Goal: Communication & Community: Answer question/provide support

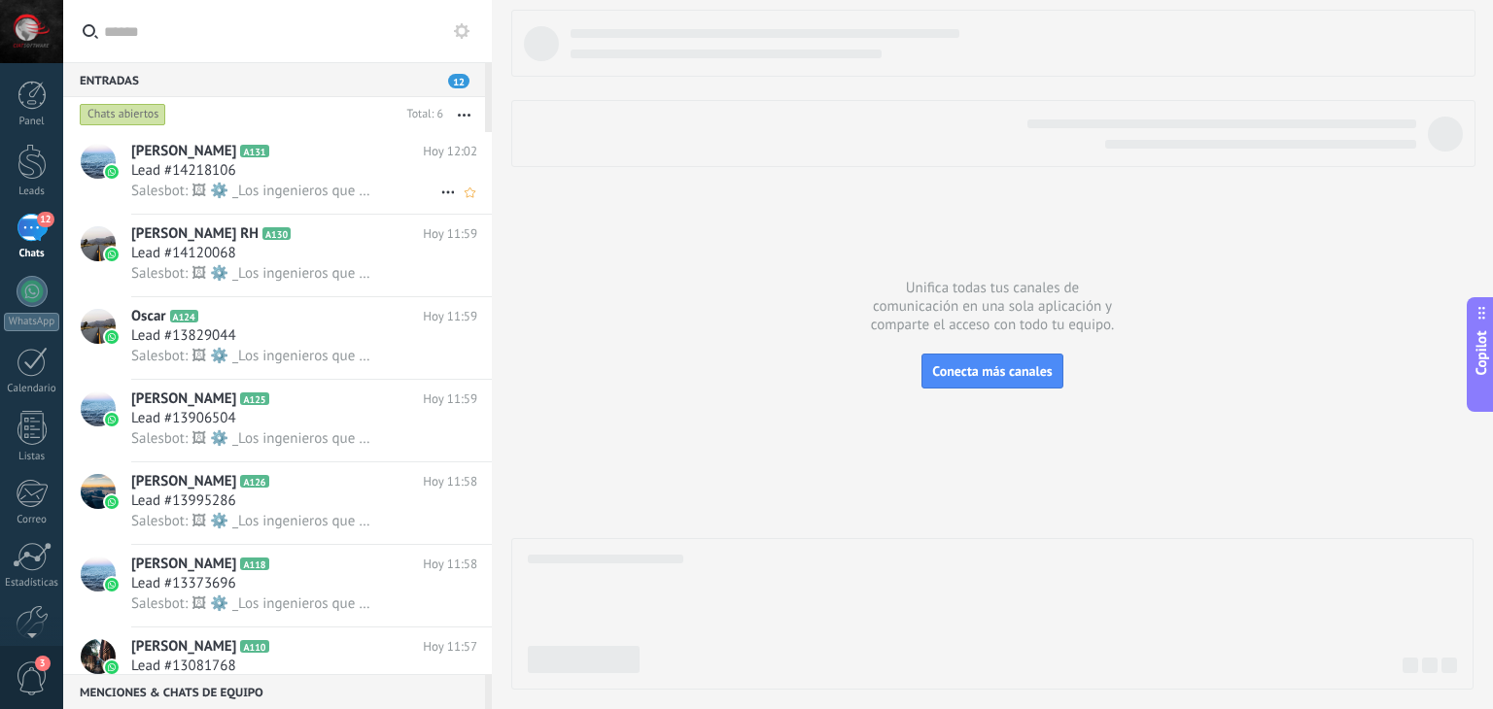
click at [279, 175] on div "Lead #14218106" at bounding box center [304, 170] width 346 height 19
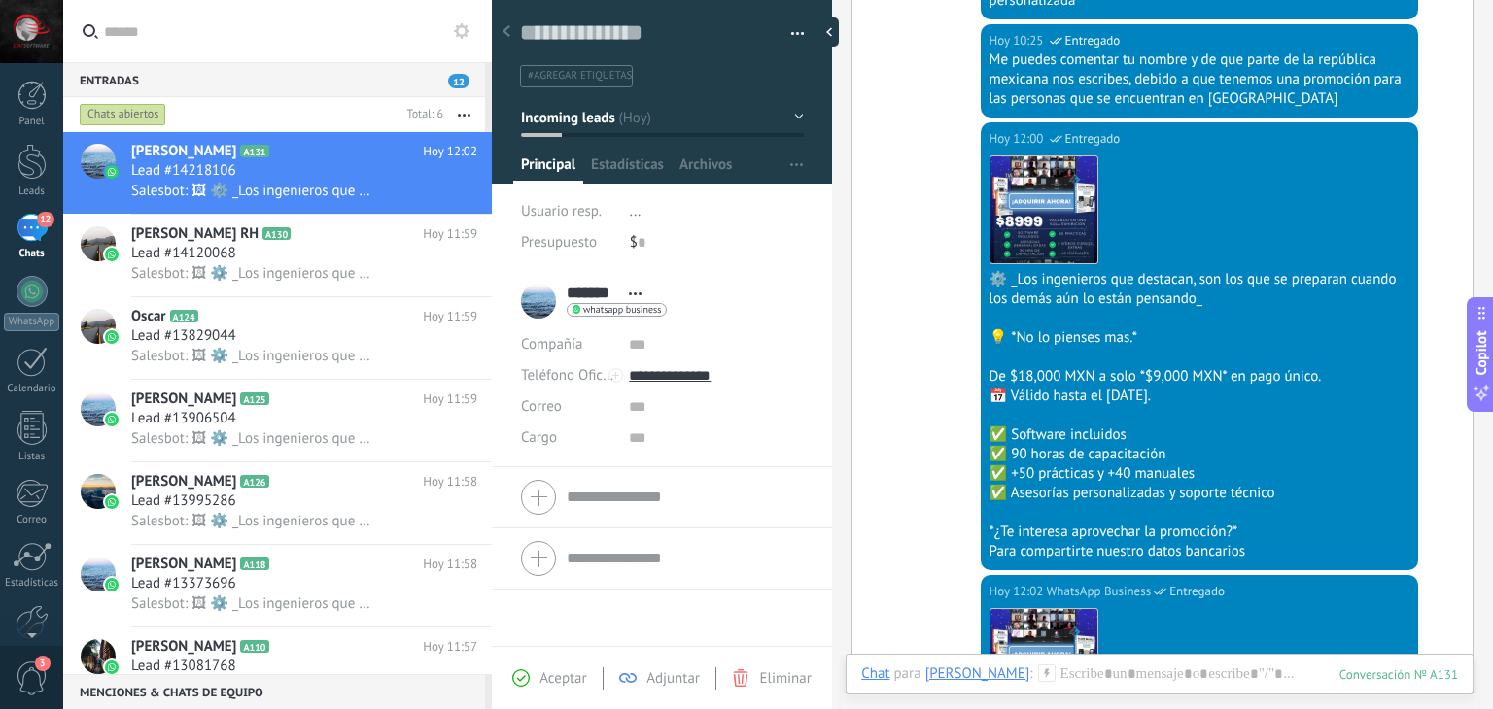
scroll to position [1807, 0]
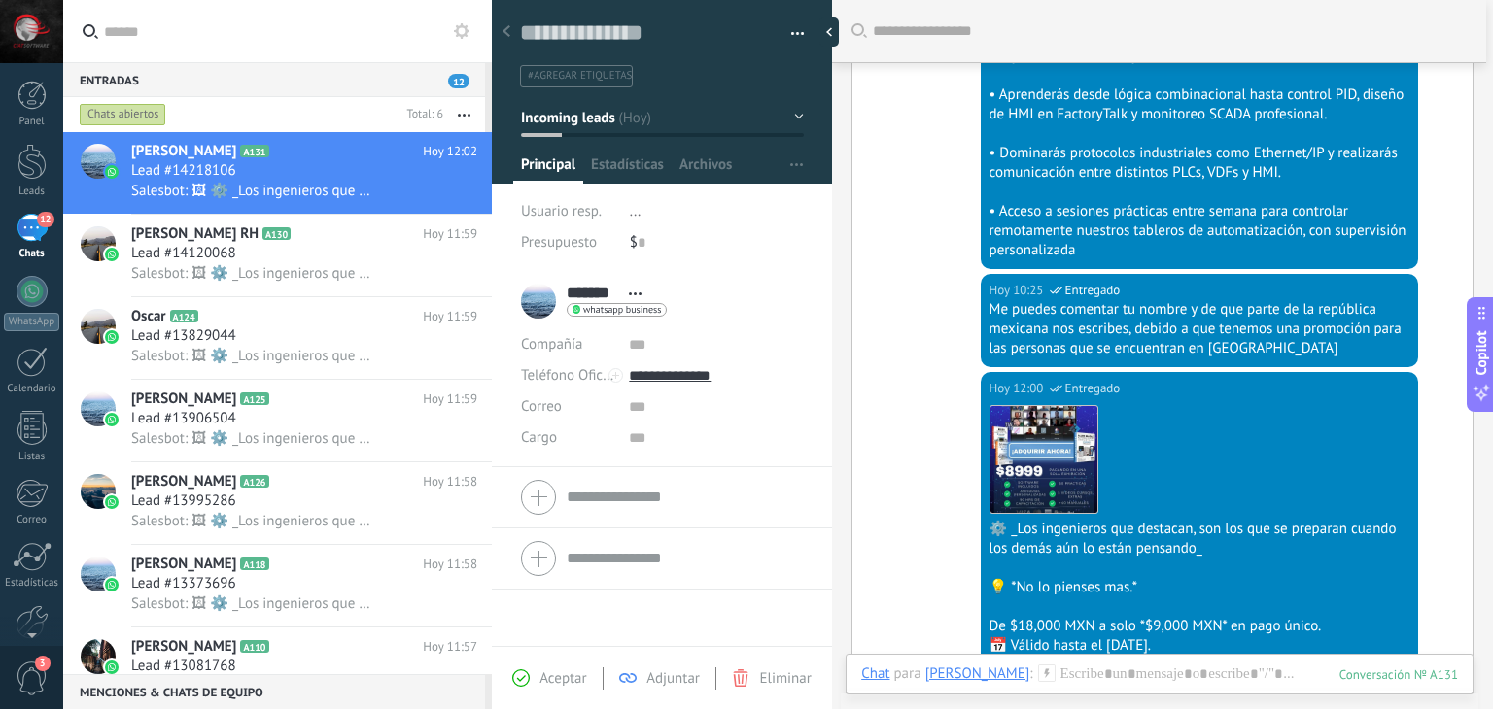
click at [929, 494] on div "[DATE] 12:00 WhatsApp Business Entregado Descargar ⚙️ _Los ingenieros que desta…" at bounding box center [1162, 598] width 620 height 453
click at [1399, 379] on div "[DATE] 12:00 WhatsApp Business Entregado" at bounding box center [1199, 388] width 420 height 19
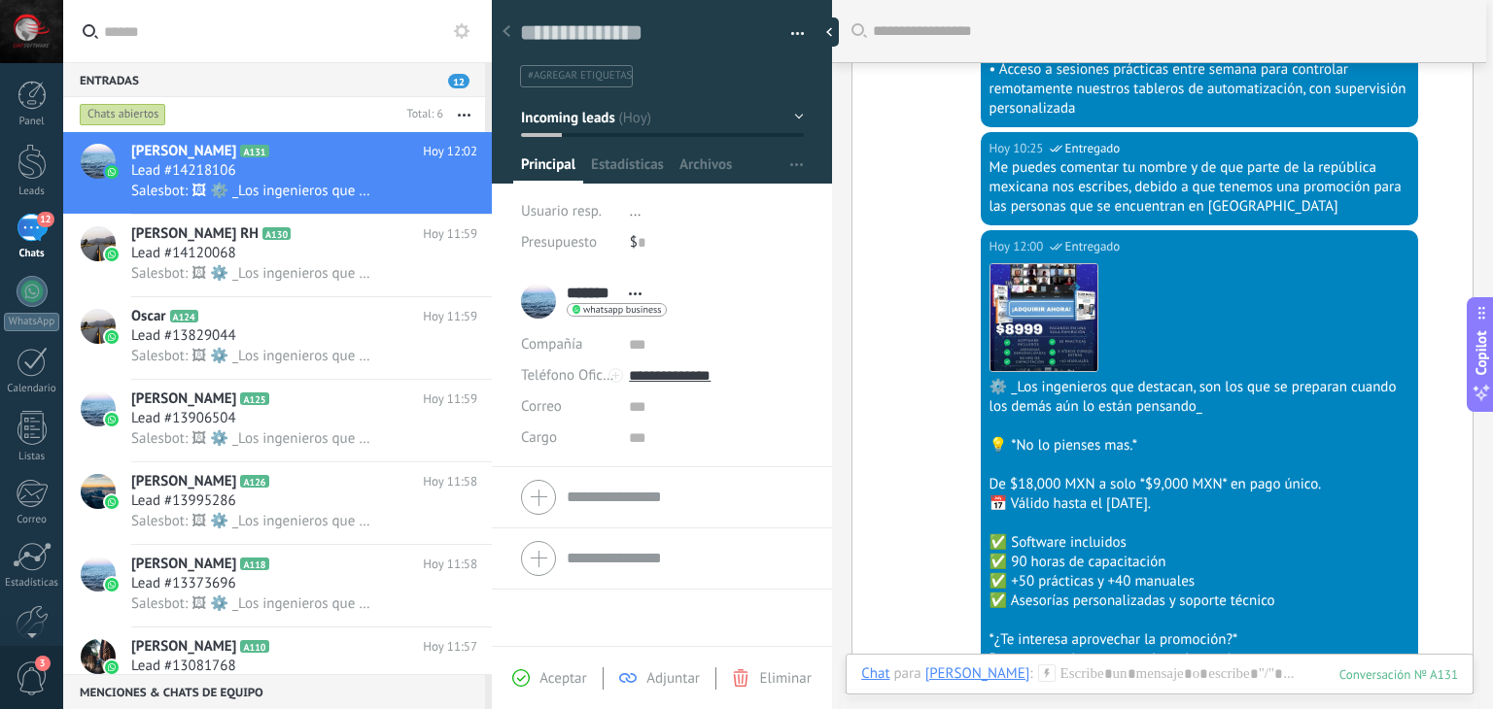
scroll to position [2098, 0]
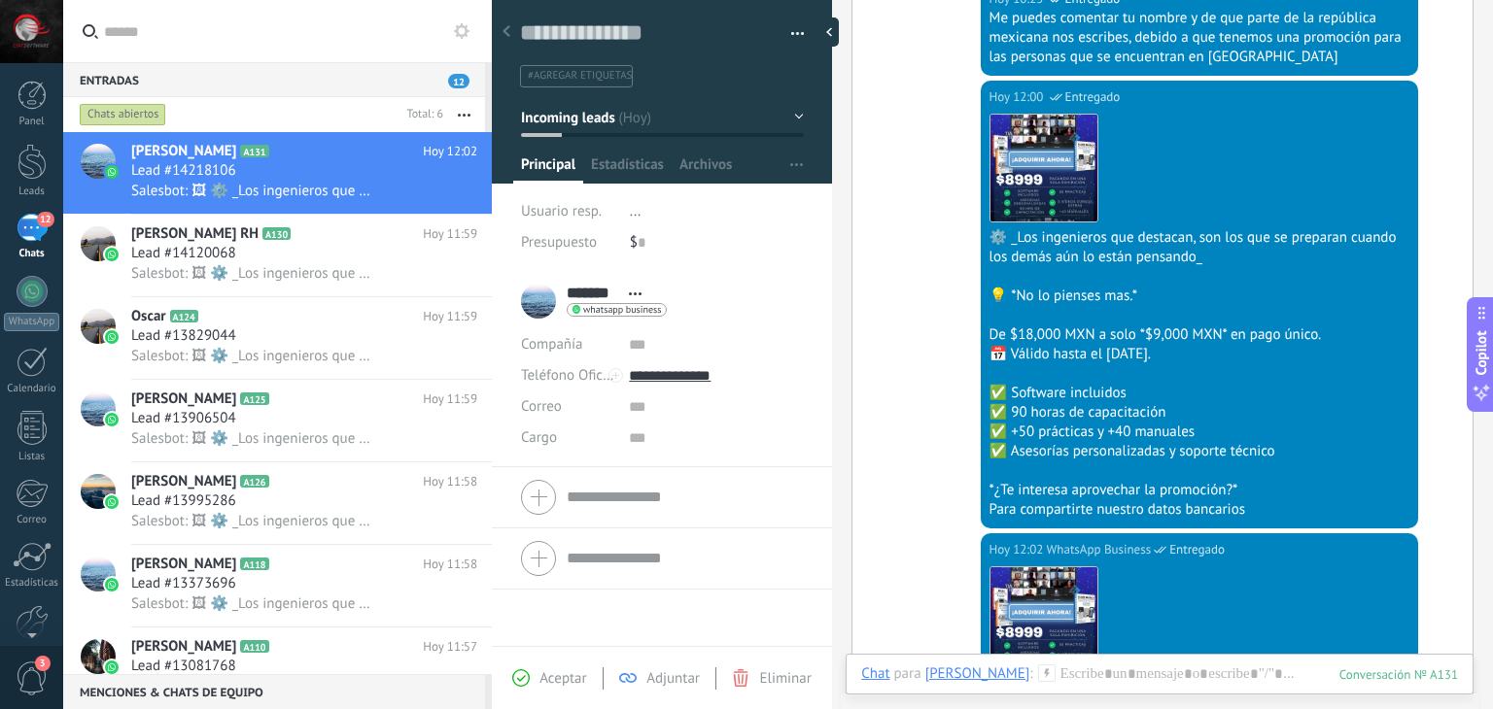
click at [1007, 481] on div "*¿Te interesa aprovechar la promoción?*" at bounding box center [1199, 490] width 420 height 19
click at [928, 440] on div "[DATE] 12:00 WhatsApp Business Entregado Descargar ⚙️ _Los ingenieros que desta…" at bounding box center [1162, 307] width 620 height 453
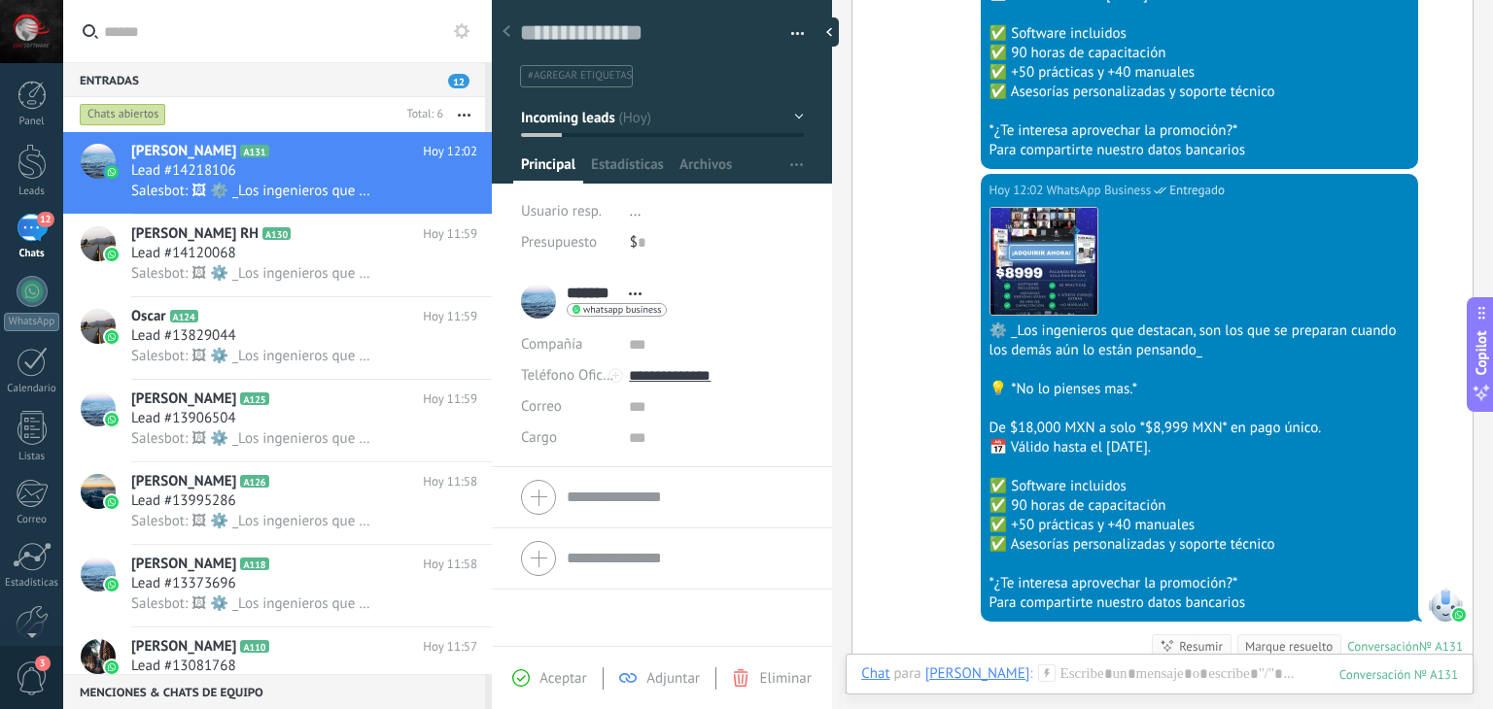
scroll to position [2487, 0]
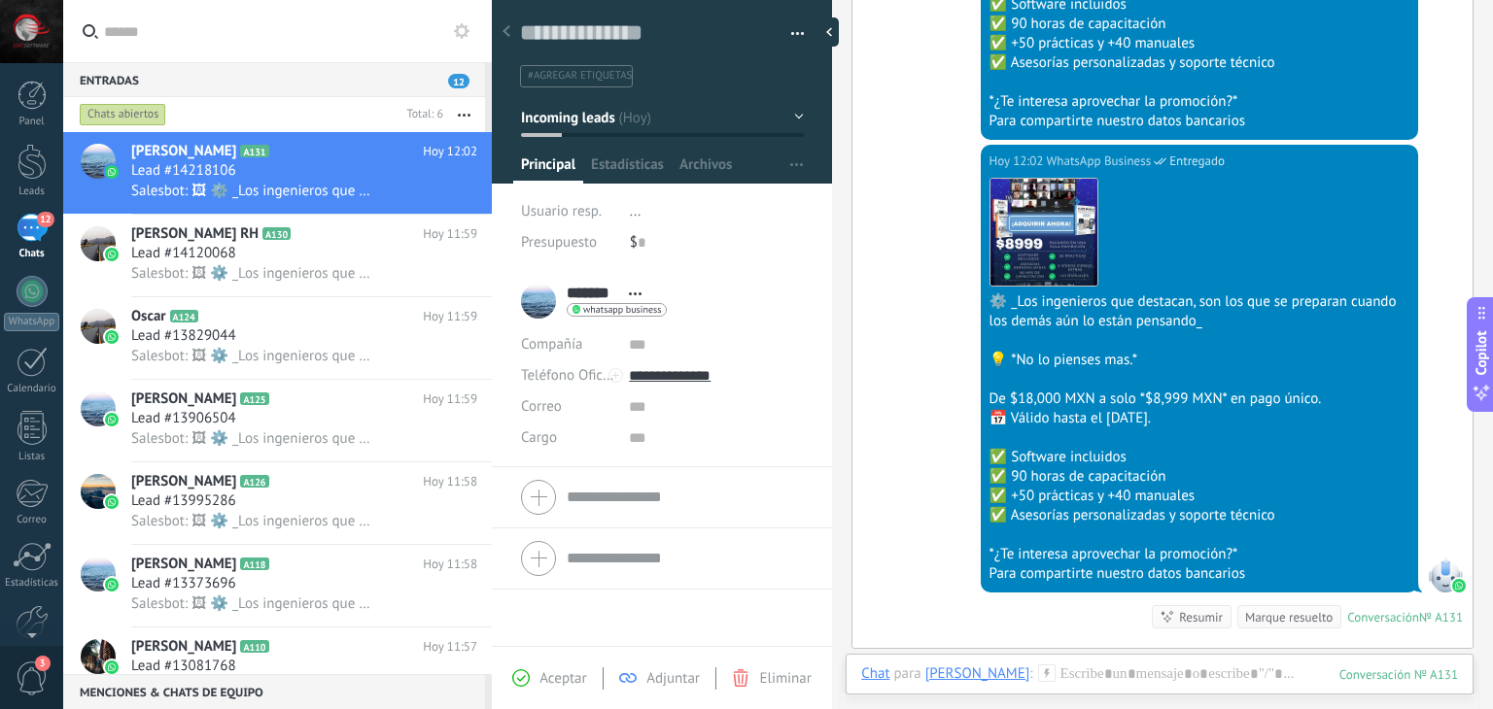
click at [1445, 558] on div at bounding box center [1445, 575] width 35 height 35
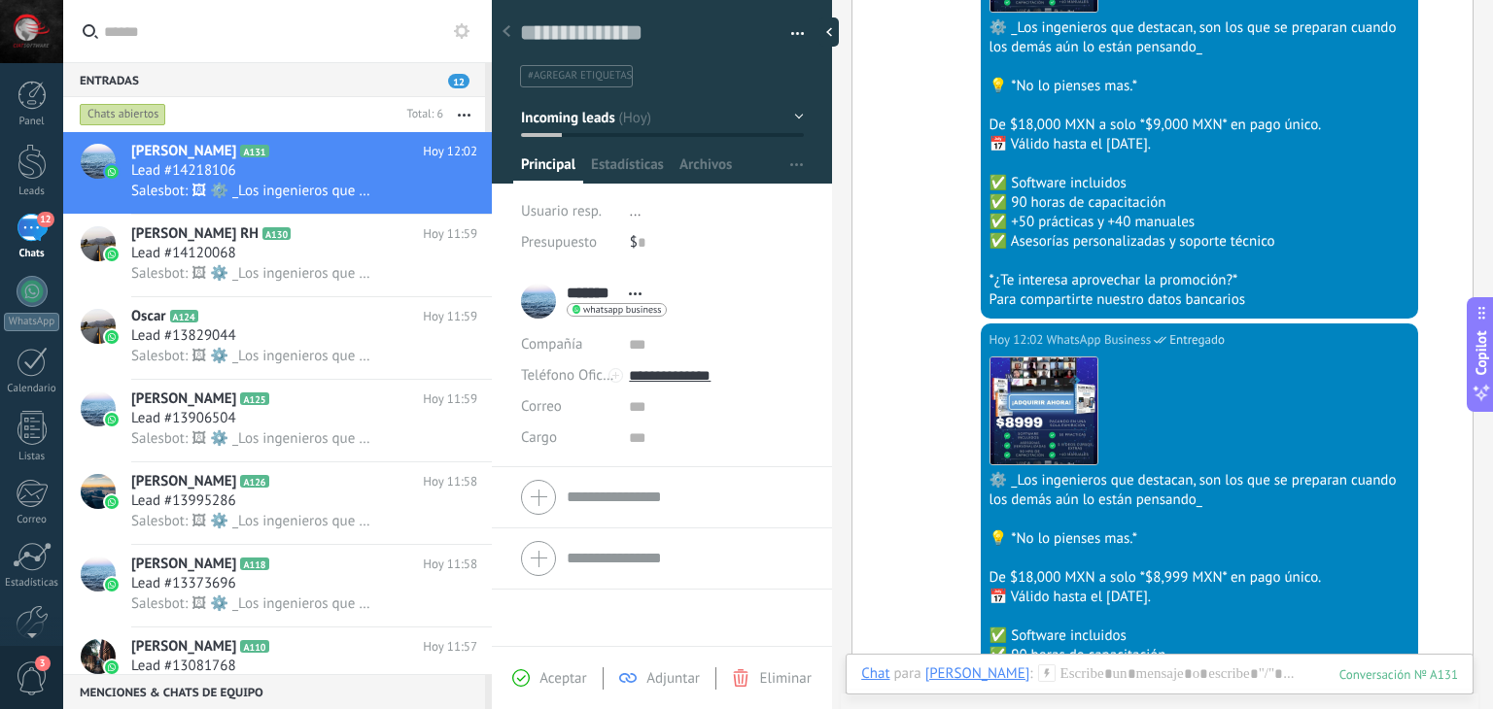
scroll to position [2098, 0]
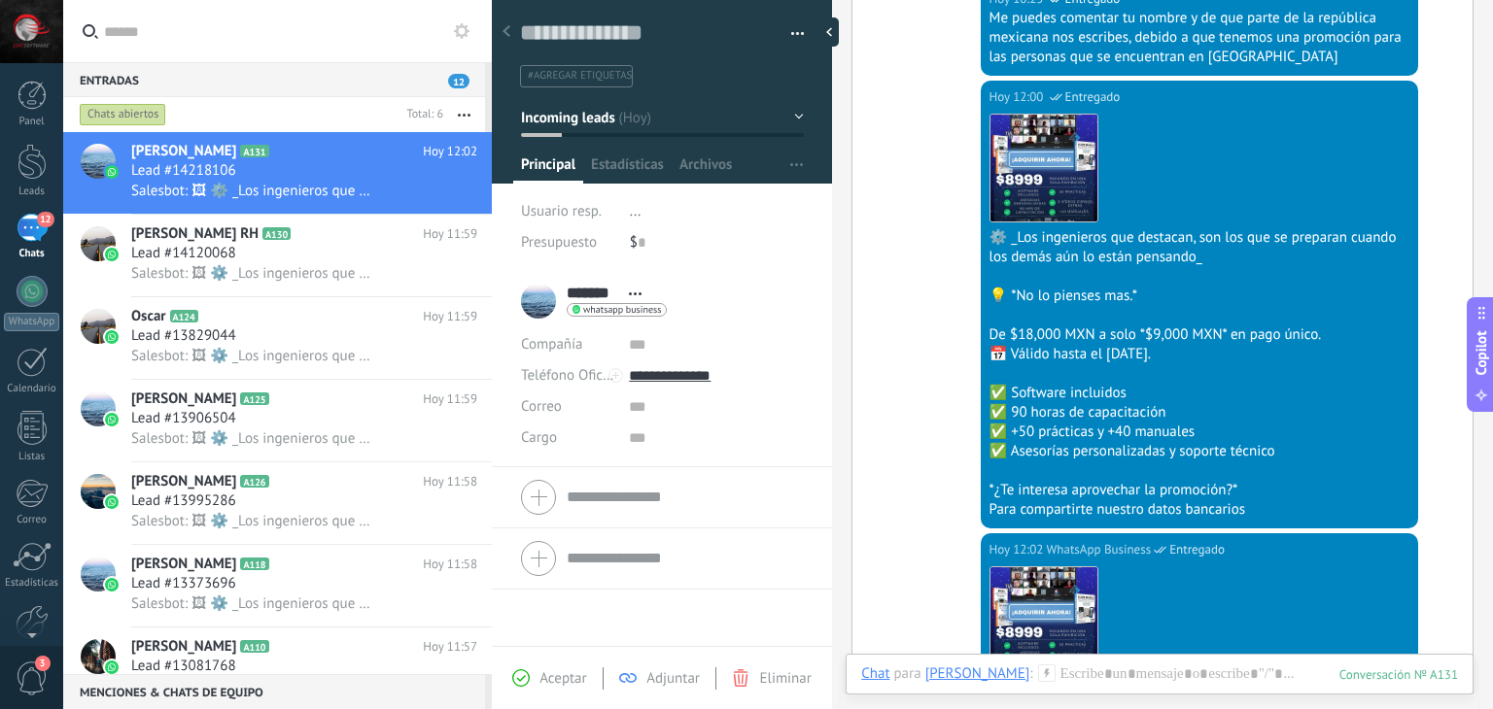
drag, startPoint x: 1427, startPoint y: 374, endPoint x: 1244, endPoint y: 449, distance: 197.4
click at [1244, 481] on div "*¿Te interesa aprovechar la promoción?*" at bounding box center [1199, 490] width 420 height 19
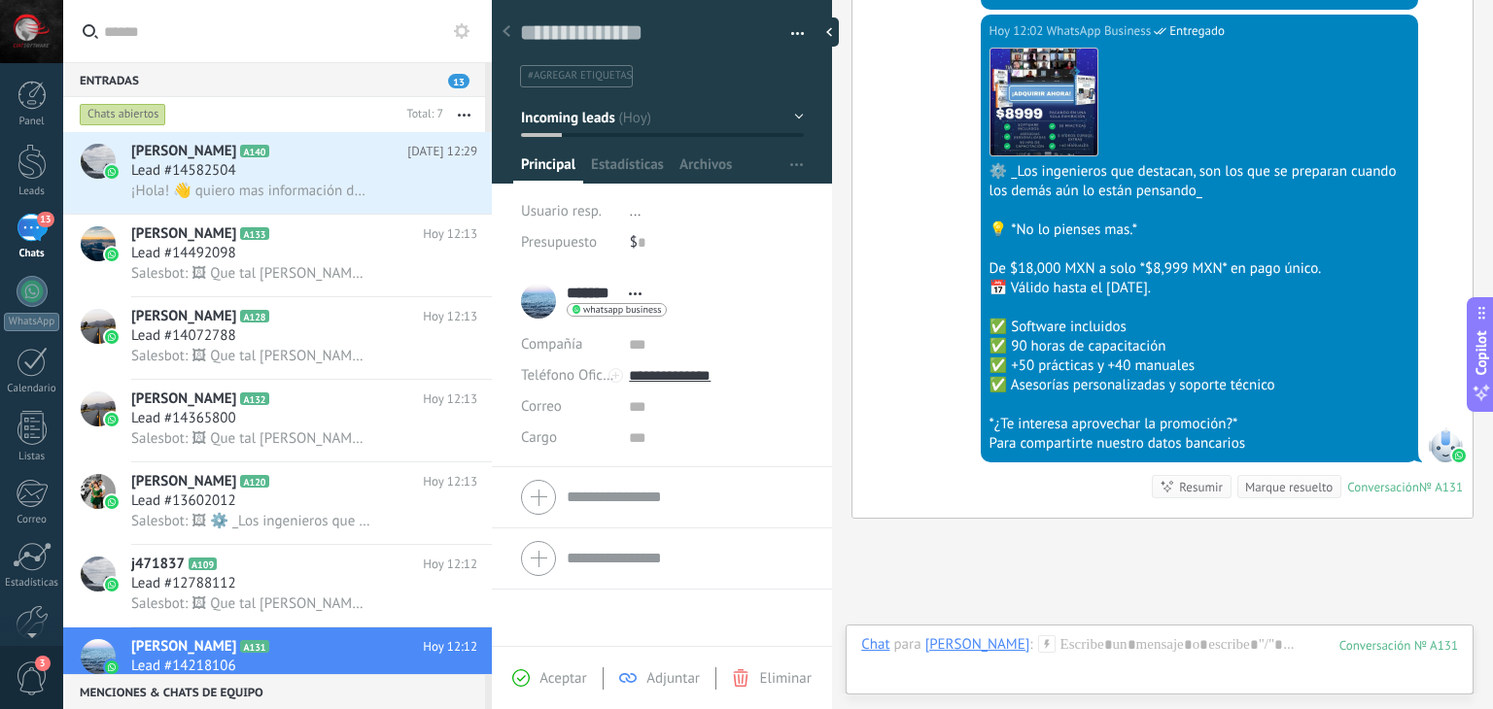
scroll to position [2723, 0]
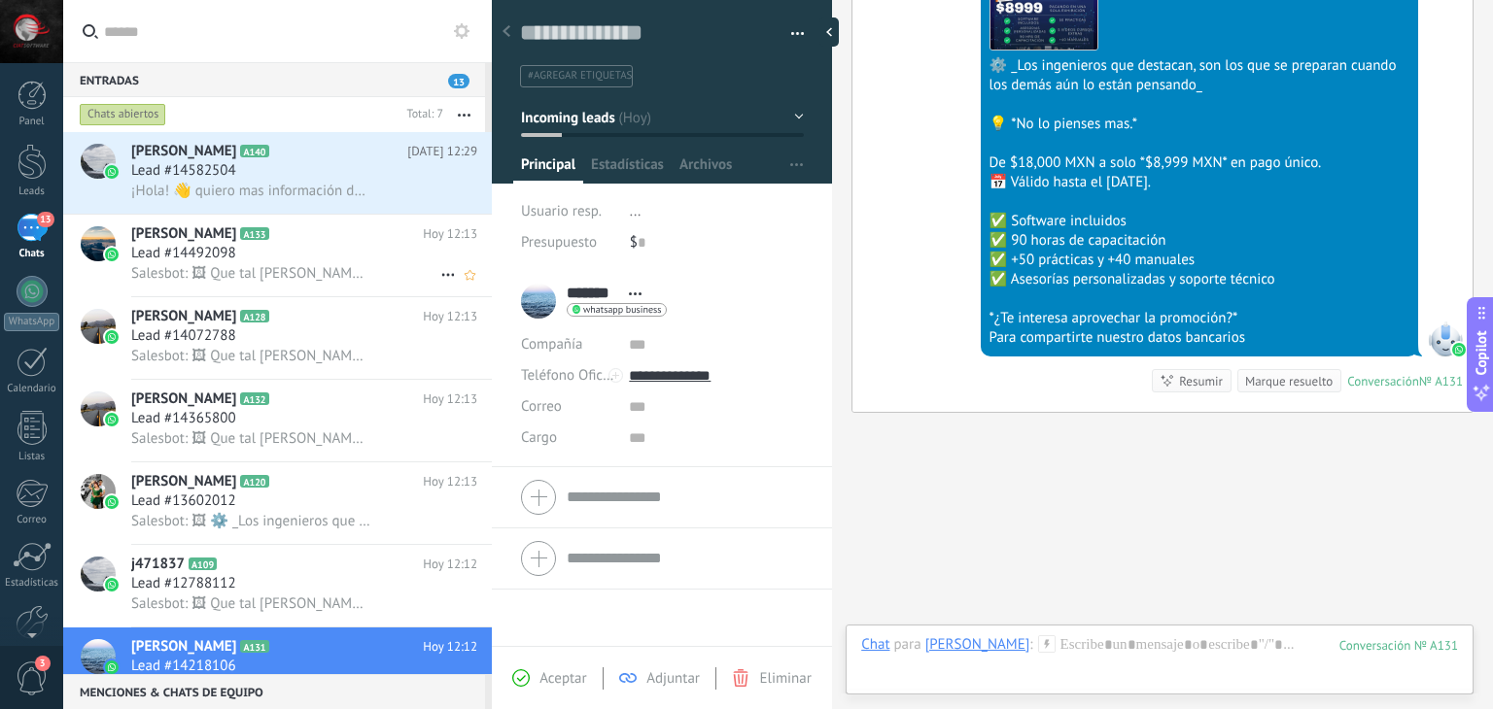
drag, startPoint x: 249, startPoint y: 182, endPoint x: 305, endPoint y: 219, distance: 67.4
click at [249, 182] on div "¡Hola! 👋 quiero mas información de la capacitación" at bounding box center [304, 191] width 346 height 20
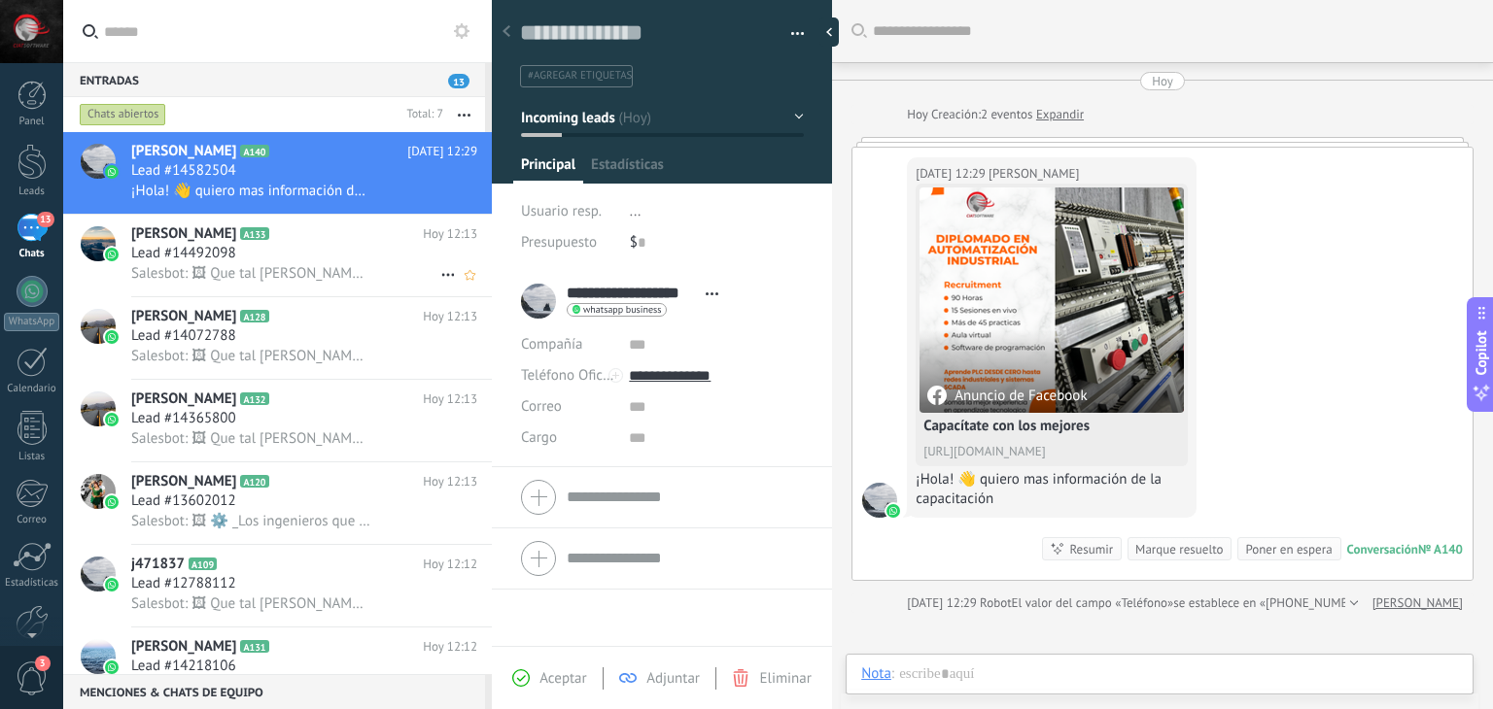
scroll to position [28, 0]
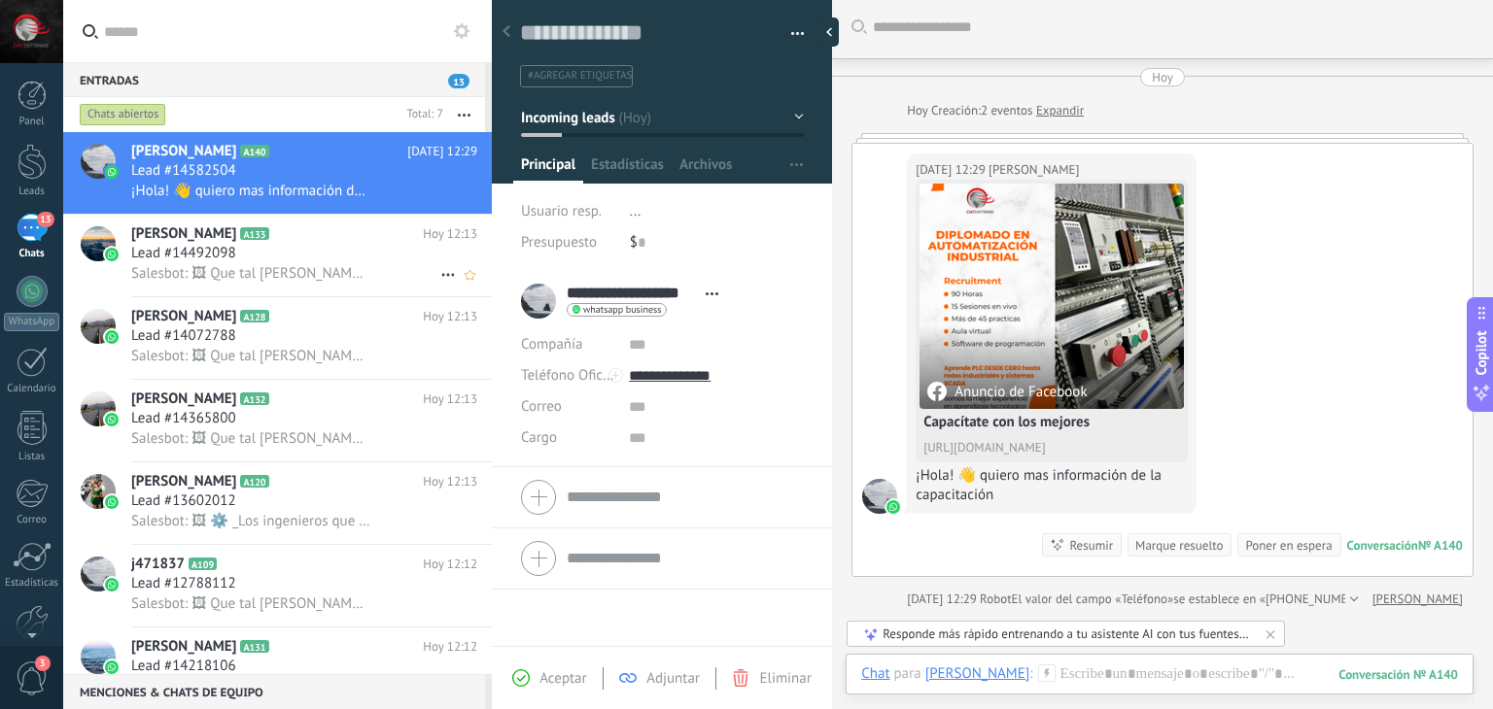
click at [338, 268] on span "Salesbot: 🖼 Que tal [PERSON_NAME], ahoritita nos acaban de liberar una super pr…" at bounding box center [250, 273] width 239 height 18
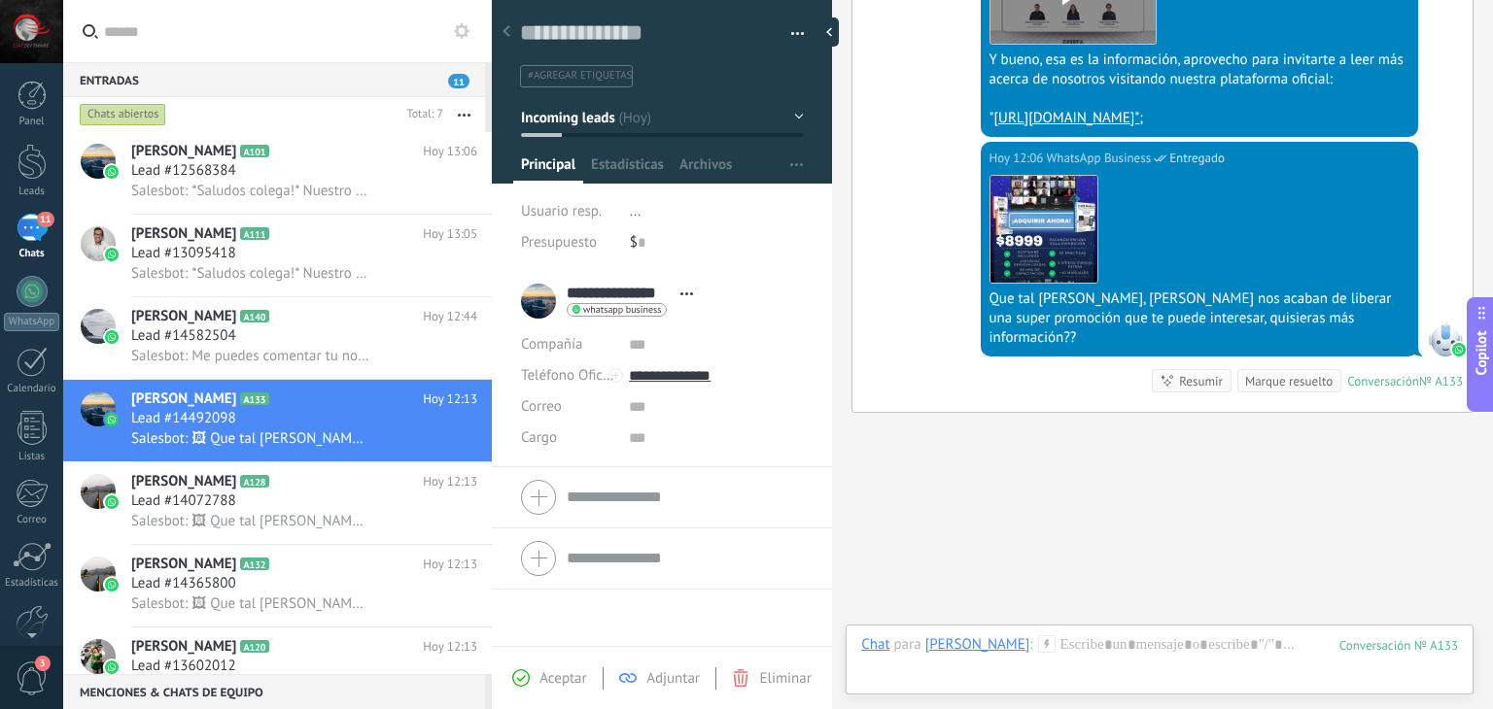
scroll to position [2797, 0]
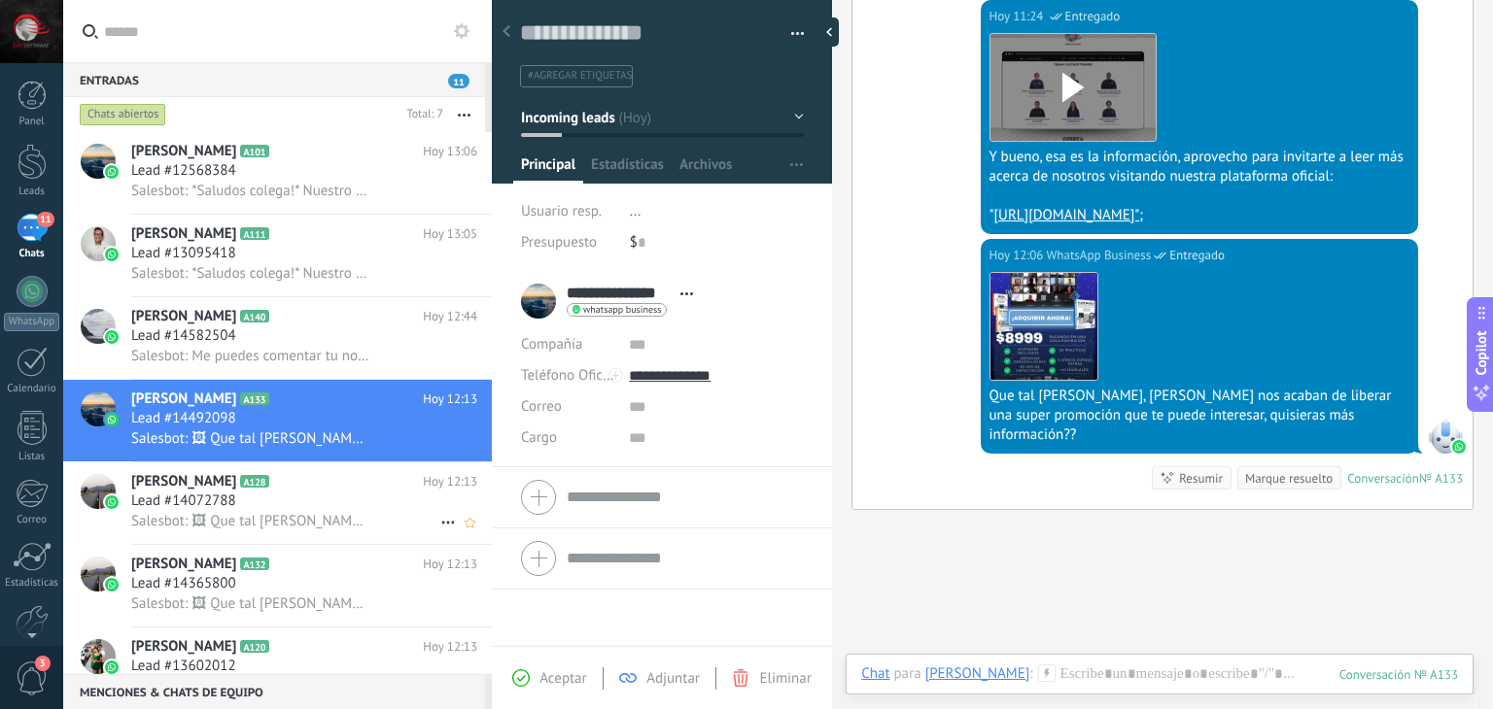
click at [267, 511] on div "Lead #14072788" at bounding box center [304, 501] width 346 height 19
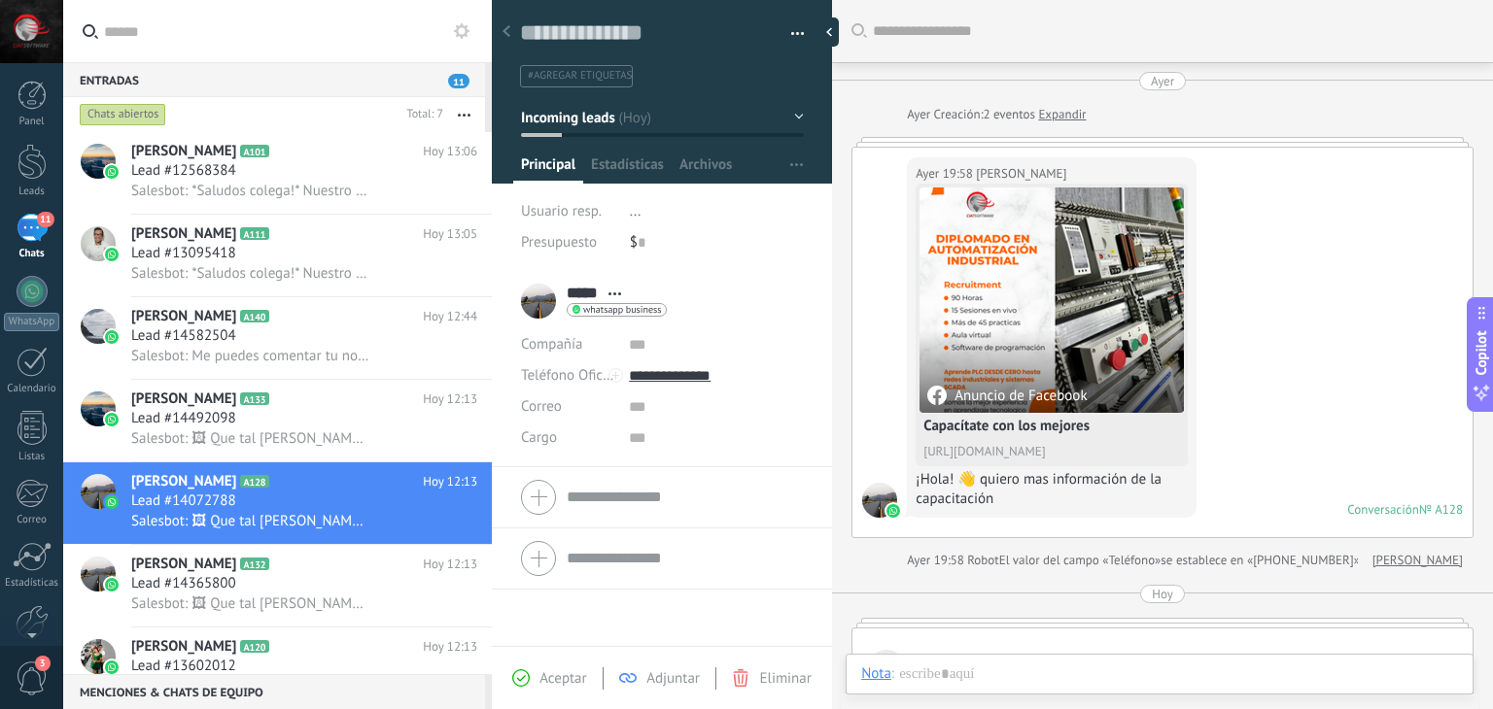
scroll to position [2246, 0]
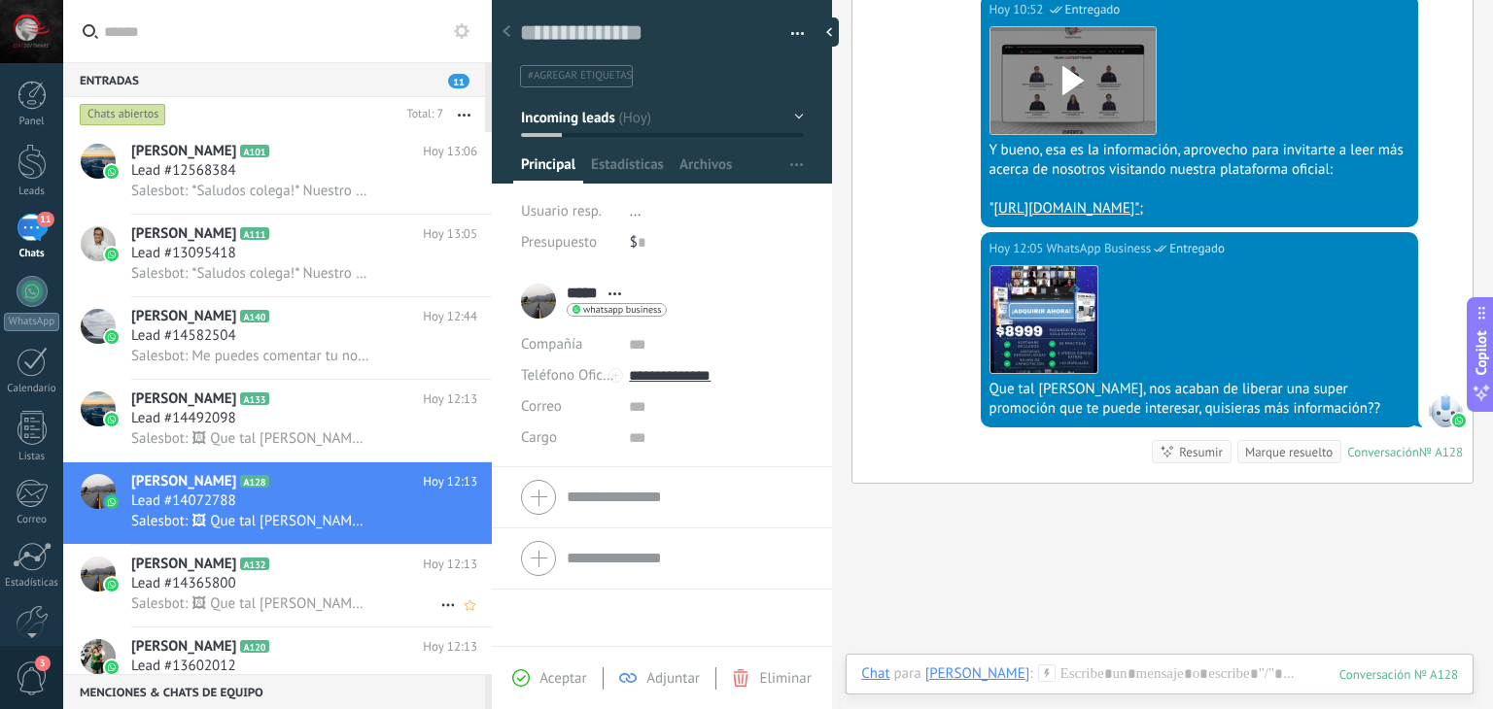
click at [167, 593] on span "Lead #14365800" at bounding box center [183, 583] width 105 height 19
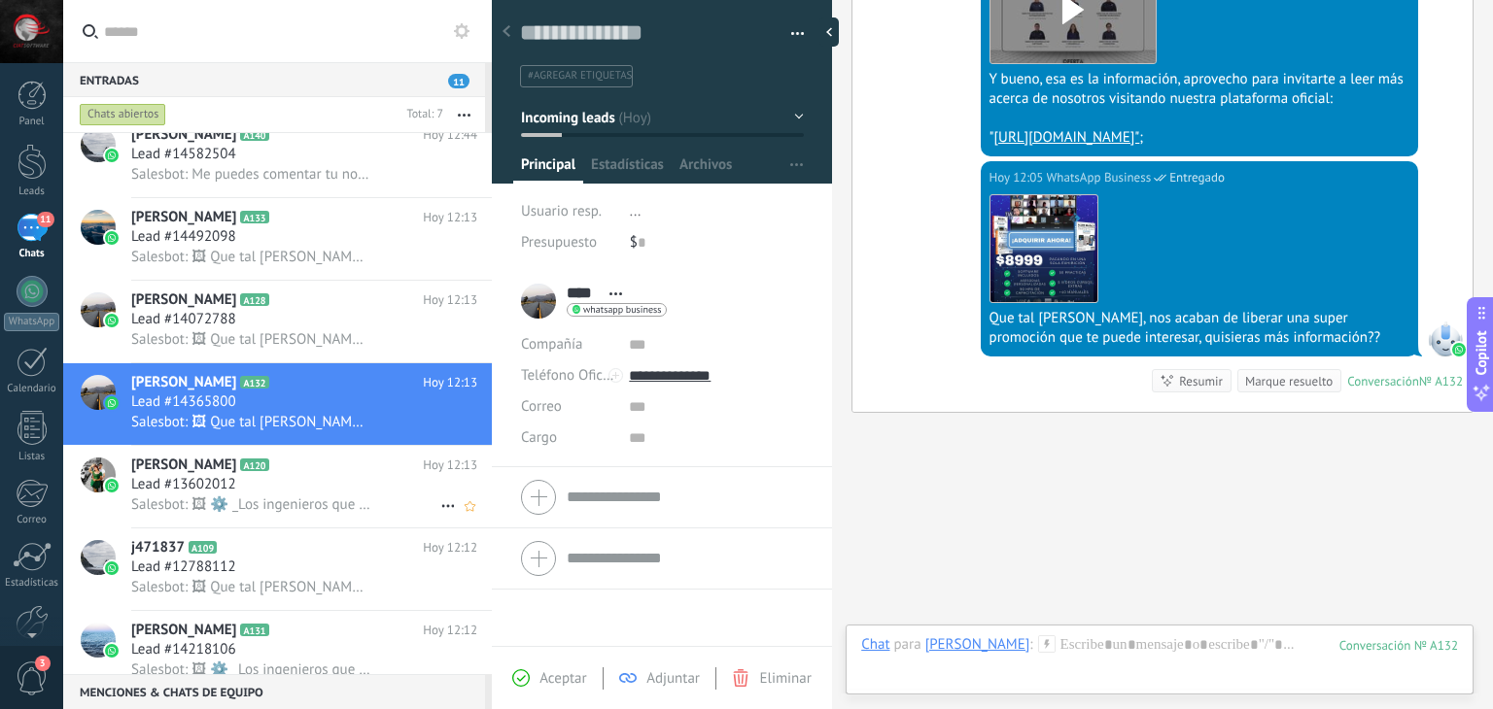
scroll to position [194, 0]
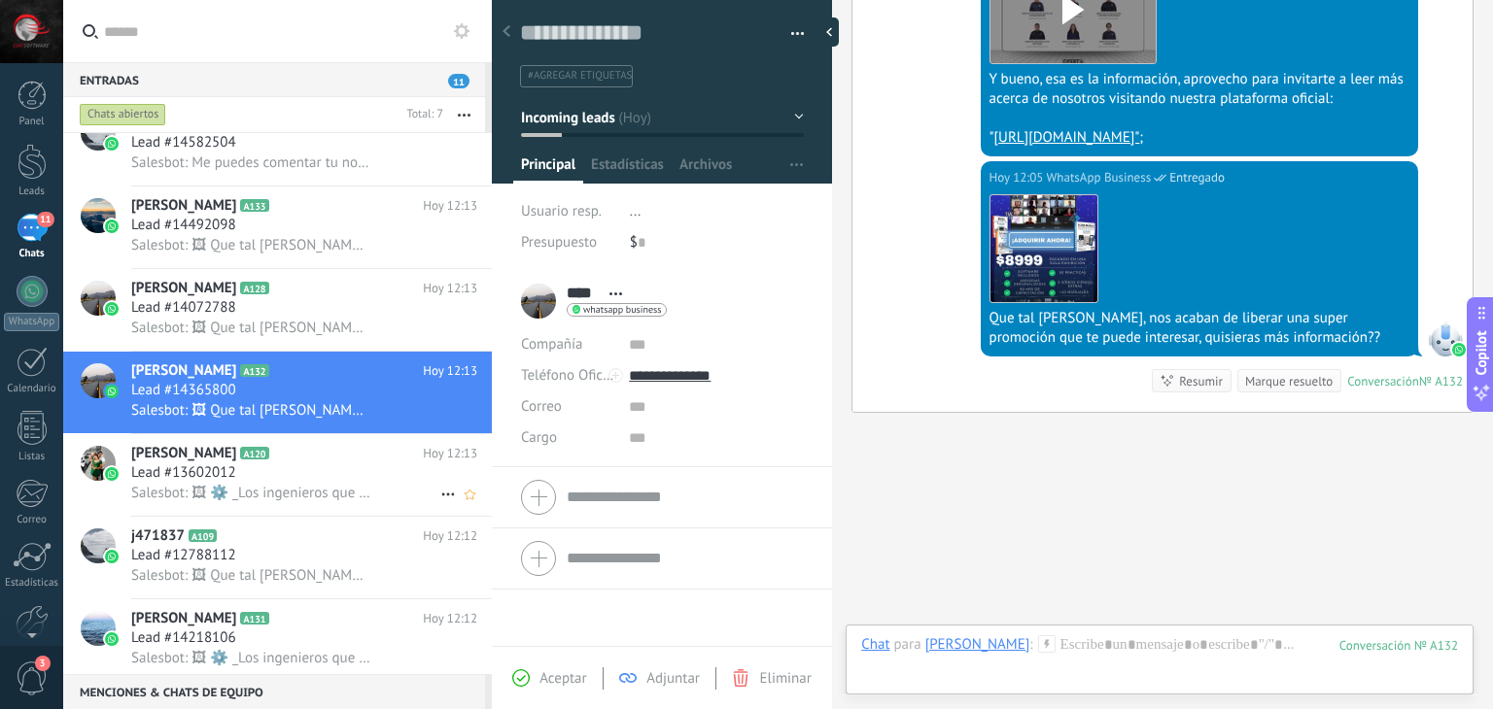
click at [293, 483] on div "Lead #13602012" at bounding box center [304, 473] width 346 height 19
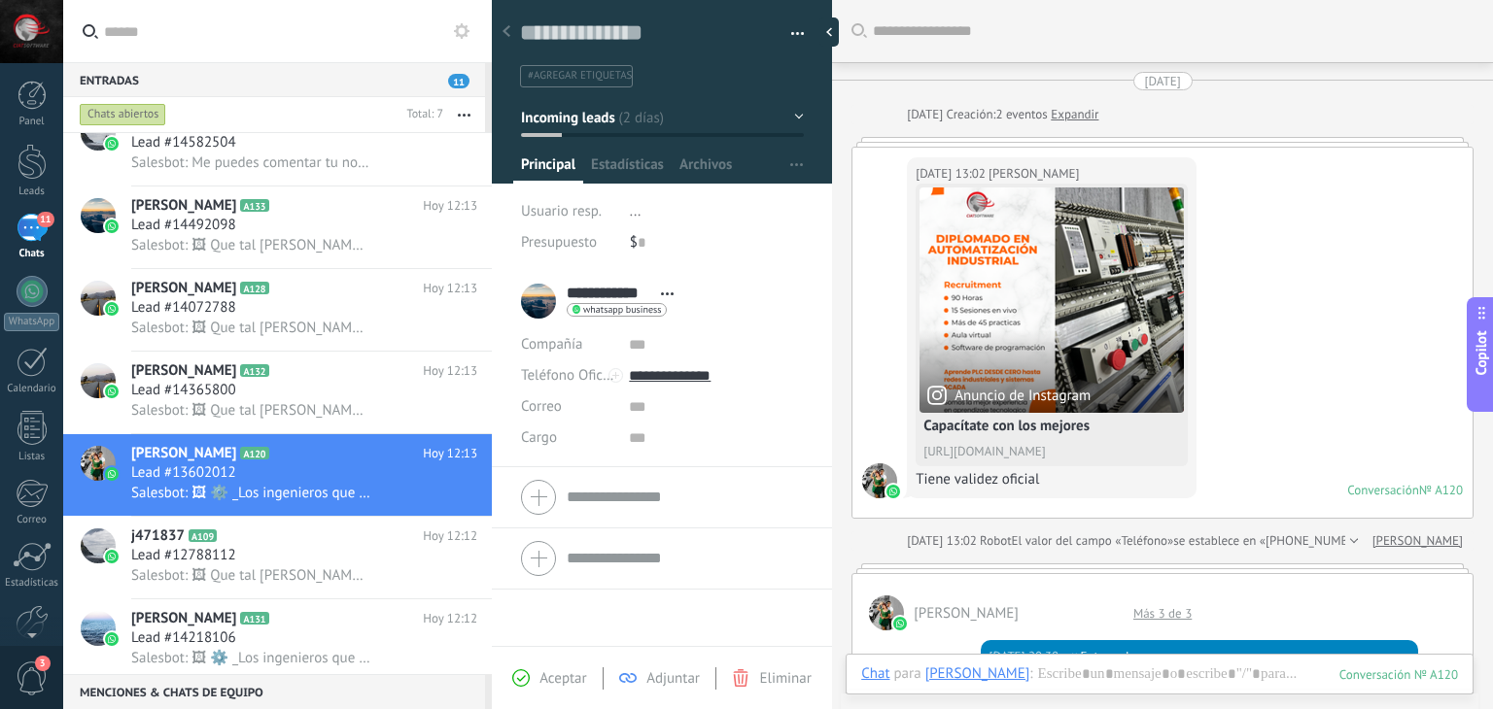
scroll to position [3437, 0]
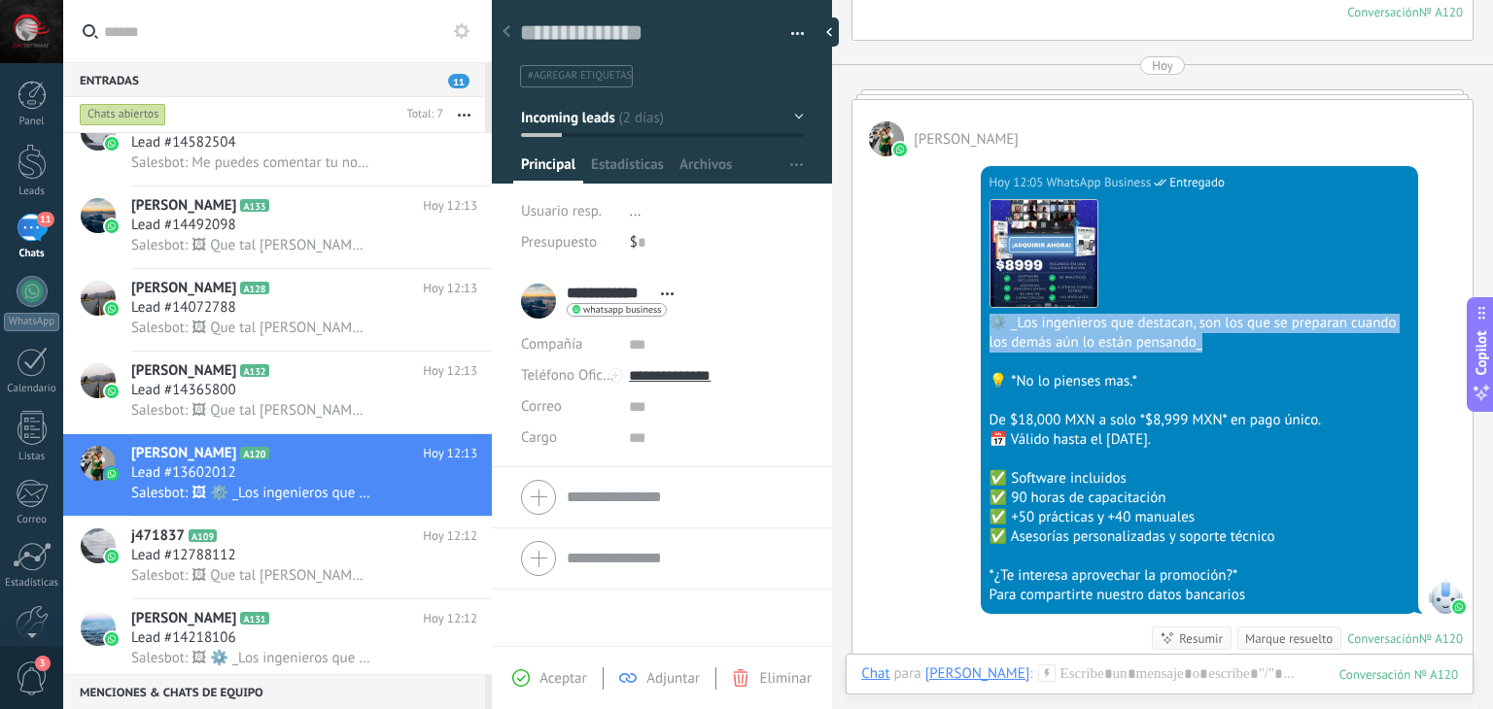
drag, startPoint x: 1214, startPoint y: 316, endPoint x: 978, endPoint y: 296, distance: 237.0
click at [981, 296] on div "[DATE] 12:05 WhatsApp Business Entregado Descargar ⚙️ _Los ingenieros que desta…" at bounding box center [1199, 390] width 437 height 448
copy div "⚙️ _Los ingenieros que destacan, son los que se preparan cuando los demás aún l…"
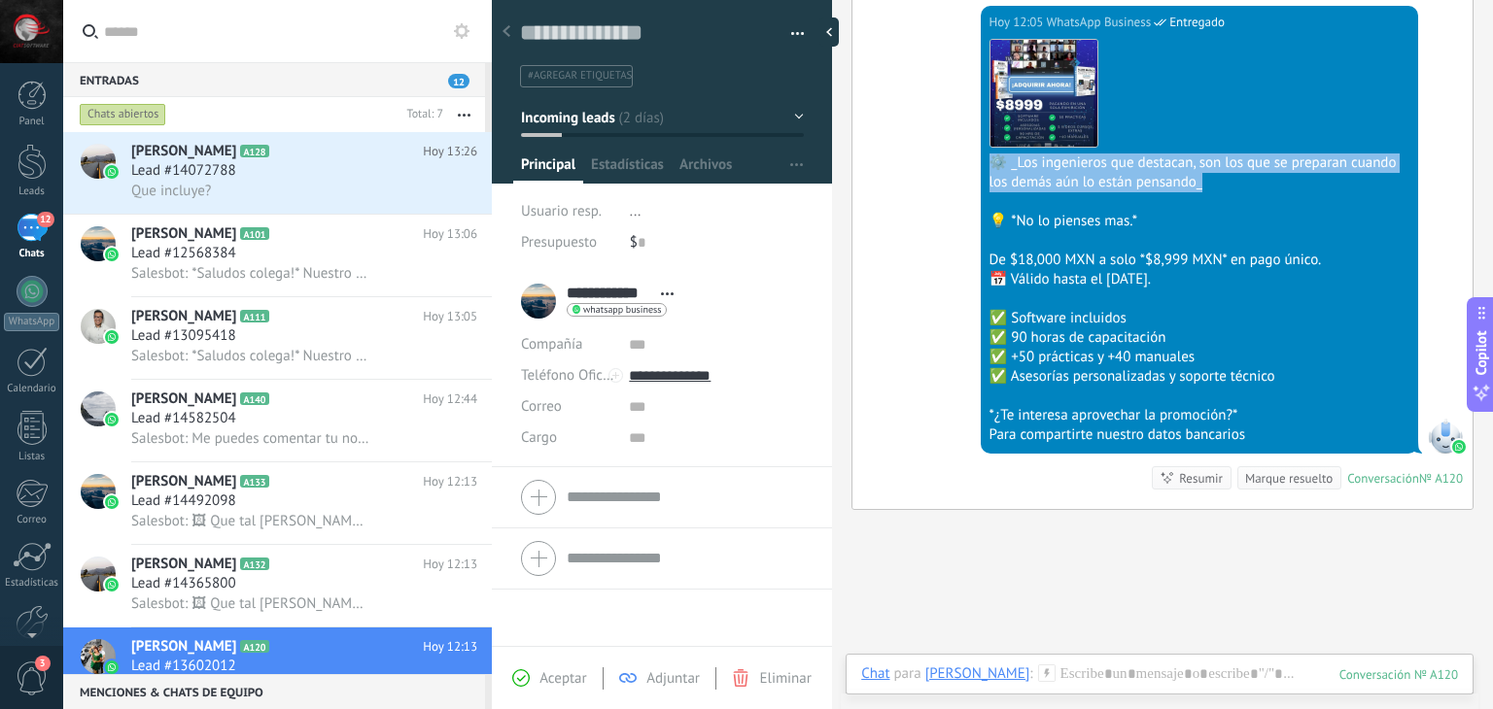
scroll to position [3631, 0]
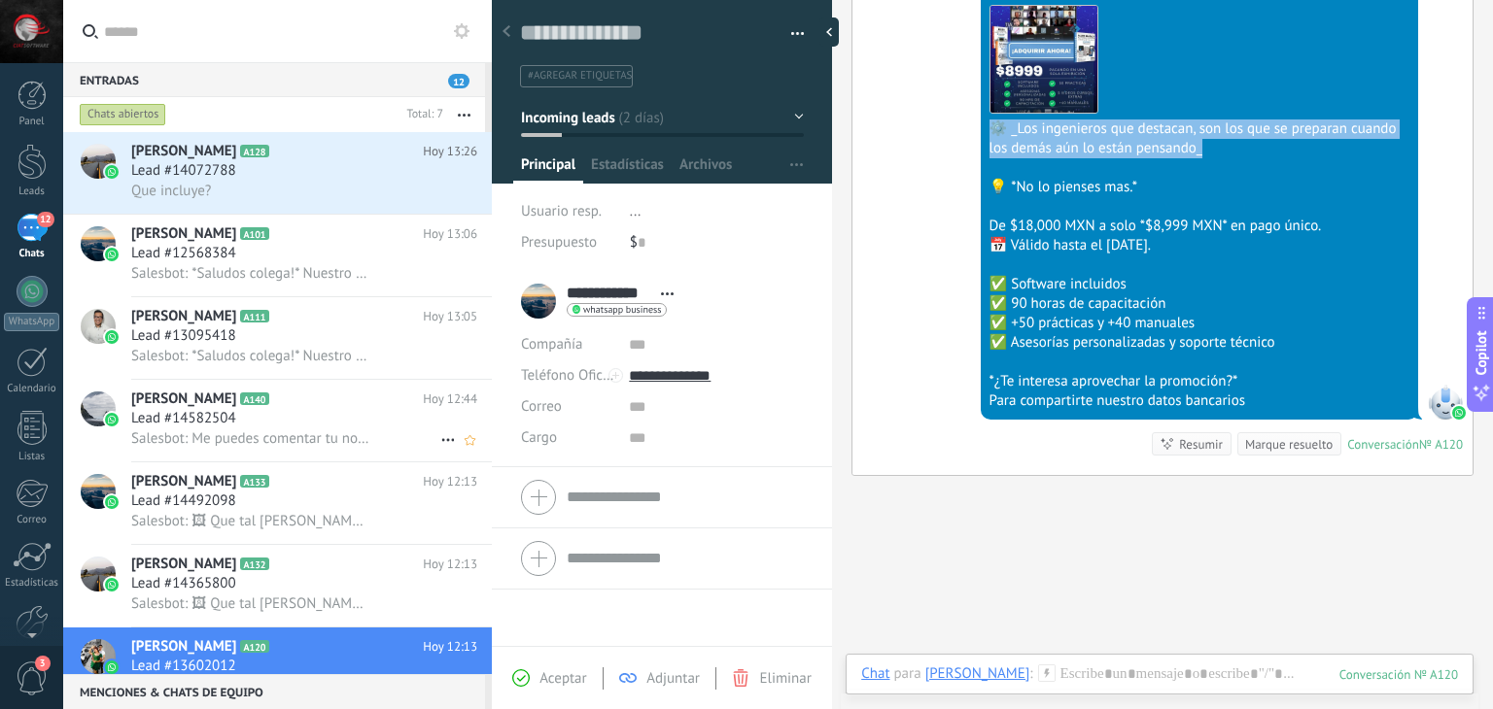
click at [226, 423] on span "Lead #14582504" at bounding box center [183, 418] width 105 height 19
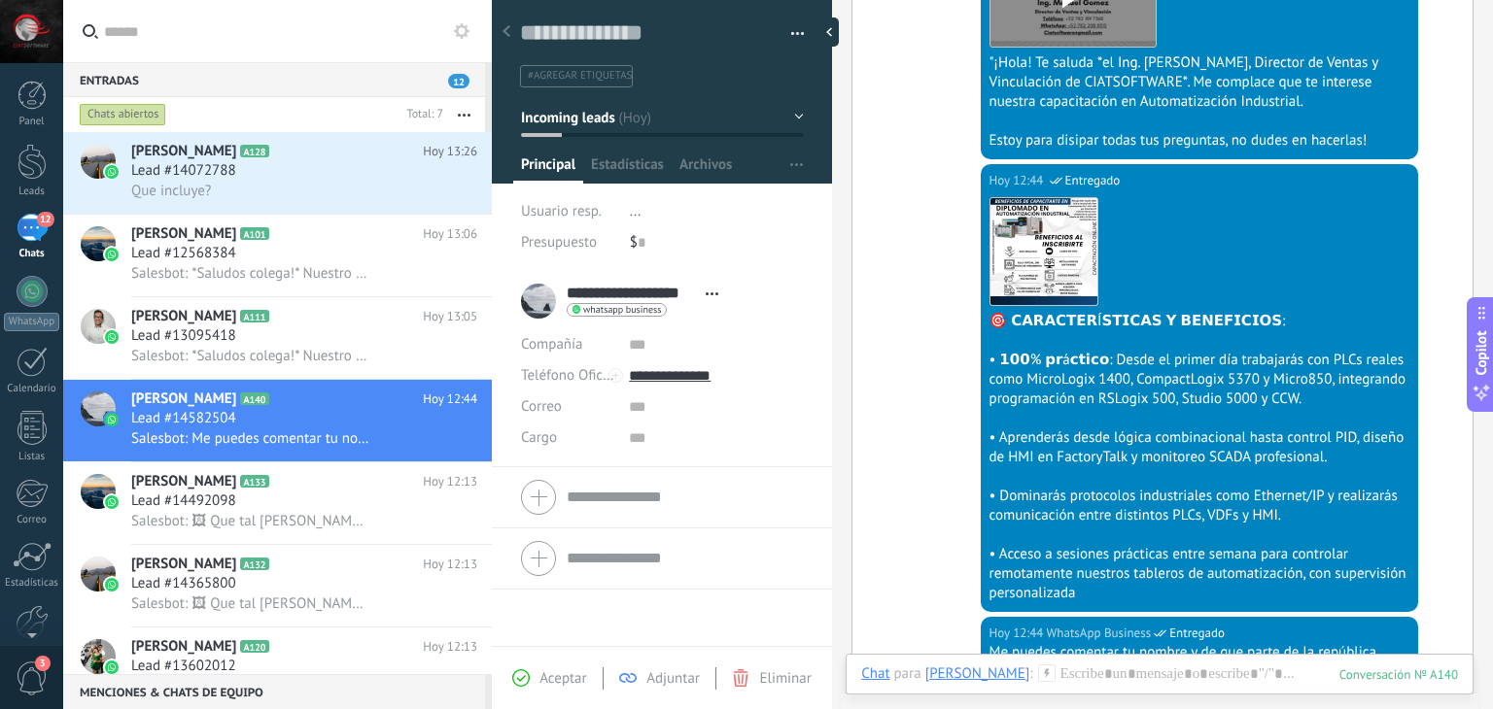
scroll to position [1467, 0]
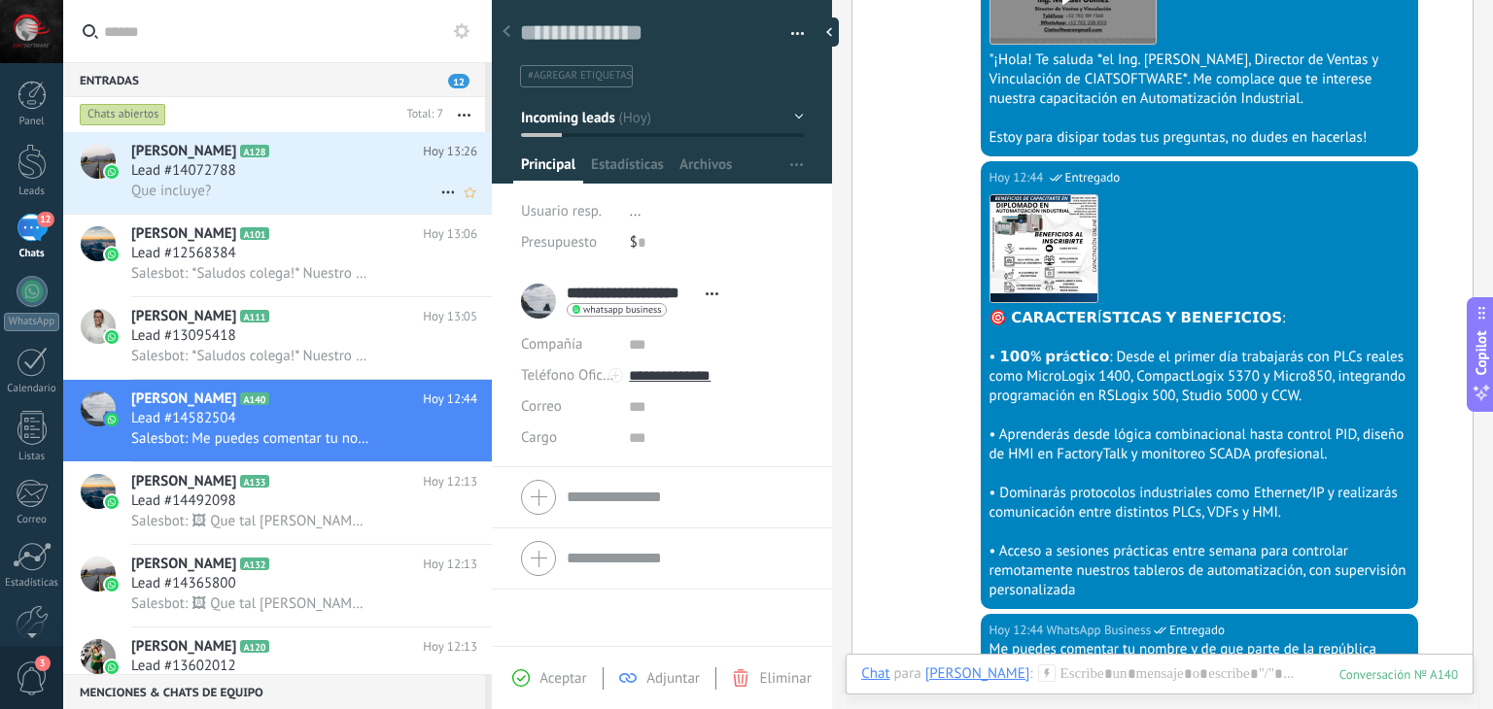
click at [249, 194] on div "Que incluye?" at bounding box center [304, 191] width 346 height 20
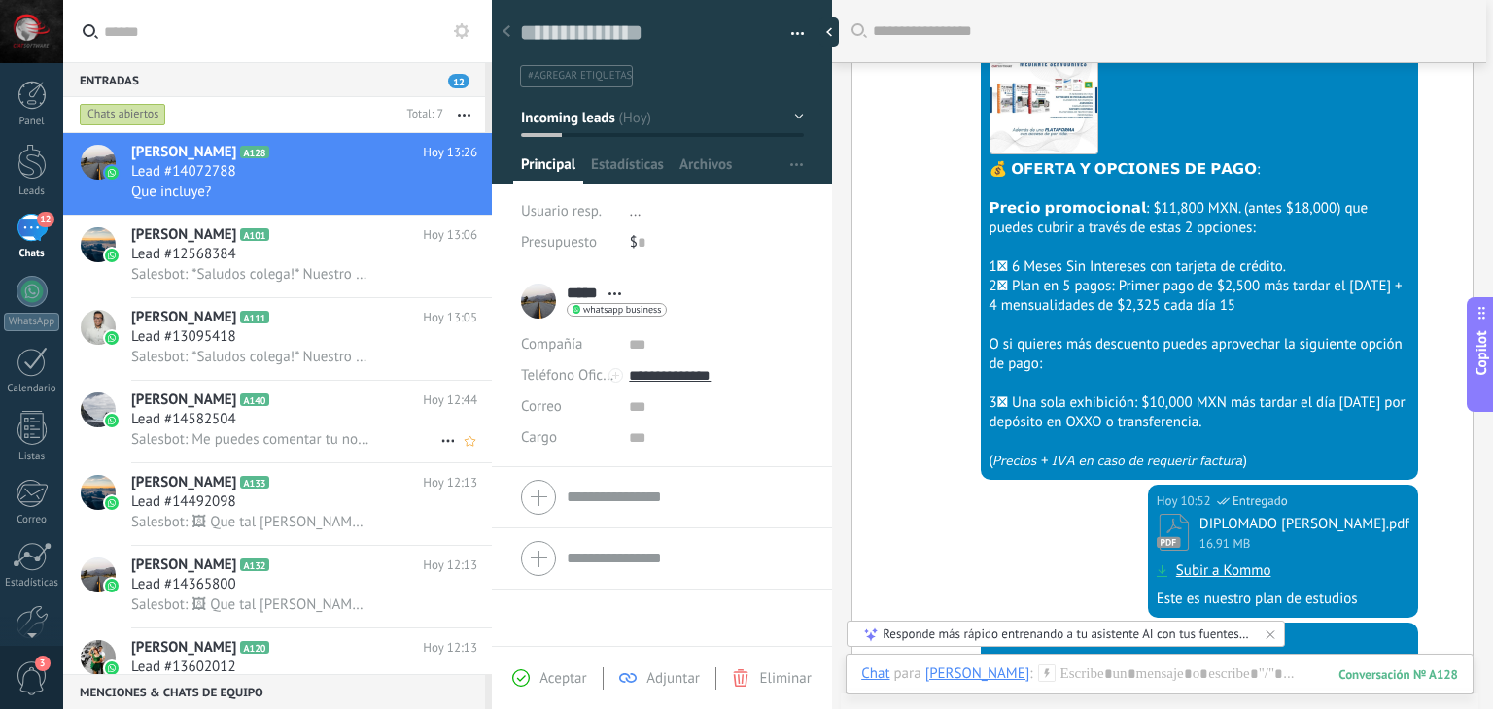
scroll to position [97, 0]
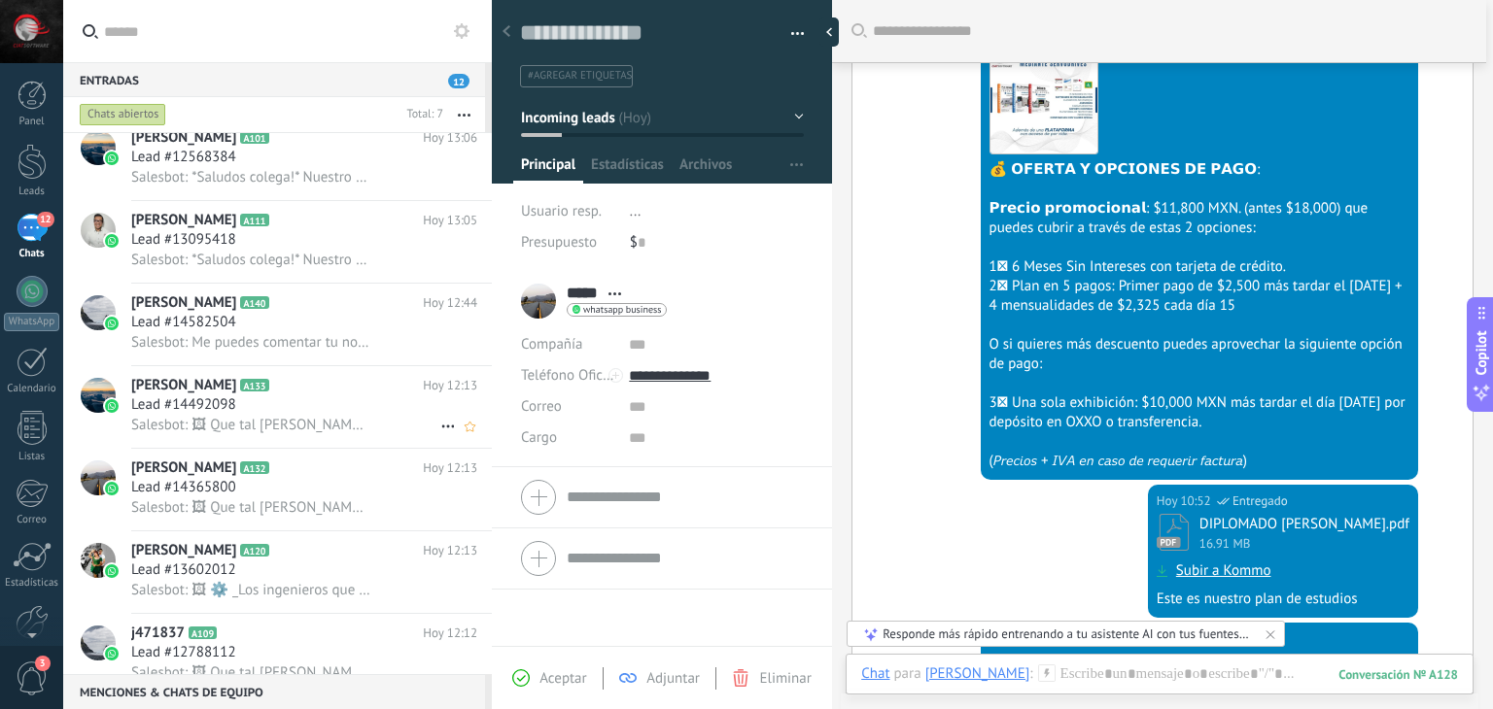
click at [303, 411] on div "Lead #14492098" at bounding box center [304, 405] width 346 height 19
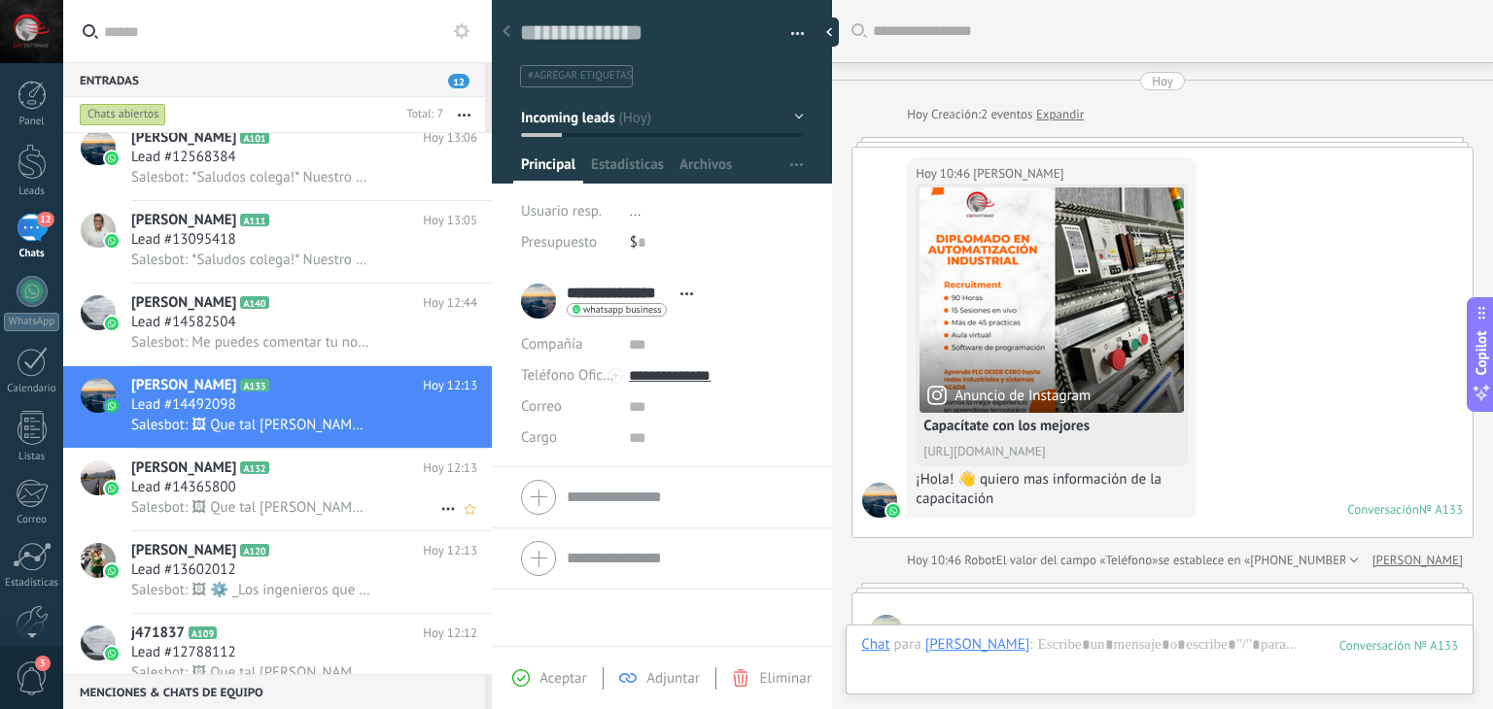
scroll to position [2894, 0]
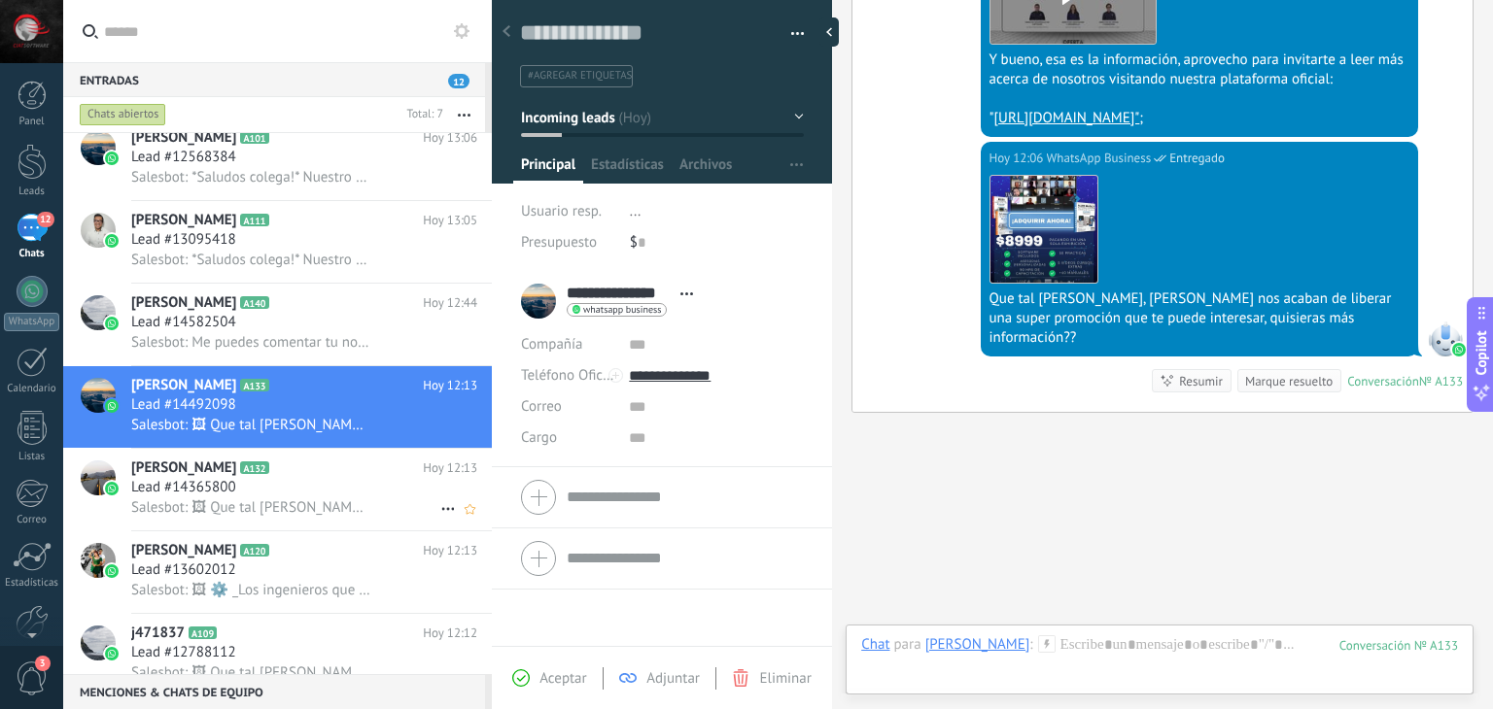
click at [299, 484] on div "[PERSON_NAME] A132 [DATE] 12:13 Lead #14365800 Salesbot: 🖼 Que tal [PERSON_NAME…" at bounding box center [311, 490] width 361 height 82
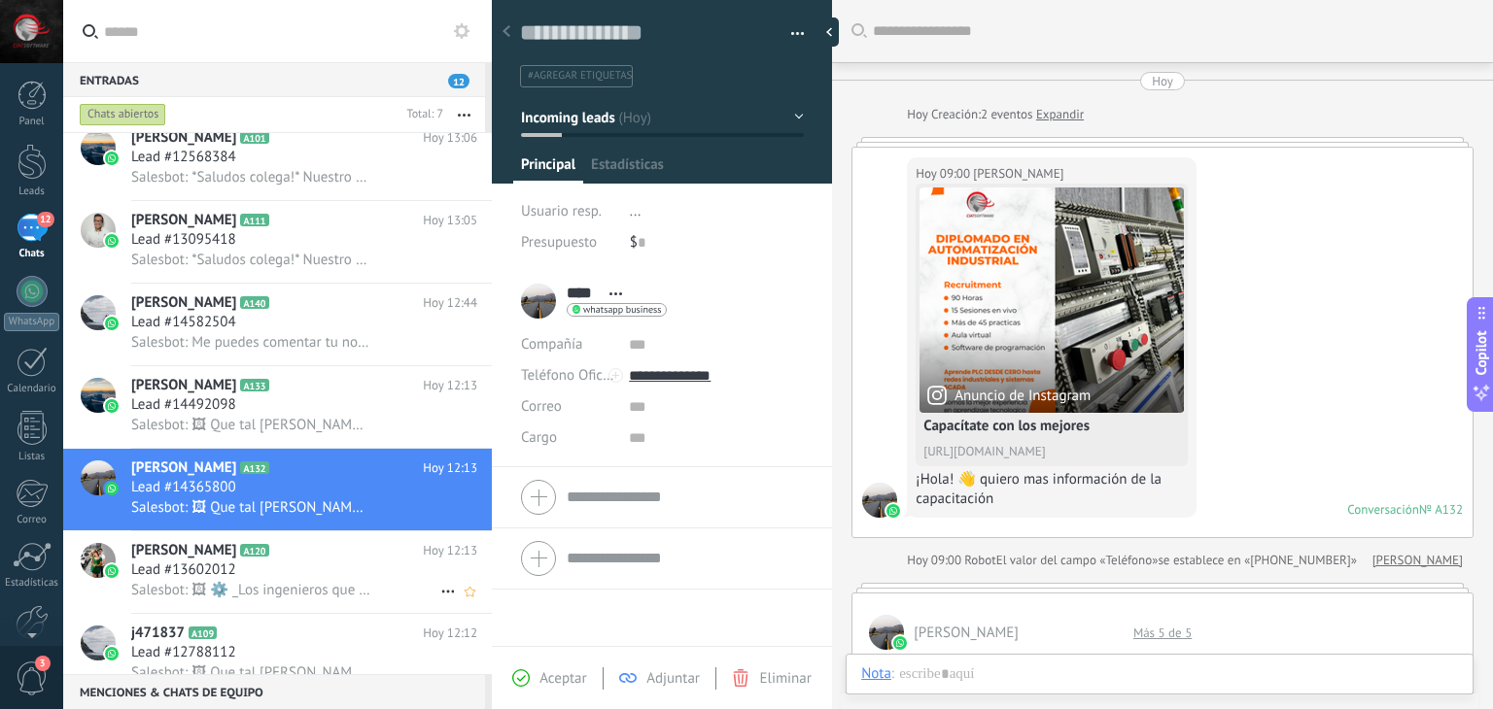
scroll to position [28, 0]
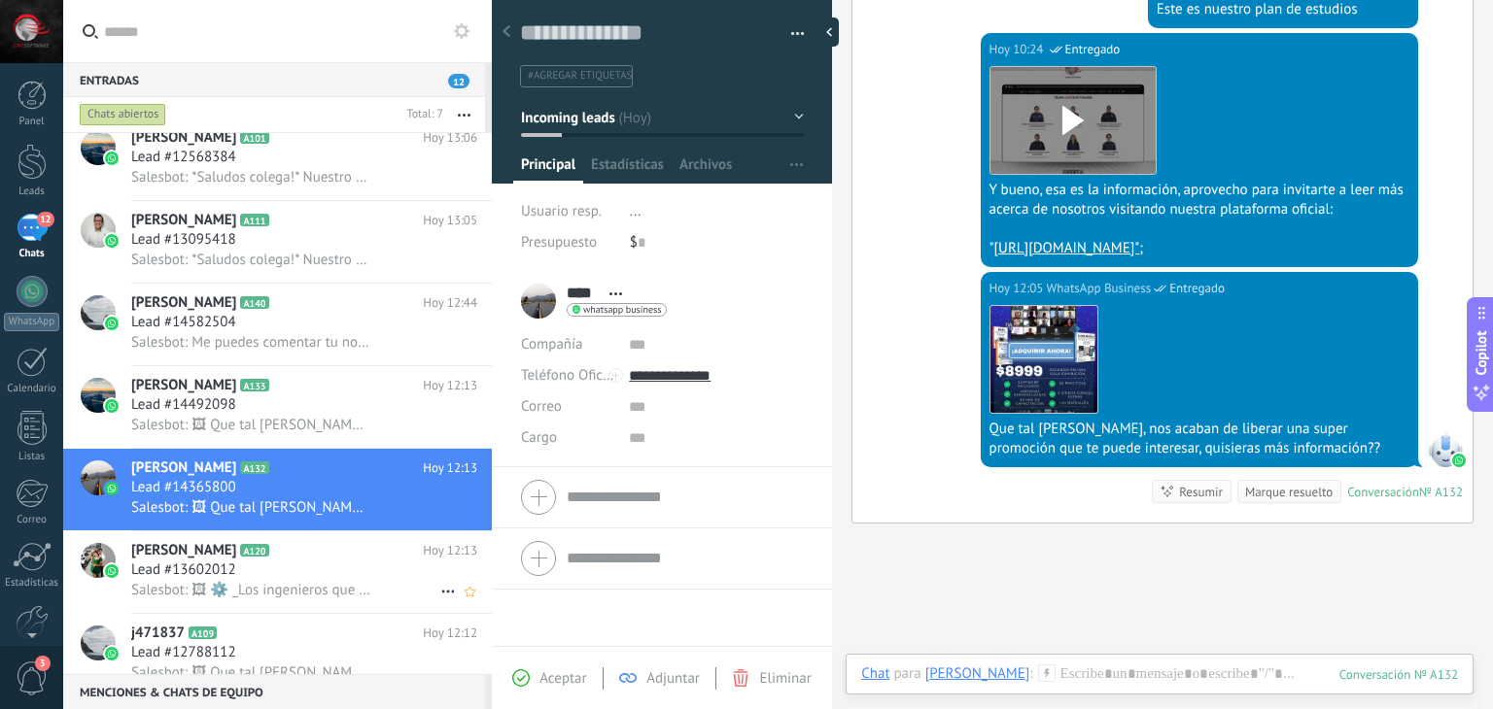
click at [302, 592] on span "Salesbot: 🖼 ⚙️ _Los ingenieros que destacan, son los que se preparan cuando los…" at bounding box center [250, 590] width 239 height 18
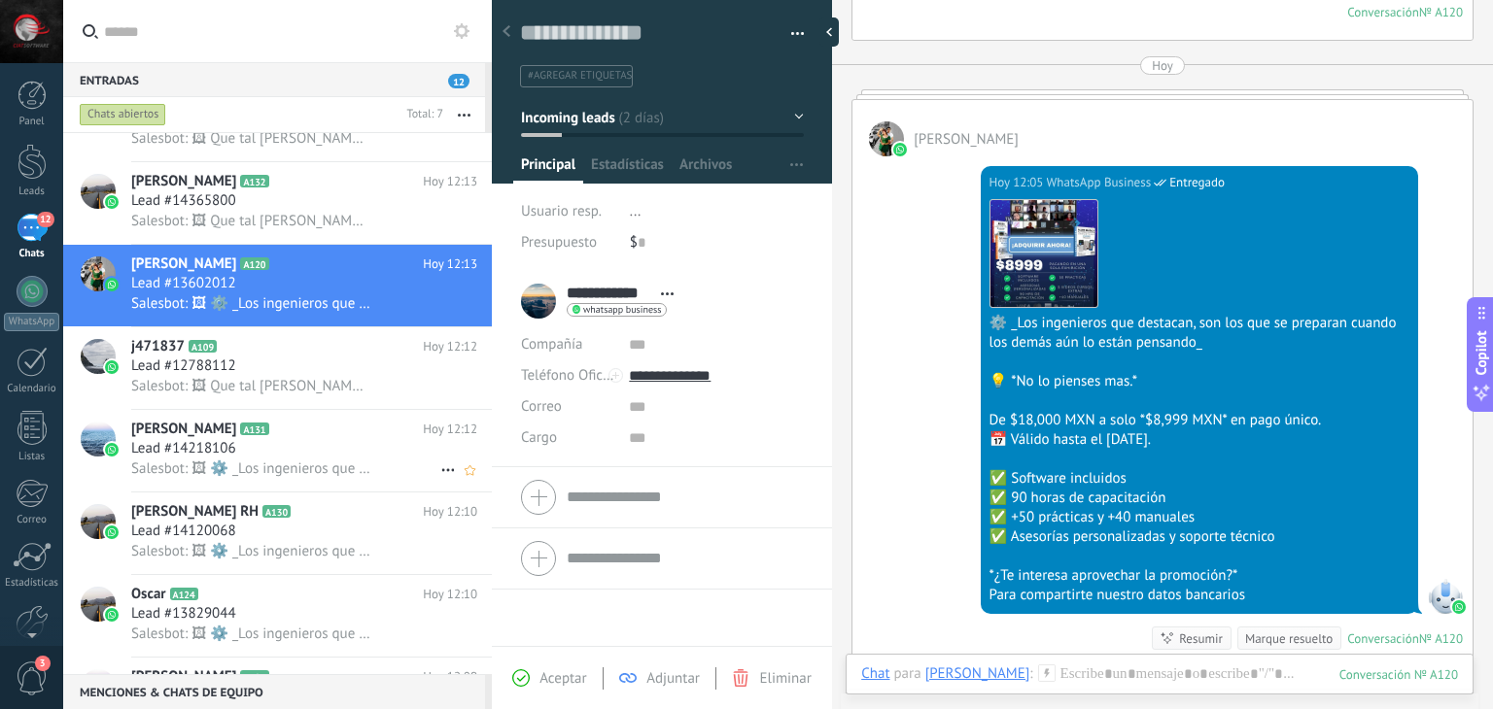
scroll to position [389, 0]
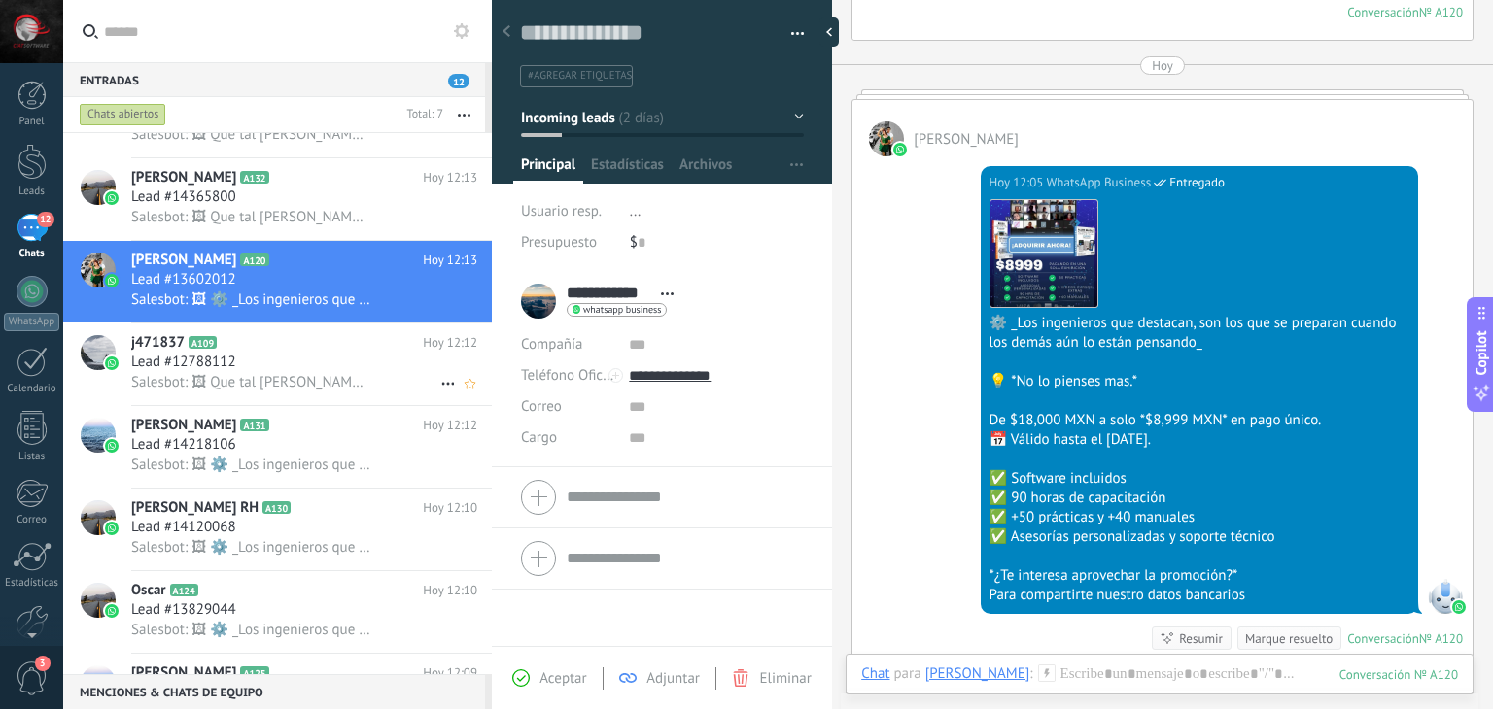
click at [288, 387] on span "Salesbot: 🖼 Que tal [PERSON_NAME], nos acaban de liberar una super promoción qu…" at bounding box center [250, 382] width 239 height 18
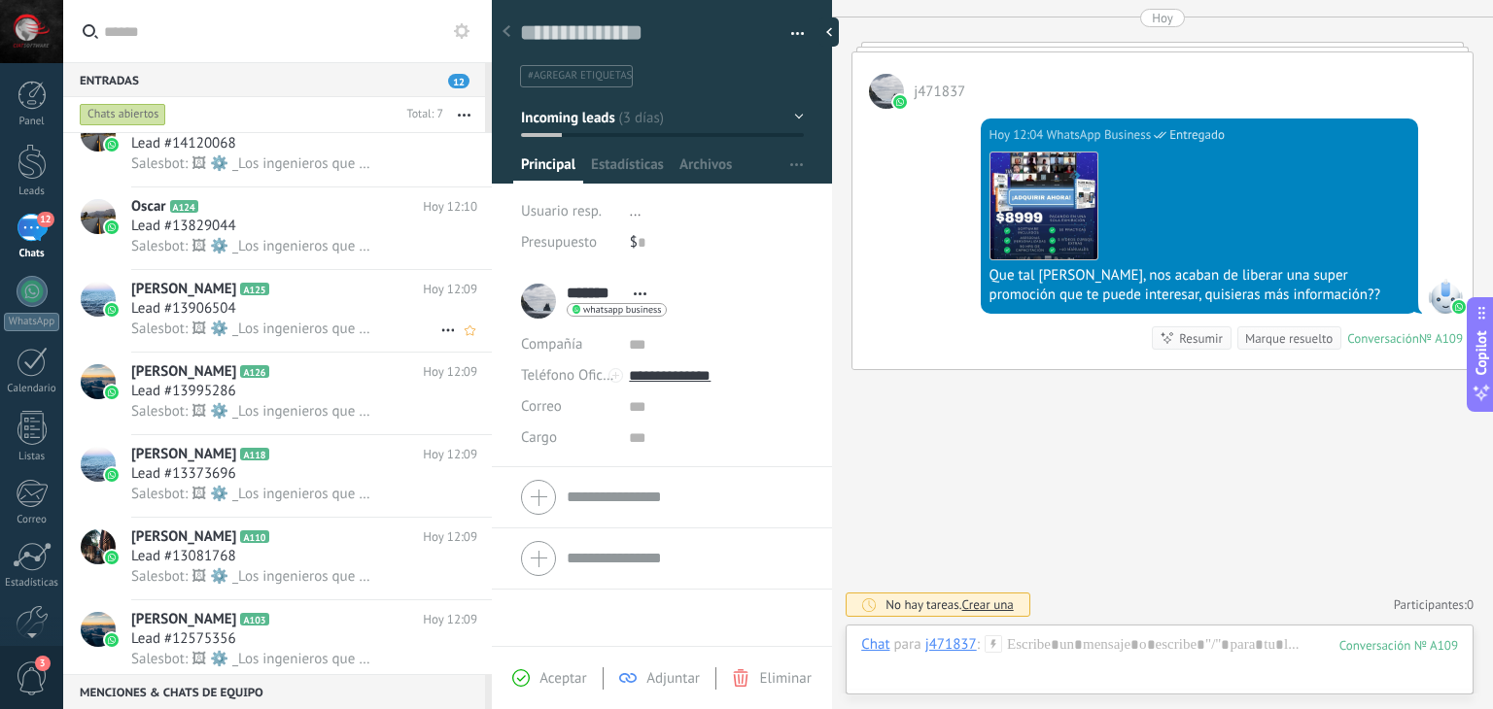
scroll to position [778, 0]
click at [278, 347] on div "[PERSON_NAME] A125 [DATE] 12:09 Lead #13906504 Salesbot: 🖼 ⚙️ _Los ingenieros q…" at bounding box center [311, 311] width 361 height 82
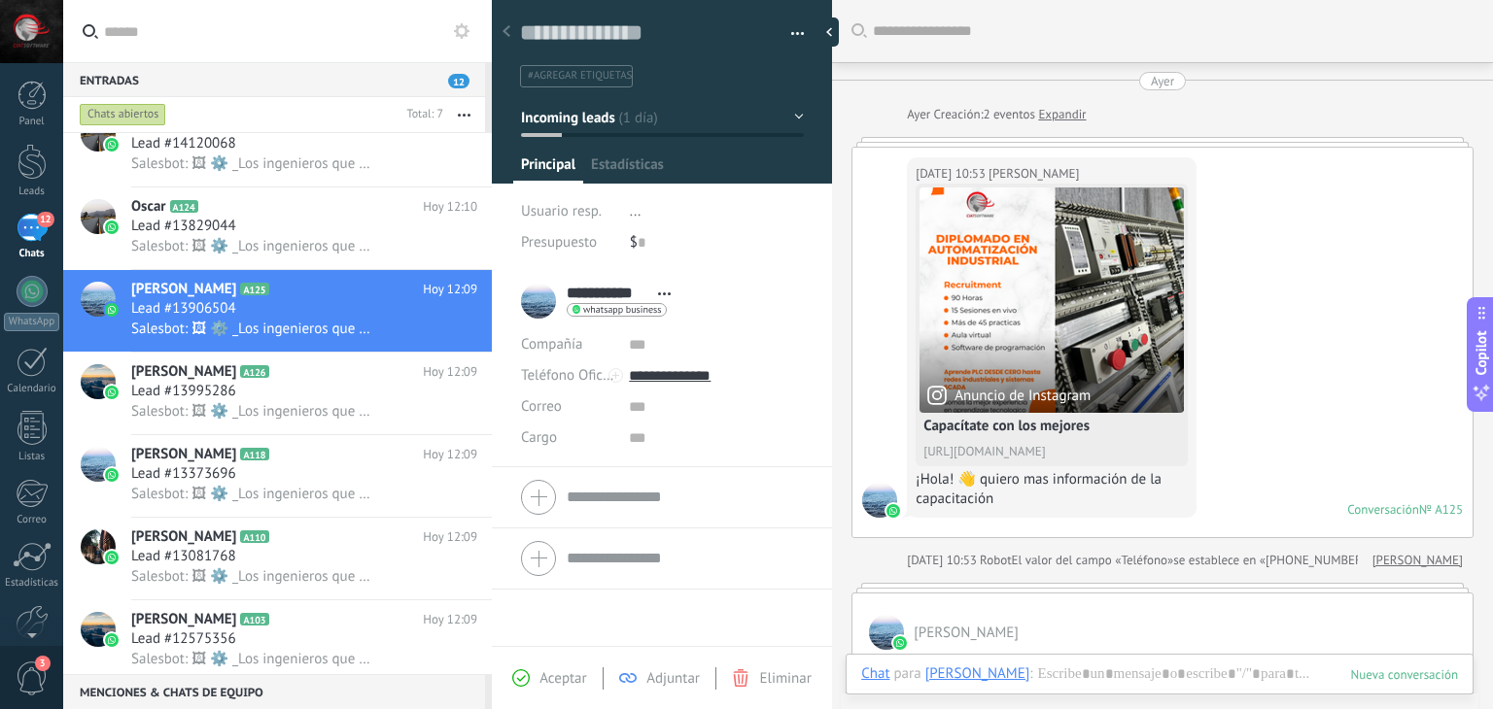
scroll to position [2187, 0]
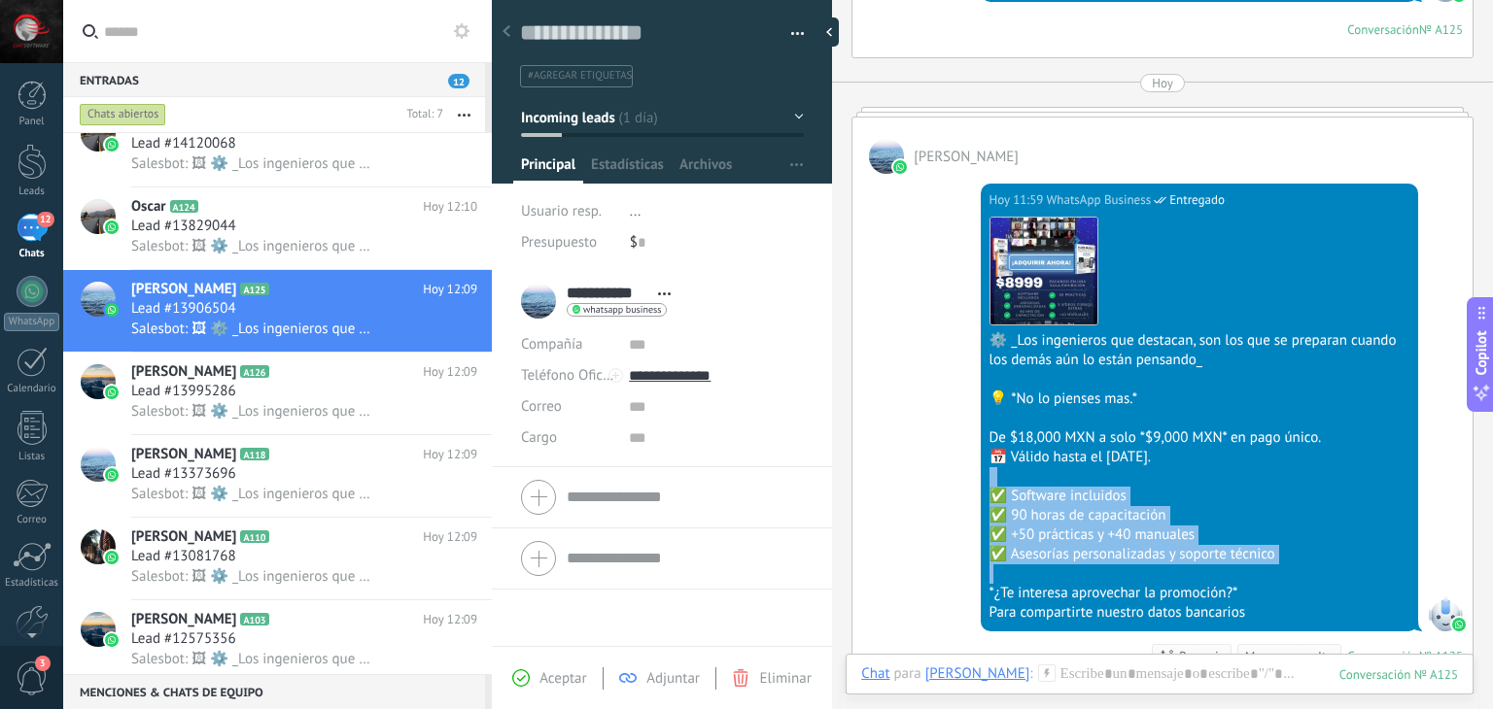
drag, startPoint x: 1298, startPoint y: 522, endPoint x: 947, endPoint y: 435, distance: 362.3
click at [947, 435] on div "[DATE] 11:59 WhatsApp Business Entregado Descargar ⚙️ _Los ingenieros que desta…" at bounding box center [1162, 430] width 620 height 513
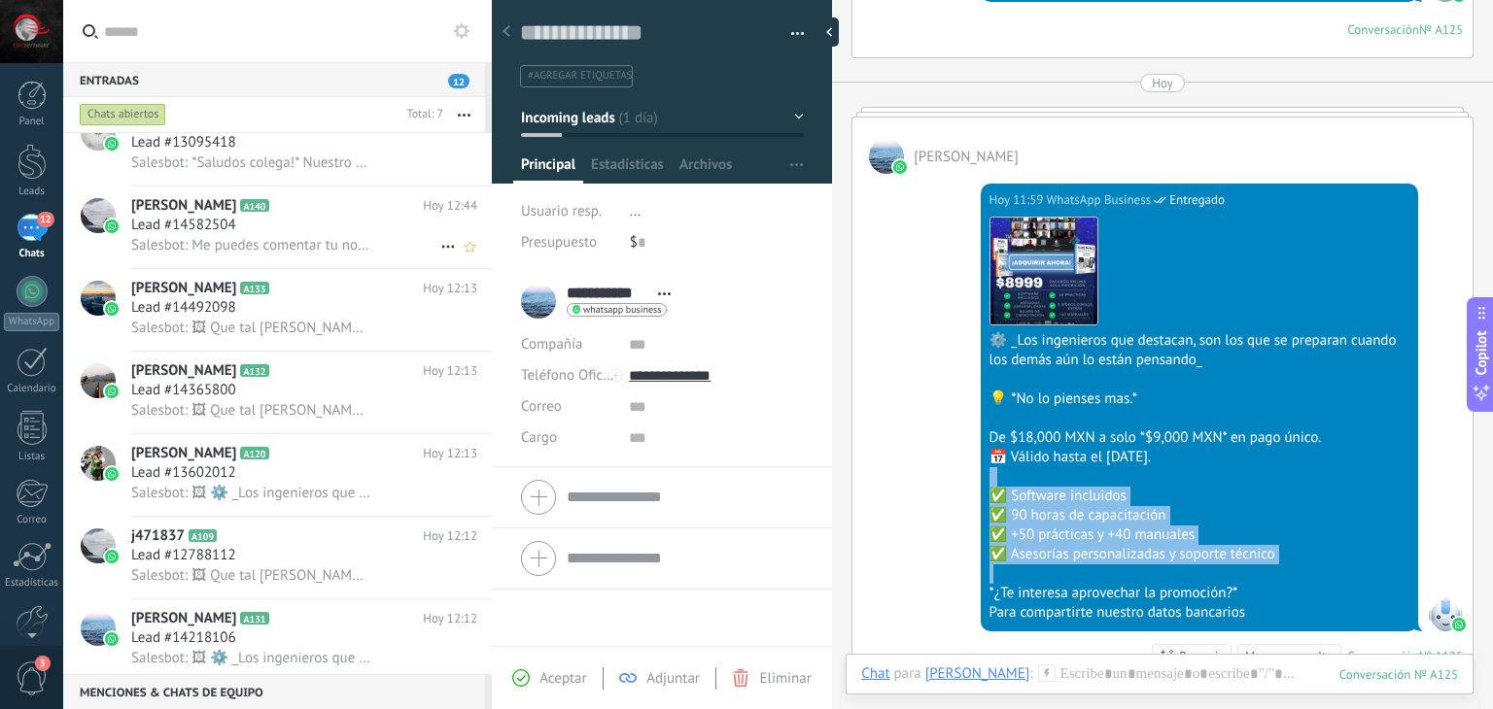
scroll to position [0, 0]
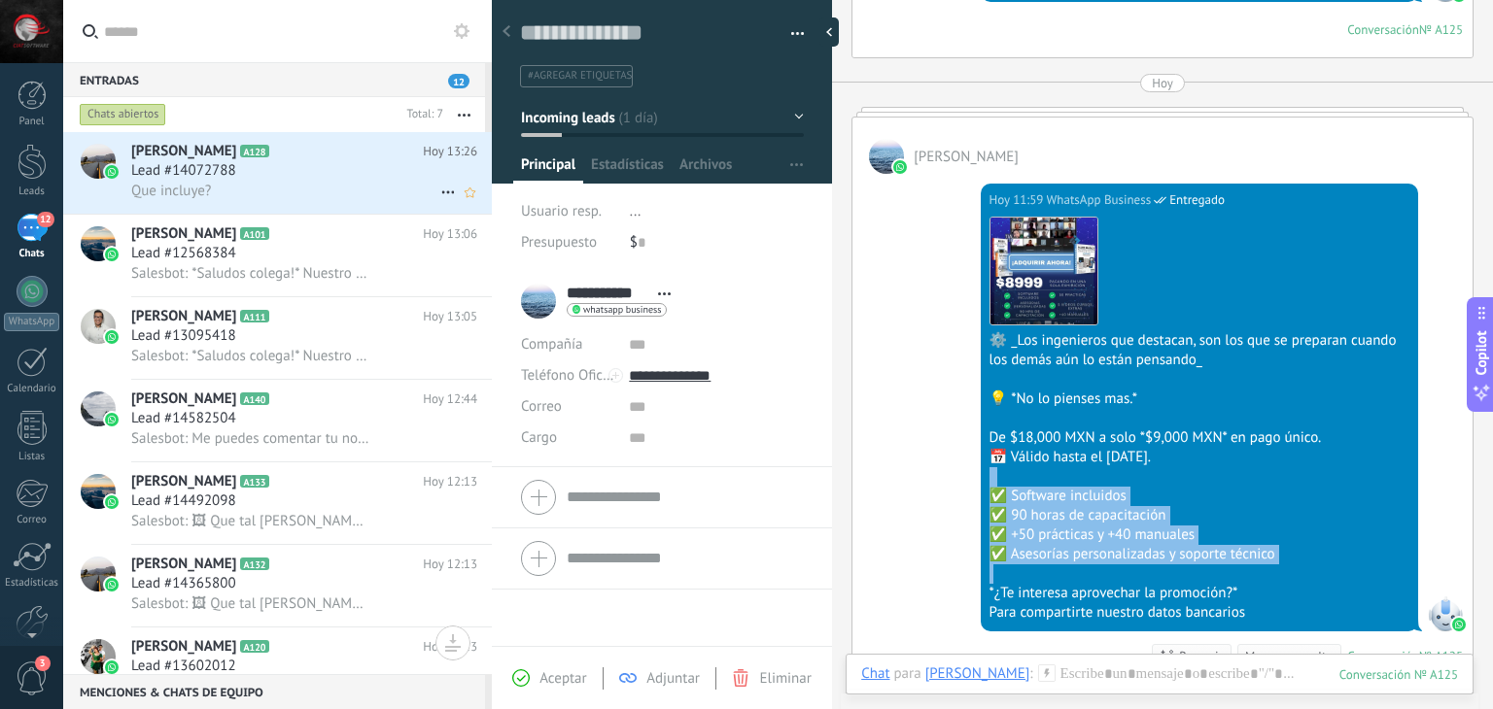
click at [294, 187] on div "Que incluye?" at bounding box center [304, 191] width 346 height 20
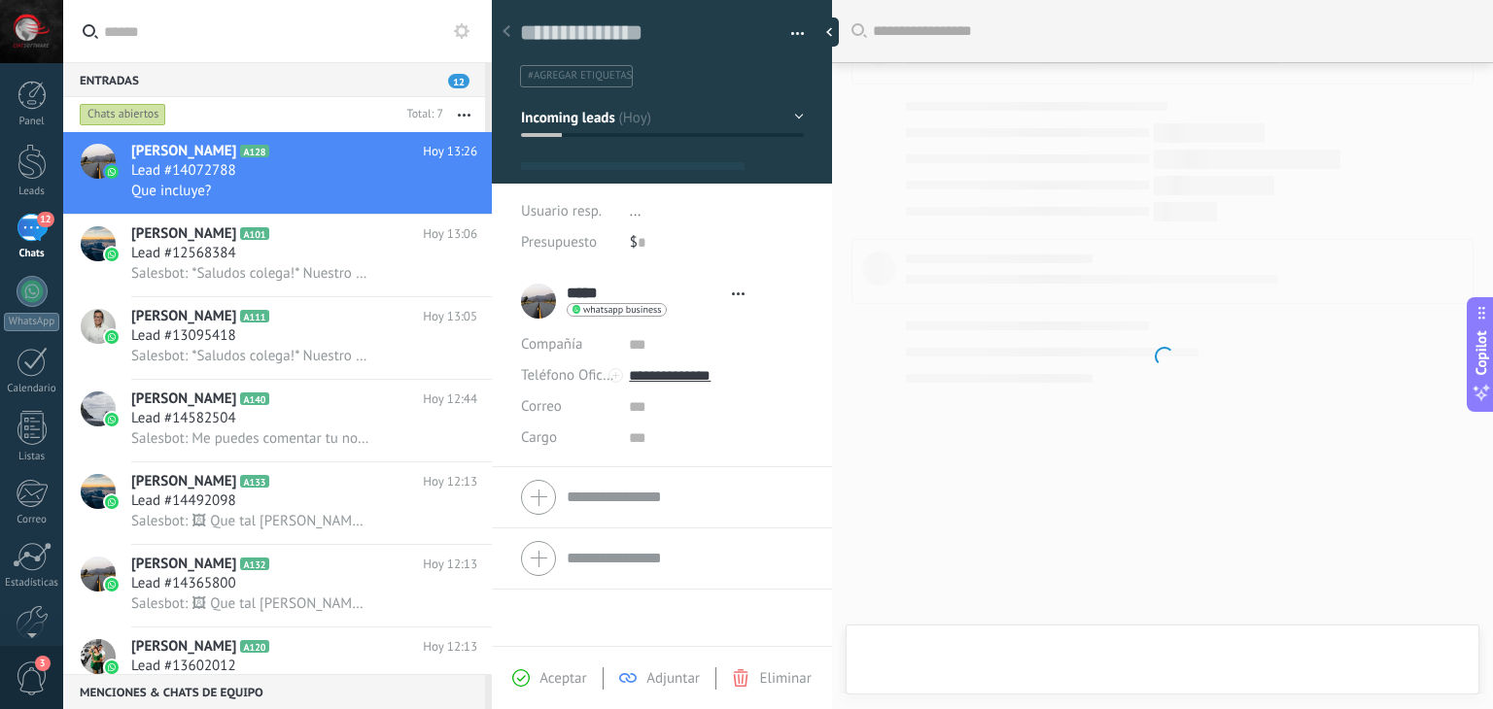
type textarea "**********"
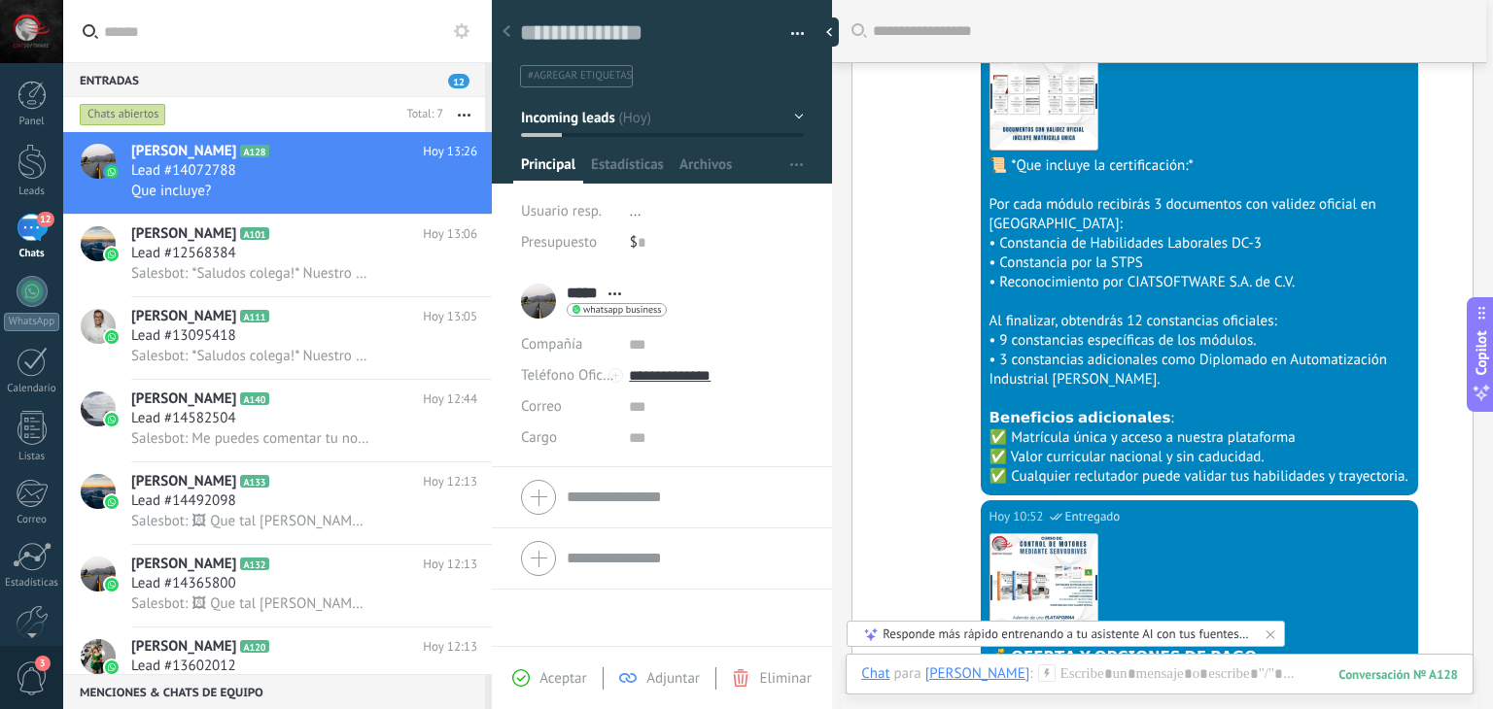
scroll to position [1029, 0]
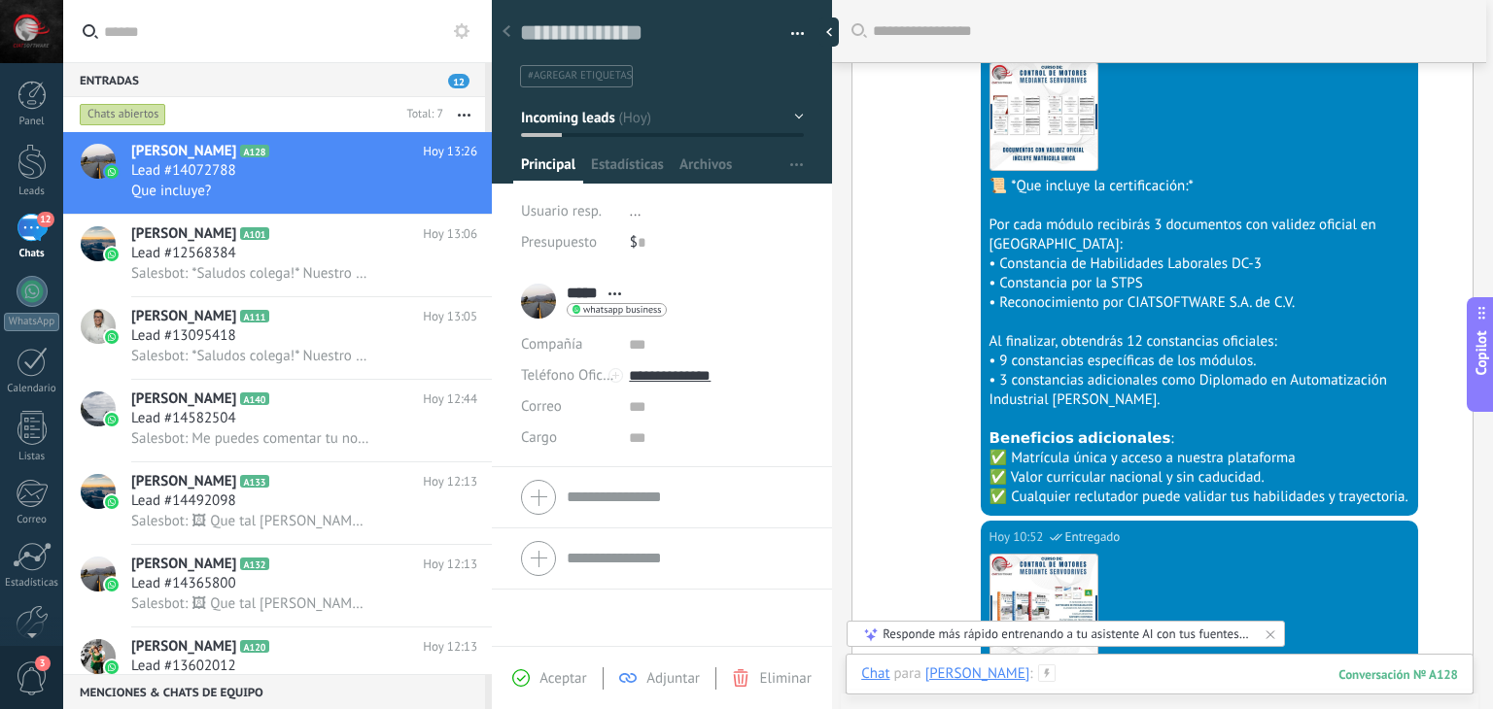
click at [1069, 674] on div at bounding box center [1159, 694] width 597 height 58
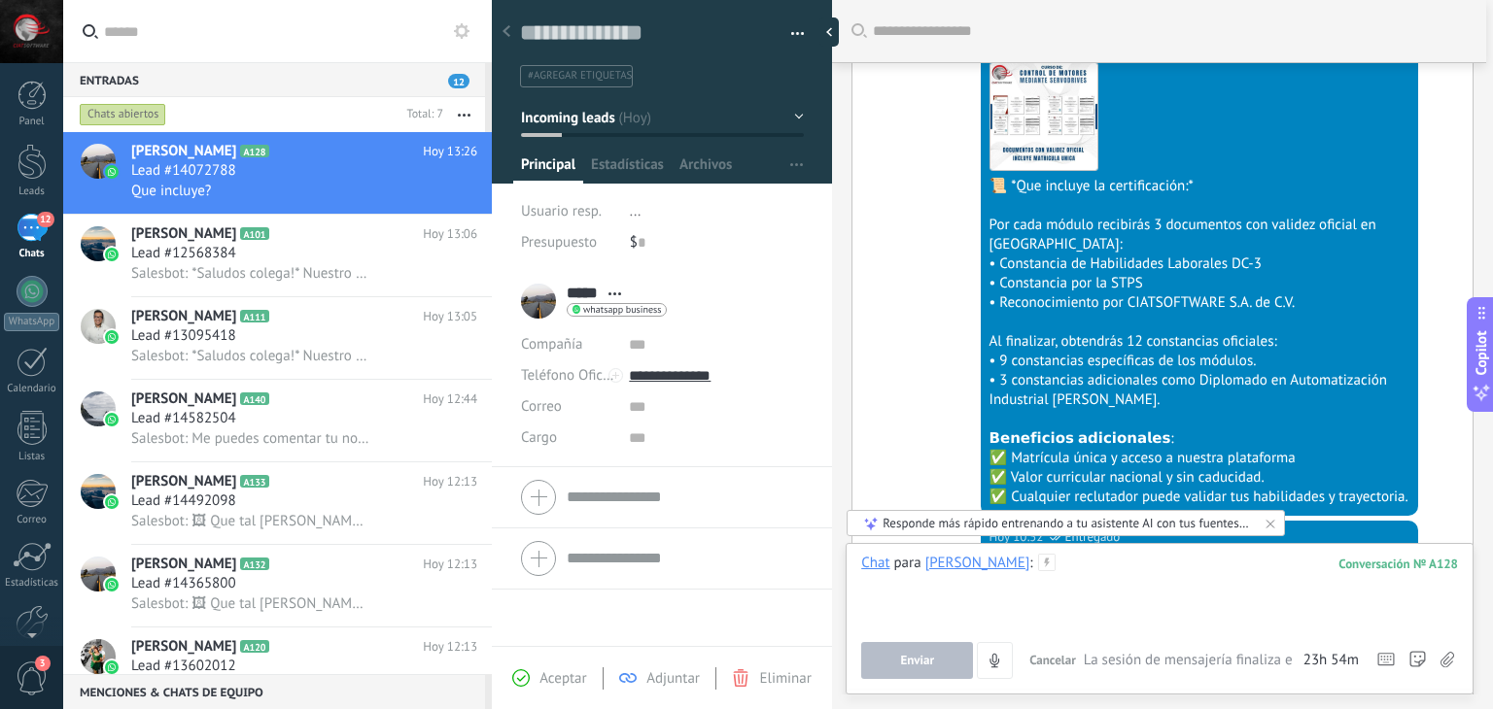
paste div
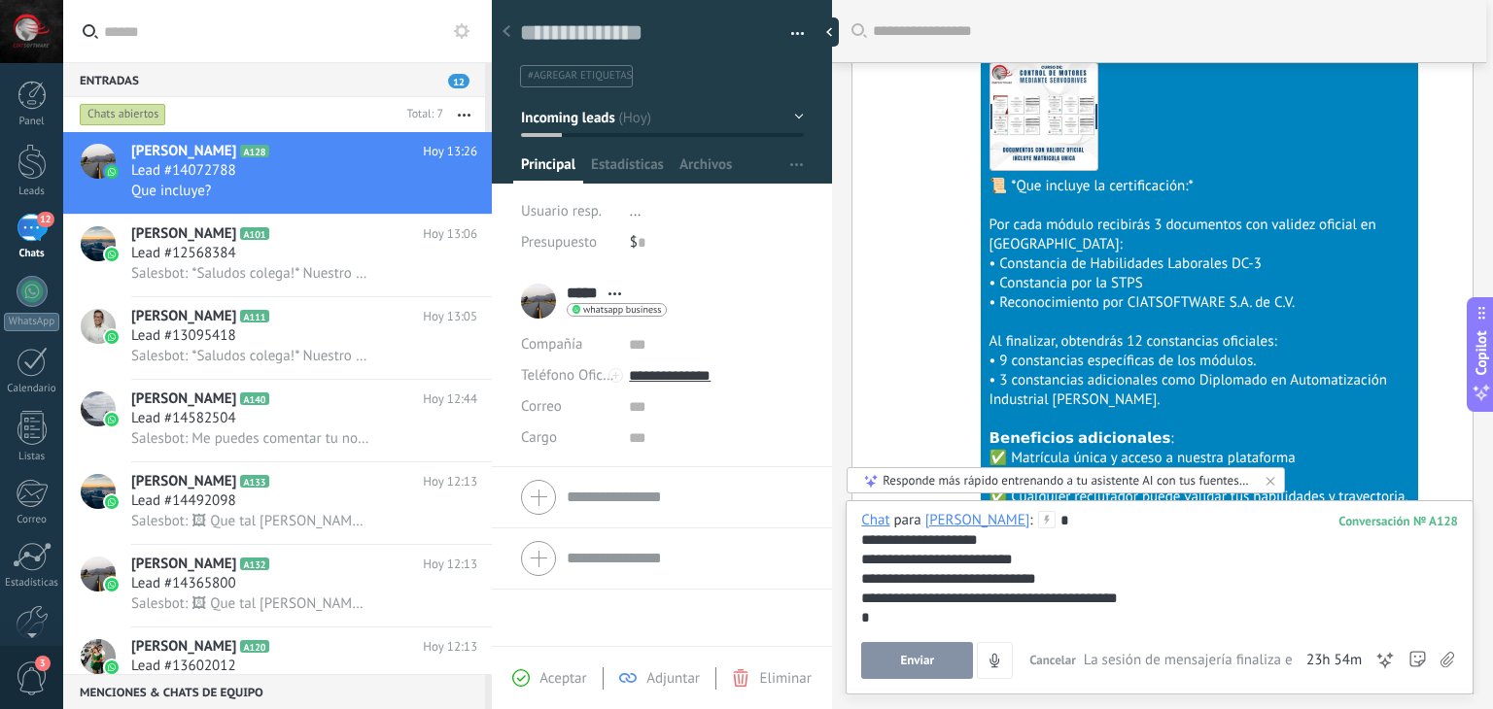
click at [999, 583] on div "**********" at bounding box center [1159, 579] width 597 height 19
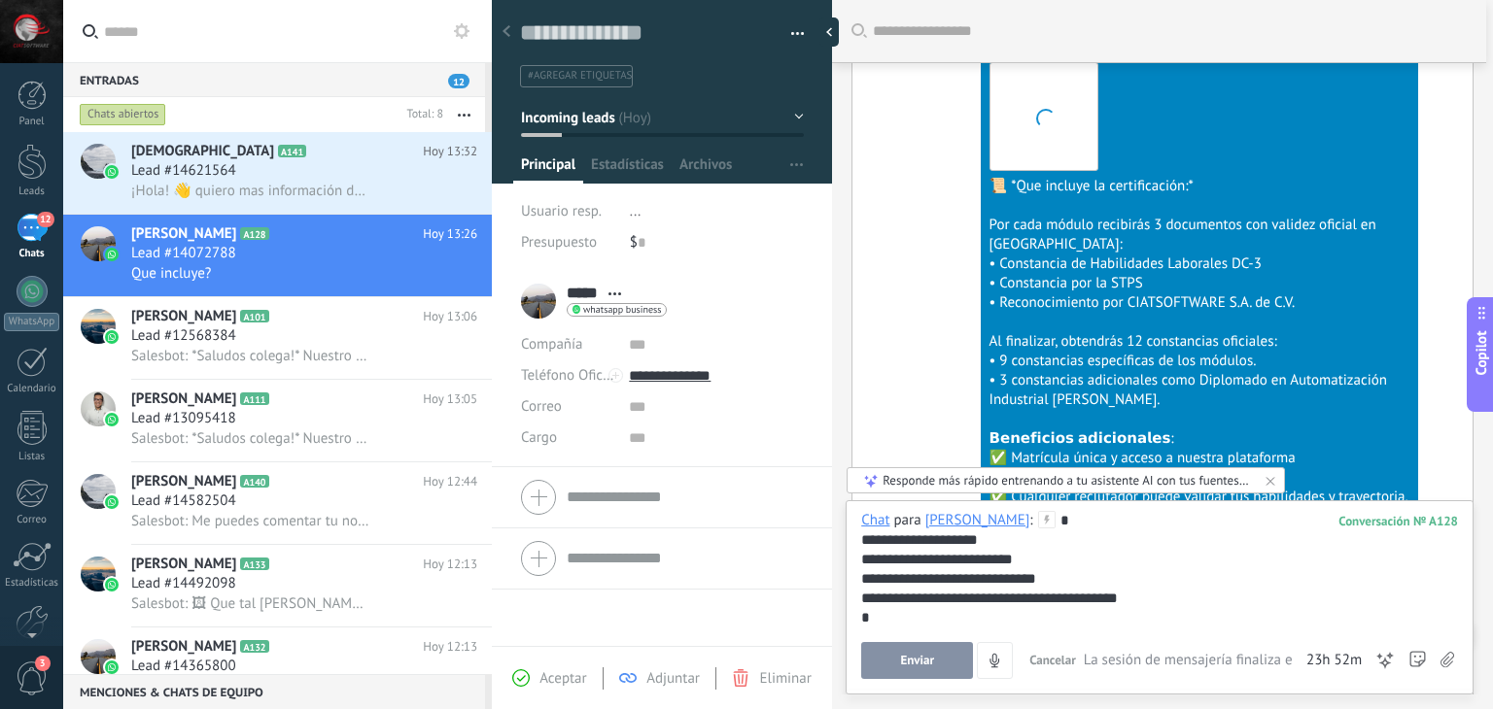
scroll to position [1279, 0]
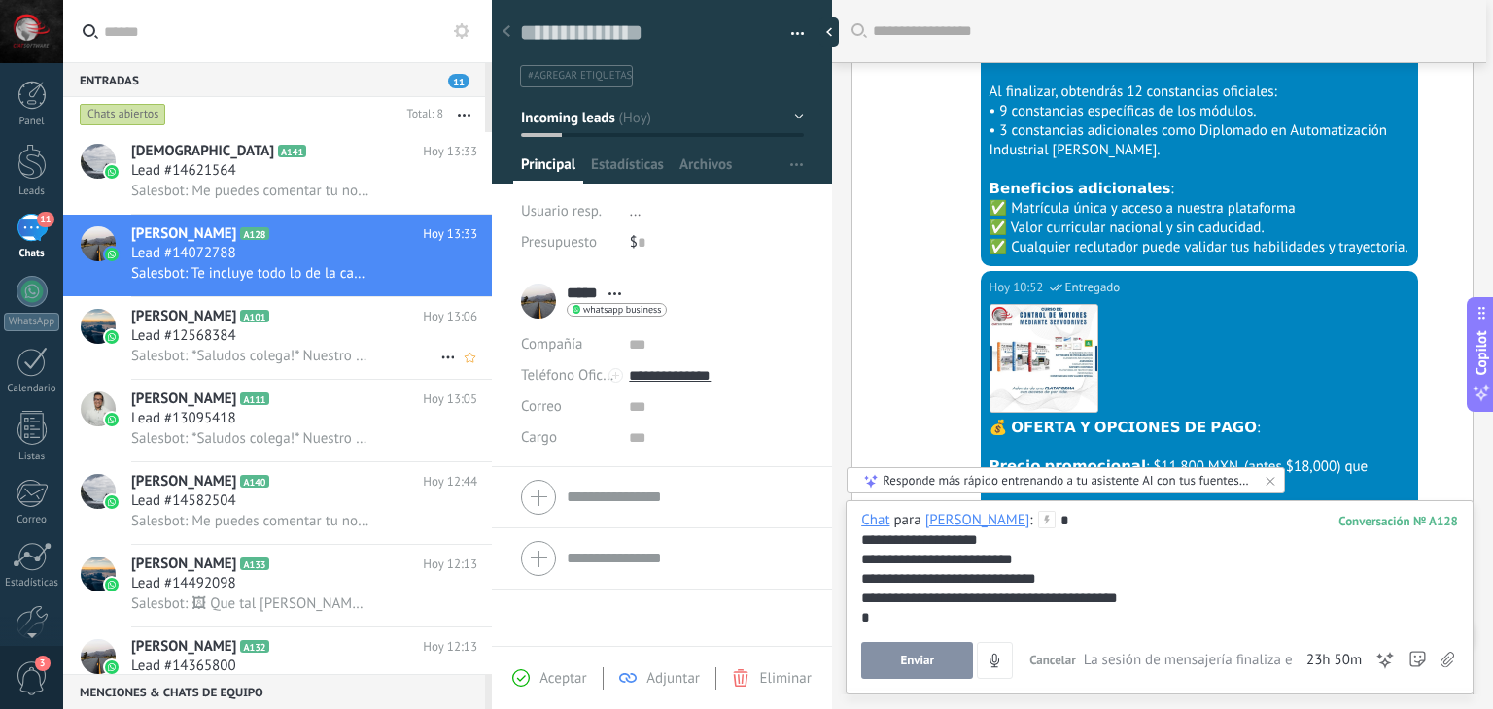
click at [201, 366] on h3 "Salesbot: *Saludos colega!* Nuestro curso de PLC desde cero con una duración de…" at bounding box center [255, 356] width 249 height 19
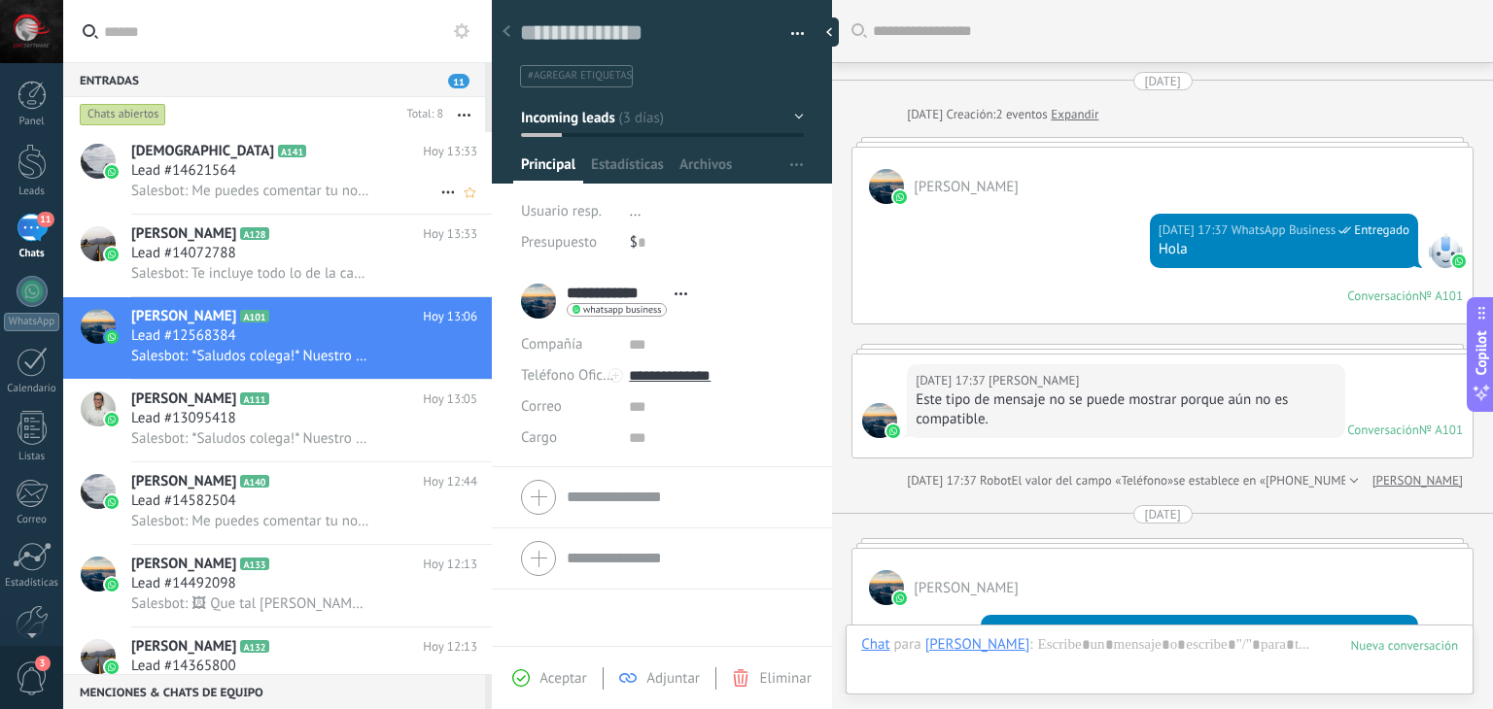
scroll to position [2952, 0]
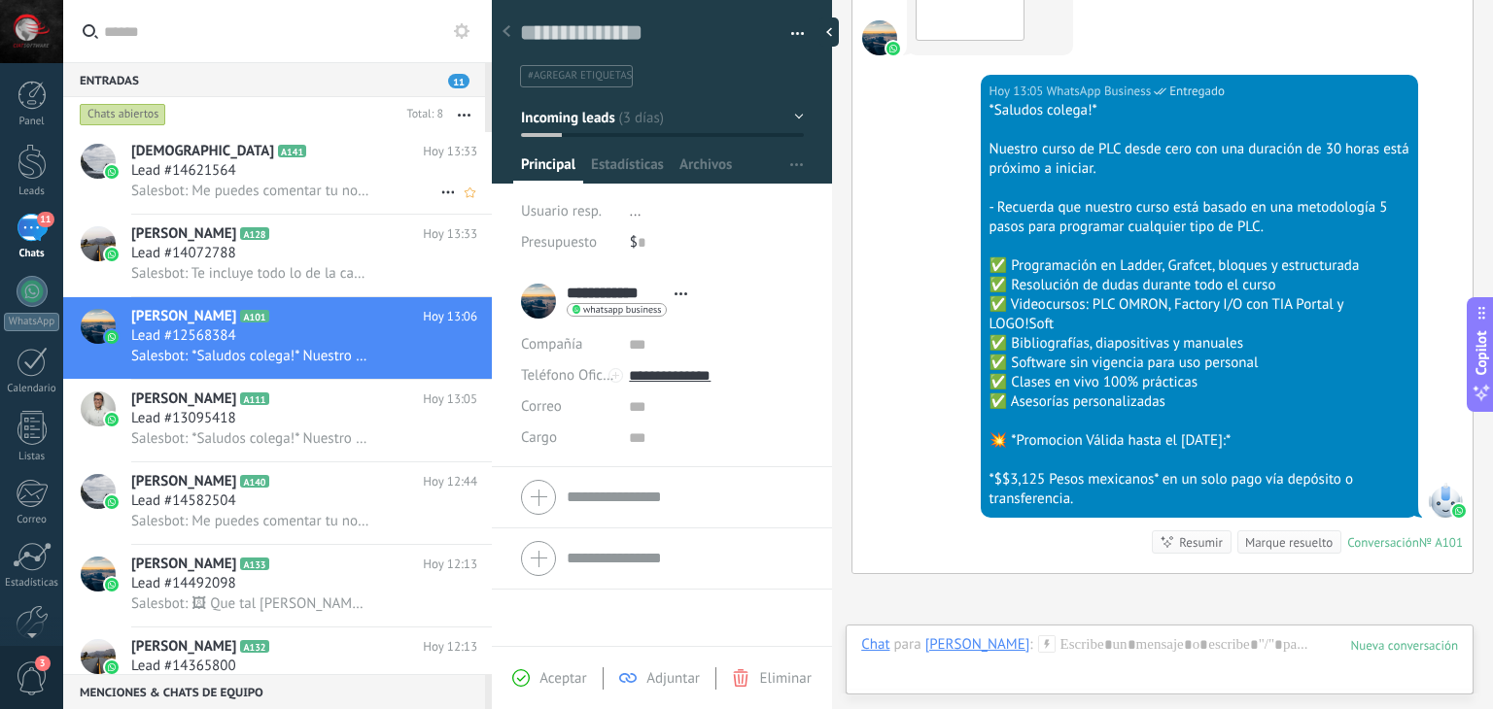
click at [214, 157] on h2 "God A141" at bounding box center [277, 151] width 292 height 19
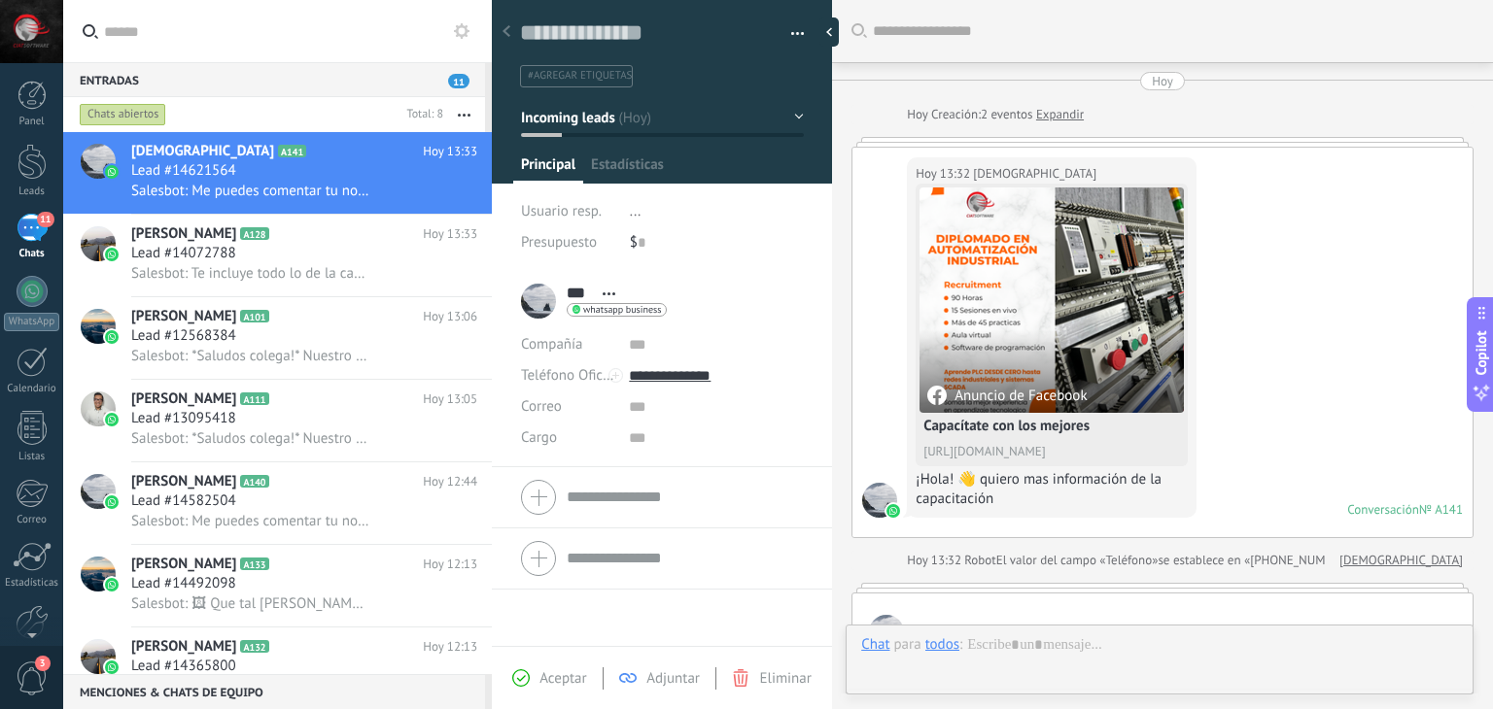
scroll to position [1818, 0]
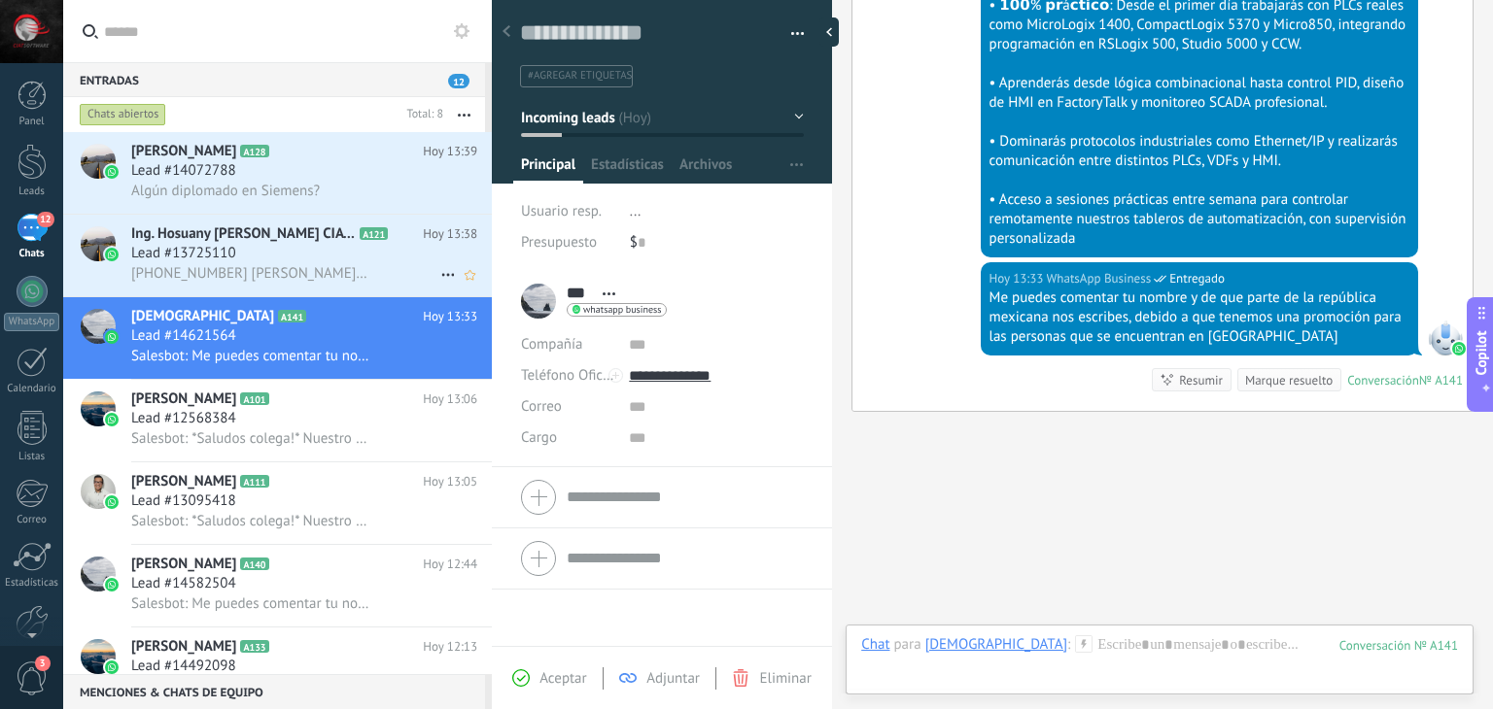
click at [309, 279] on span "[PHONE_NUMBER] [PERSON_NAME] , empresa HVAC [PERSON_NAME]" at bounding box center [250, 273] width 239 height 18
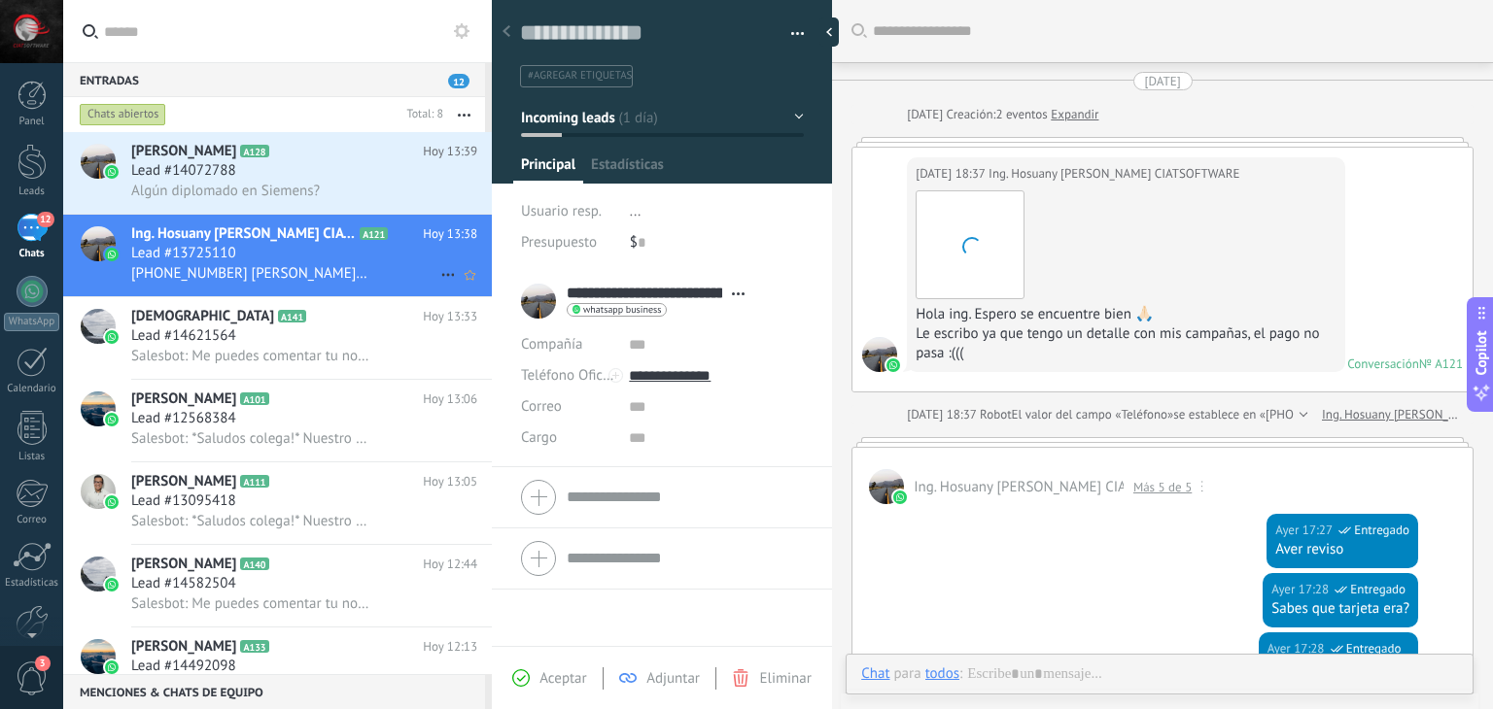
type textarea "**********"
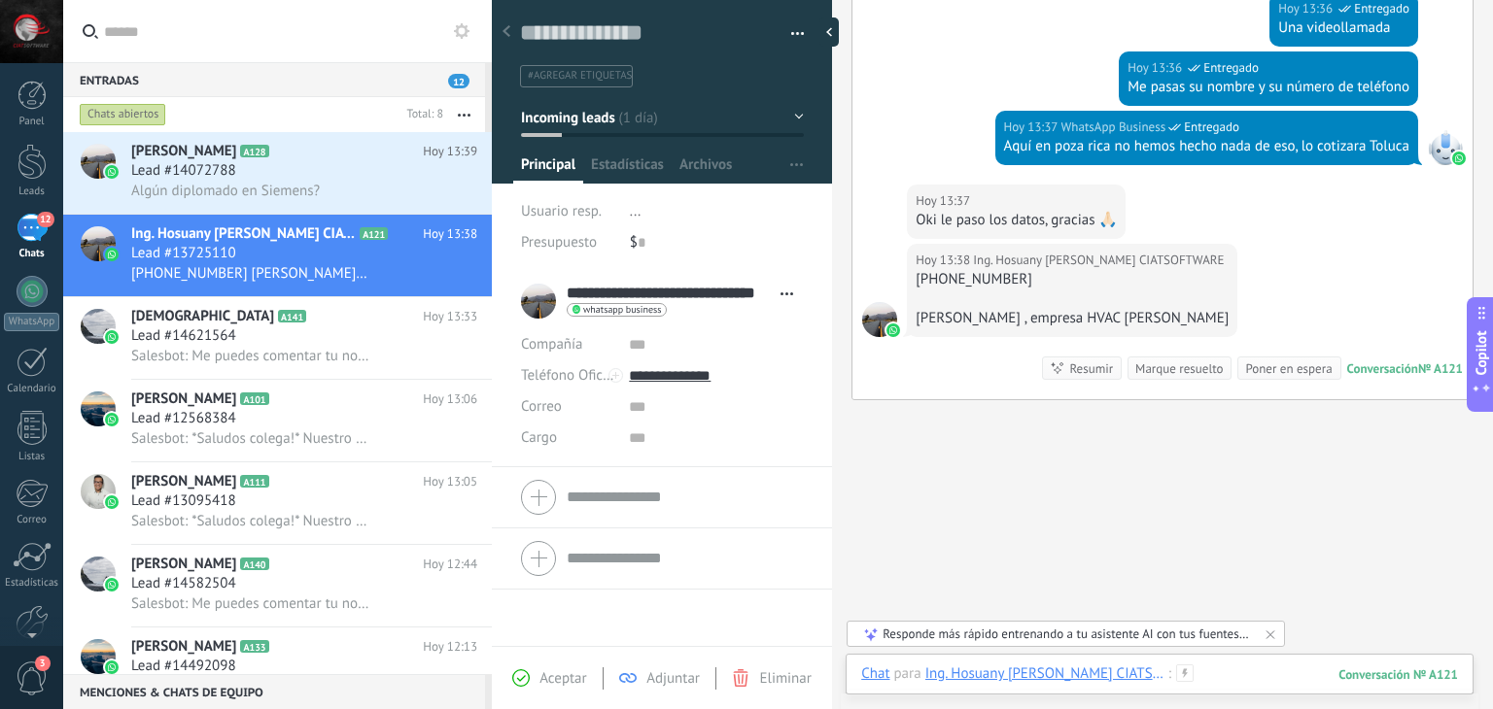
click at [1261, 674] on div at bounding box center [1159, 694] width 597 height 58
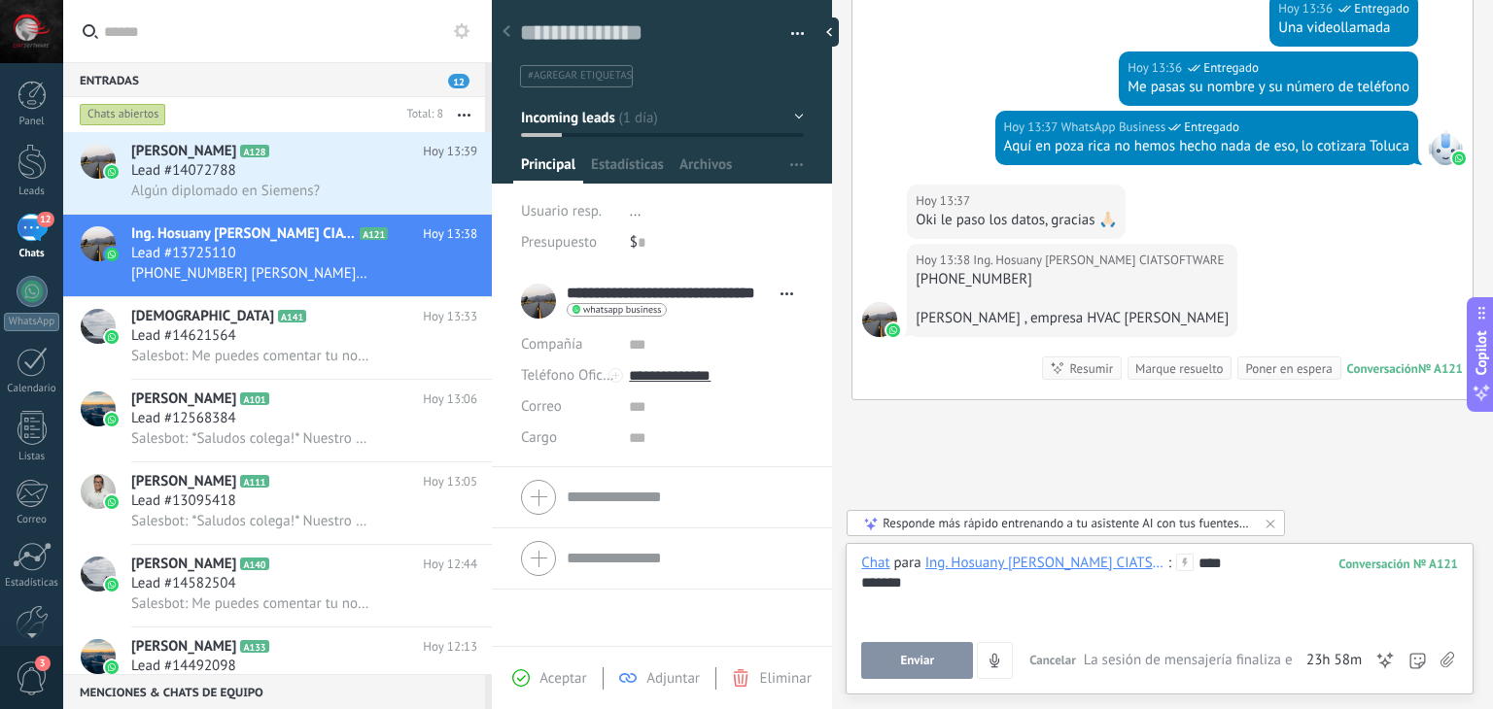
click at [924, 668] on span "Enviar" at bounding box center [917, 661] width 34 height 14
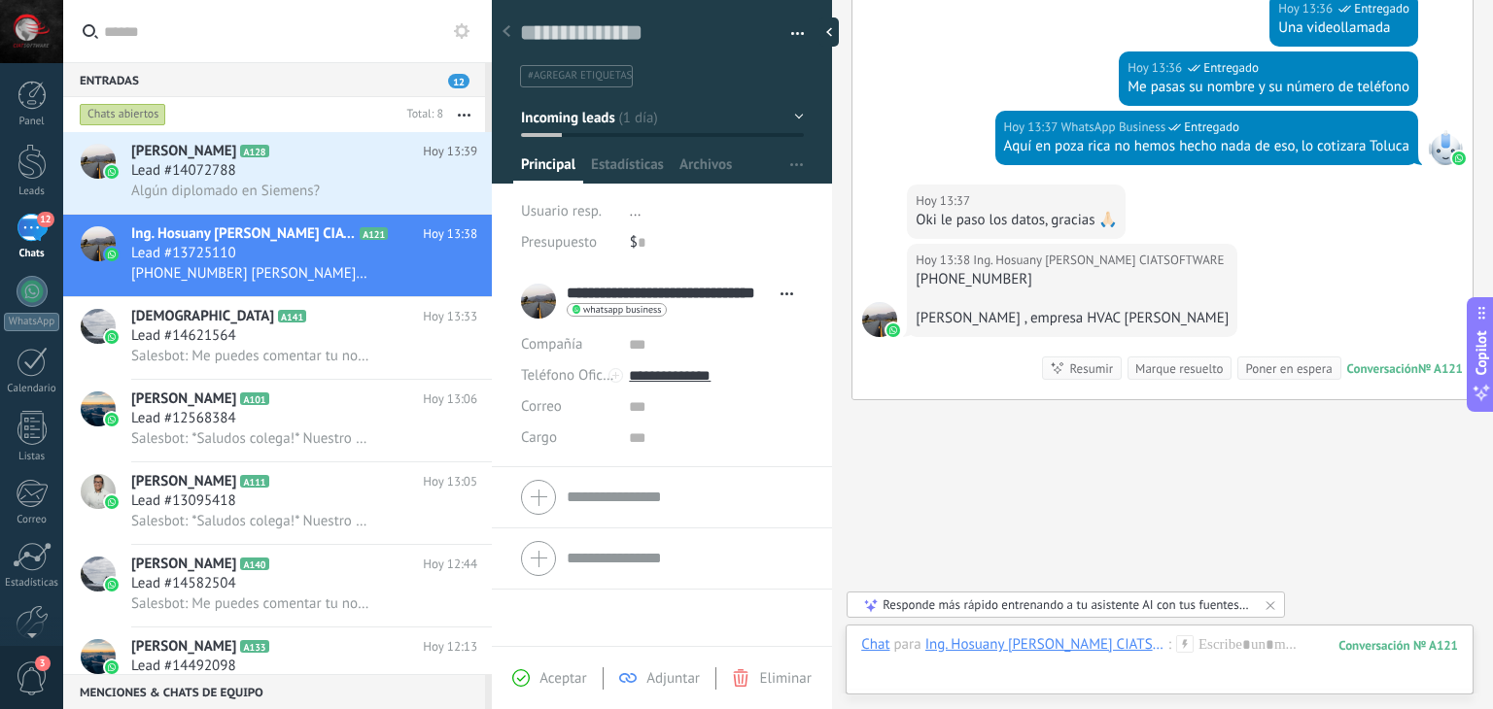
scroll to position [1770, 0]
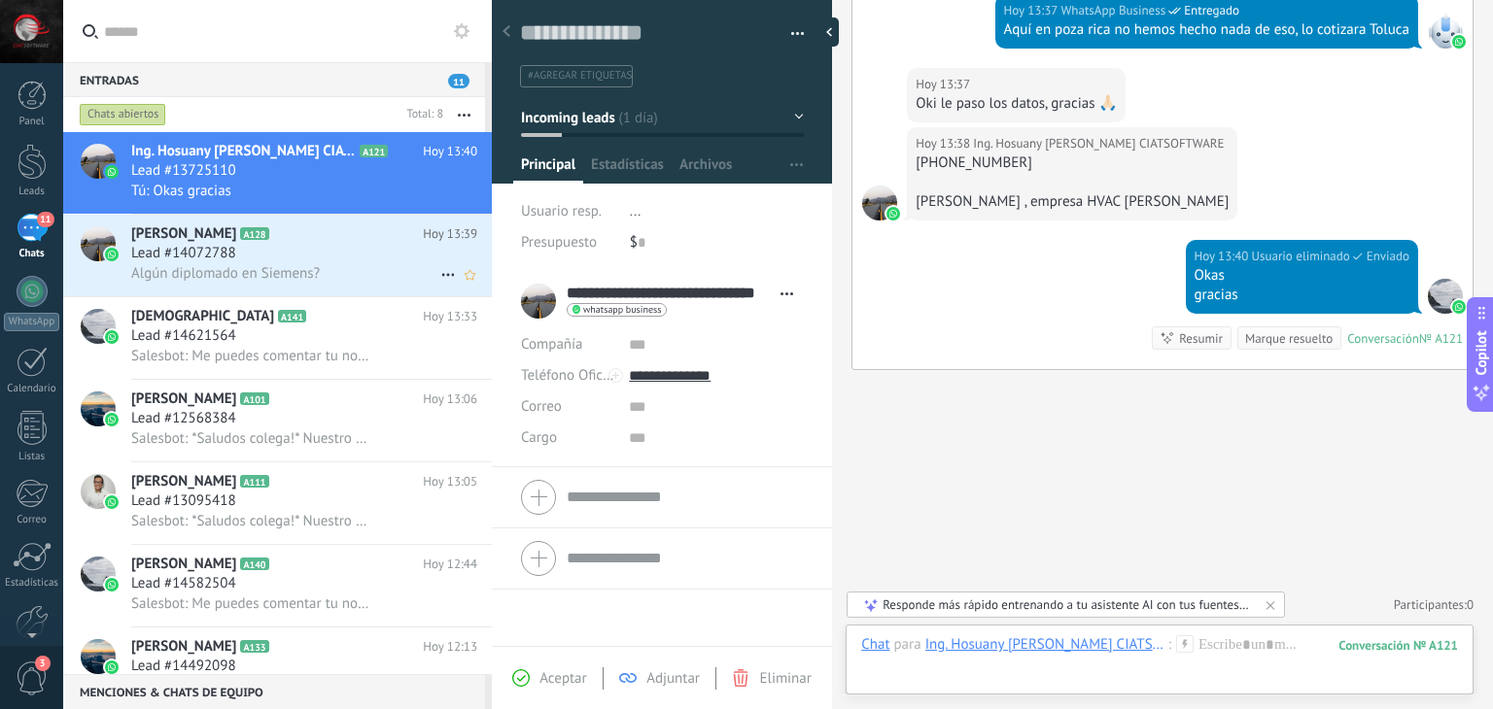
click at [201, 259] on span "Lead #14072788" at bounding box center [183, 253] width 105 height 19
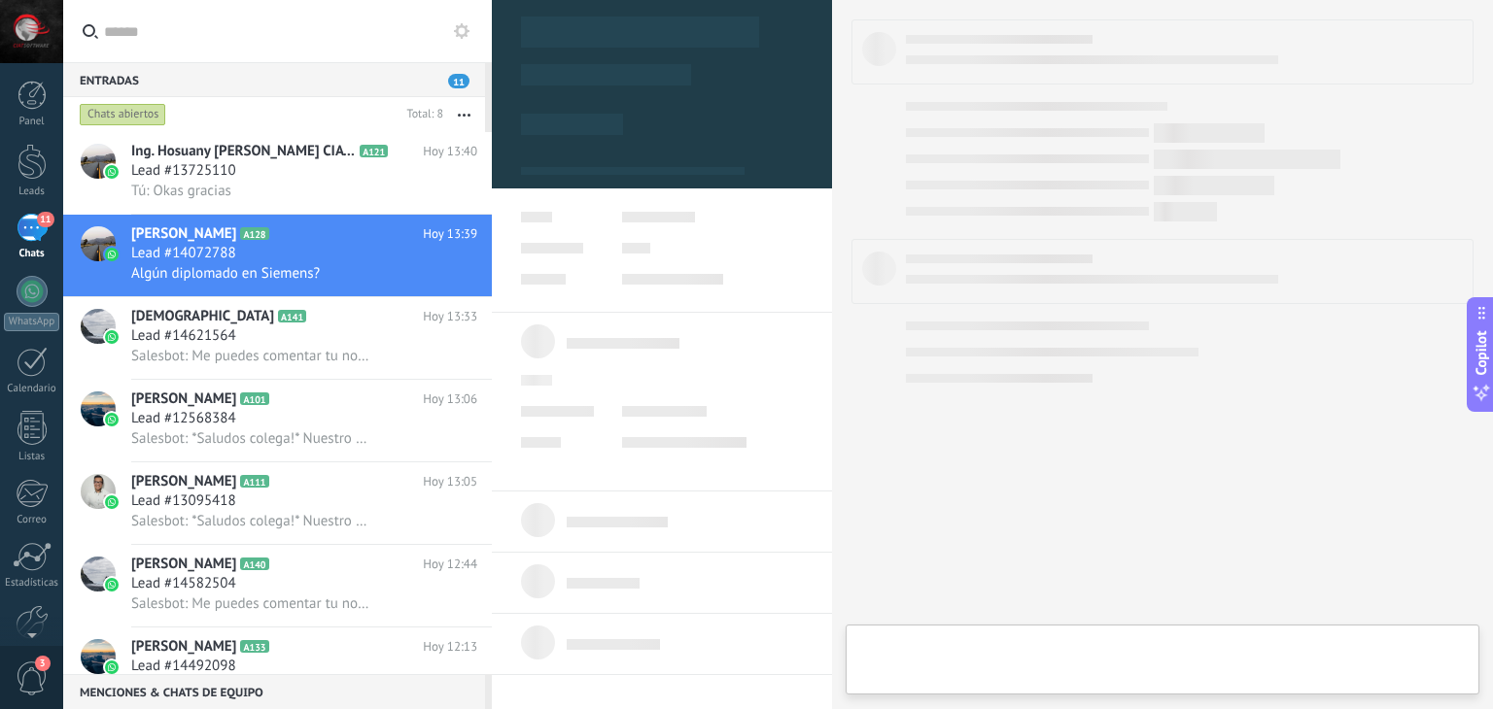
type textarea "**********"
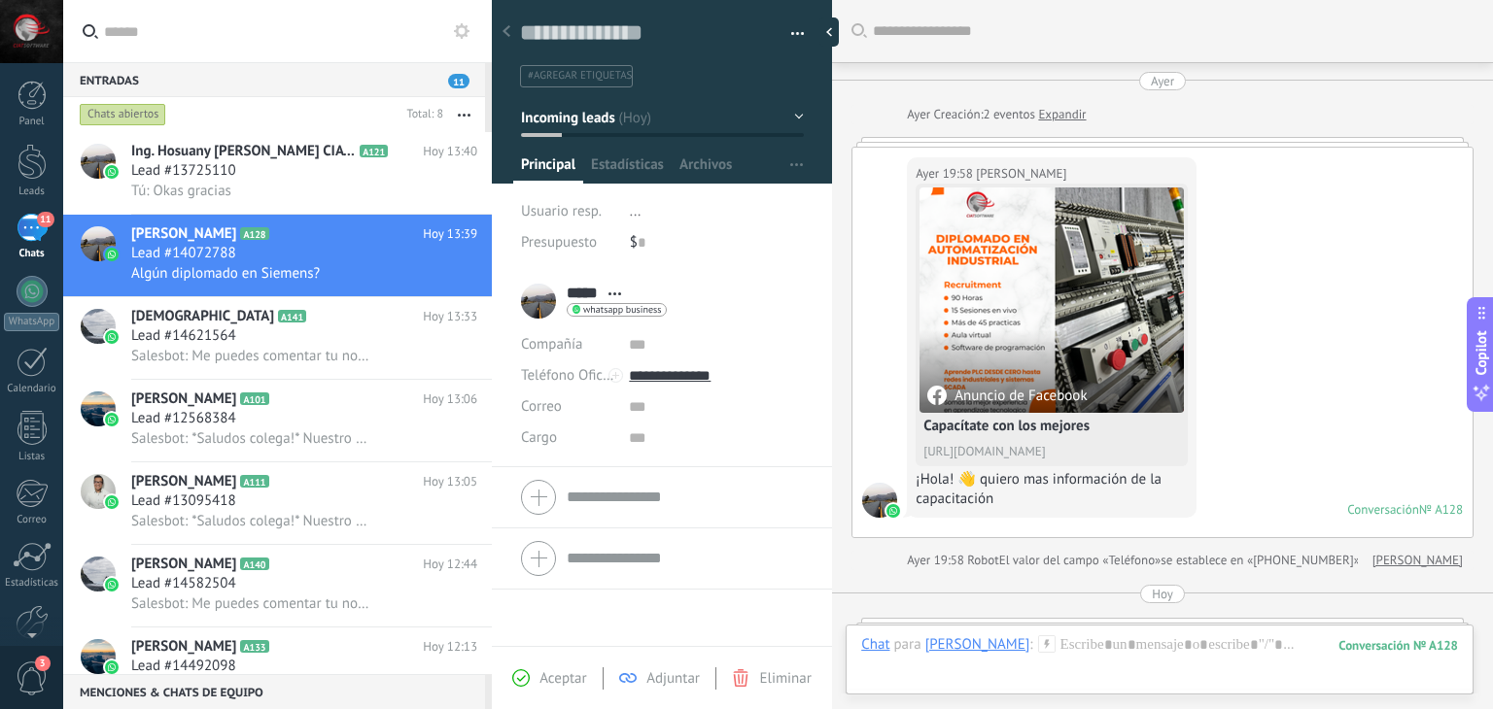
scroll to position [2469, 0]
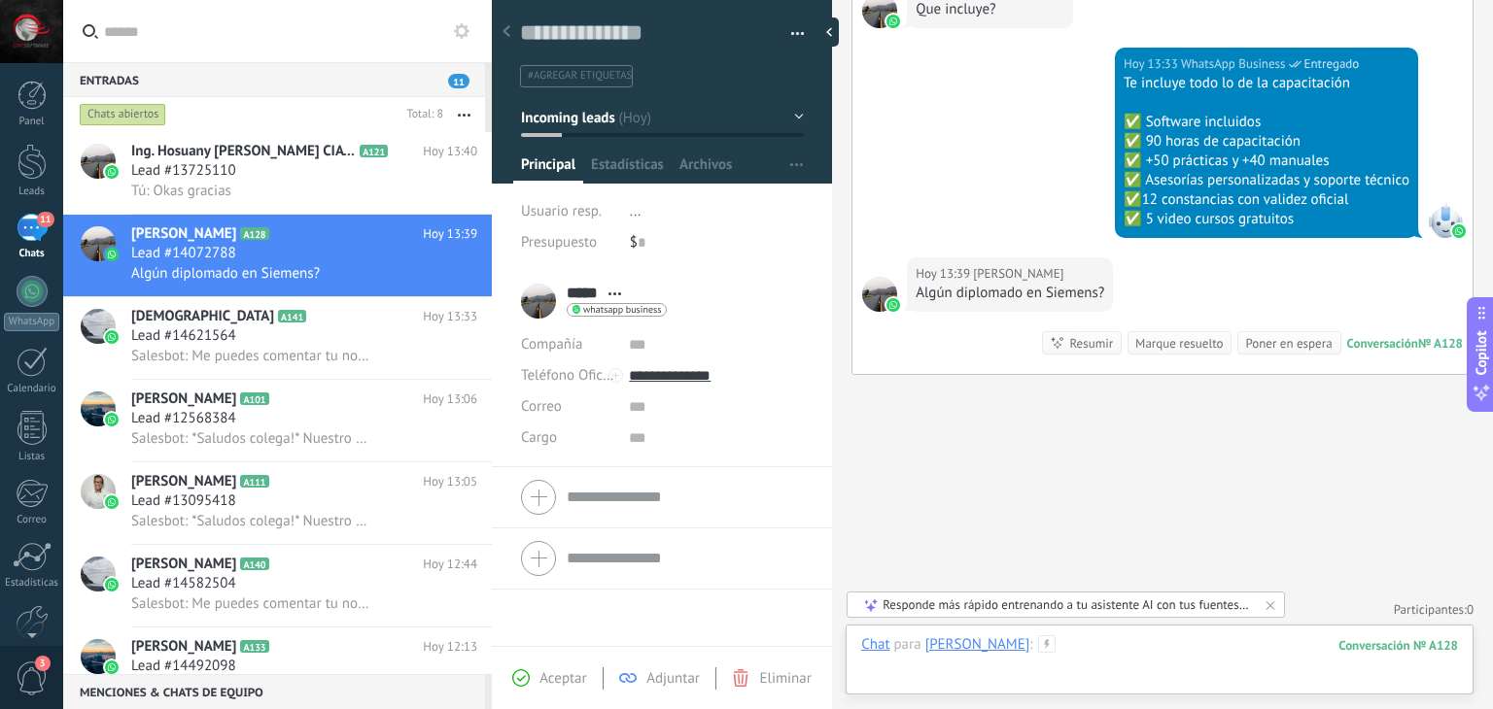
click at [1142, 657] on div at bounding box center [1159, 665] width 597 height 58
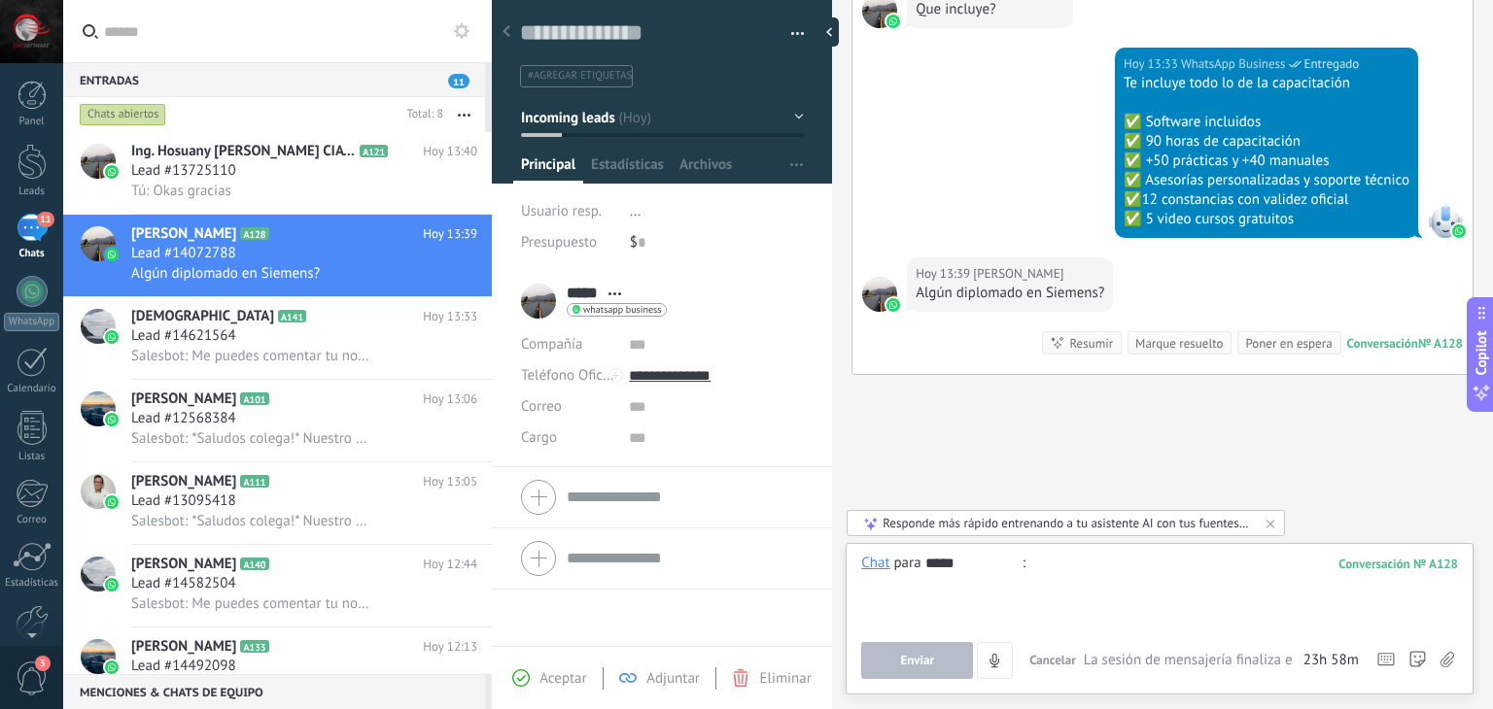
type input "****"
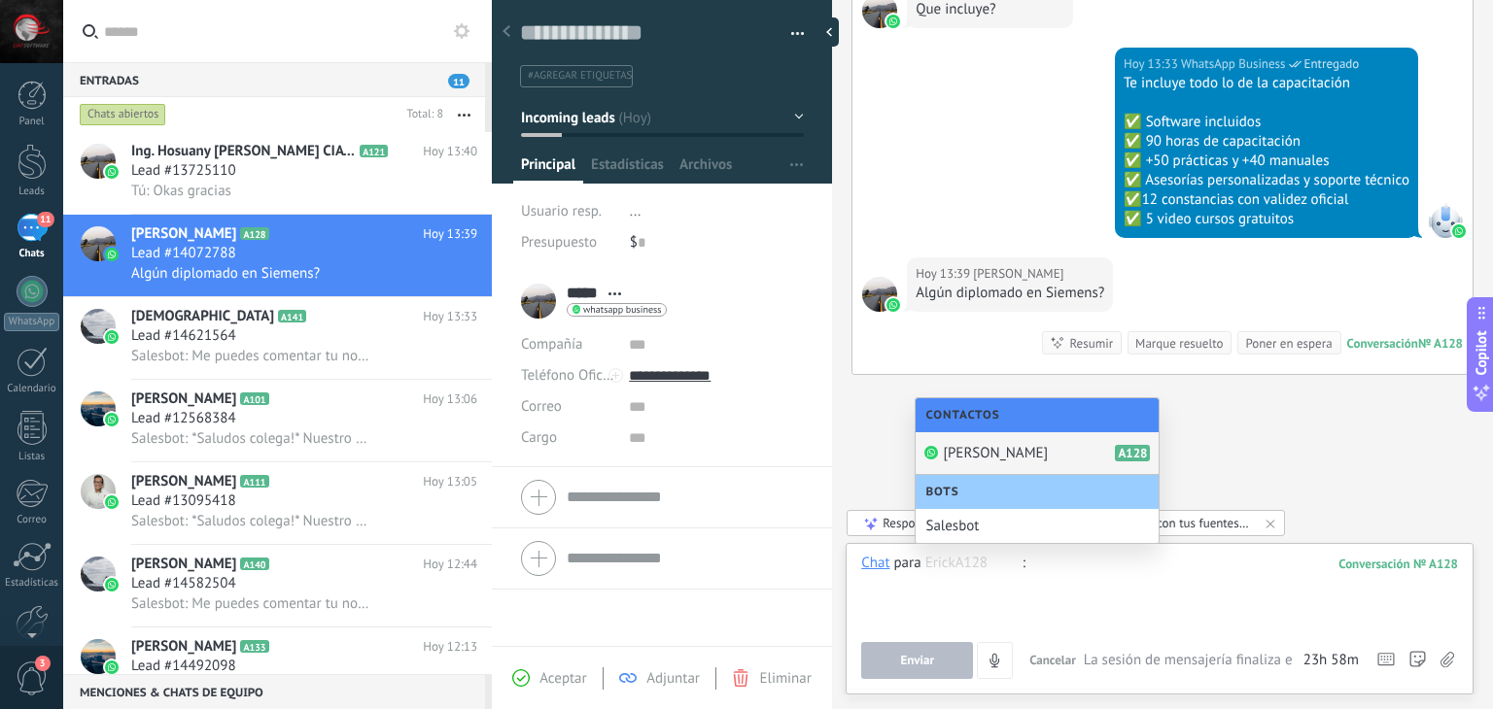
click at [1024, 450] on div "[PERSON_NAME] A128" at bounding box center [1037, 453] width 243 height 43
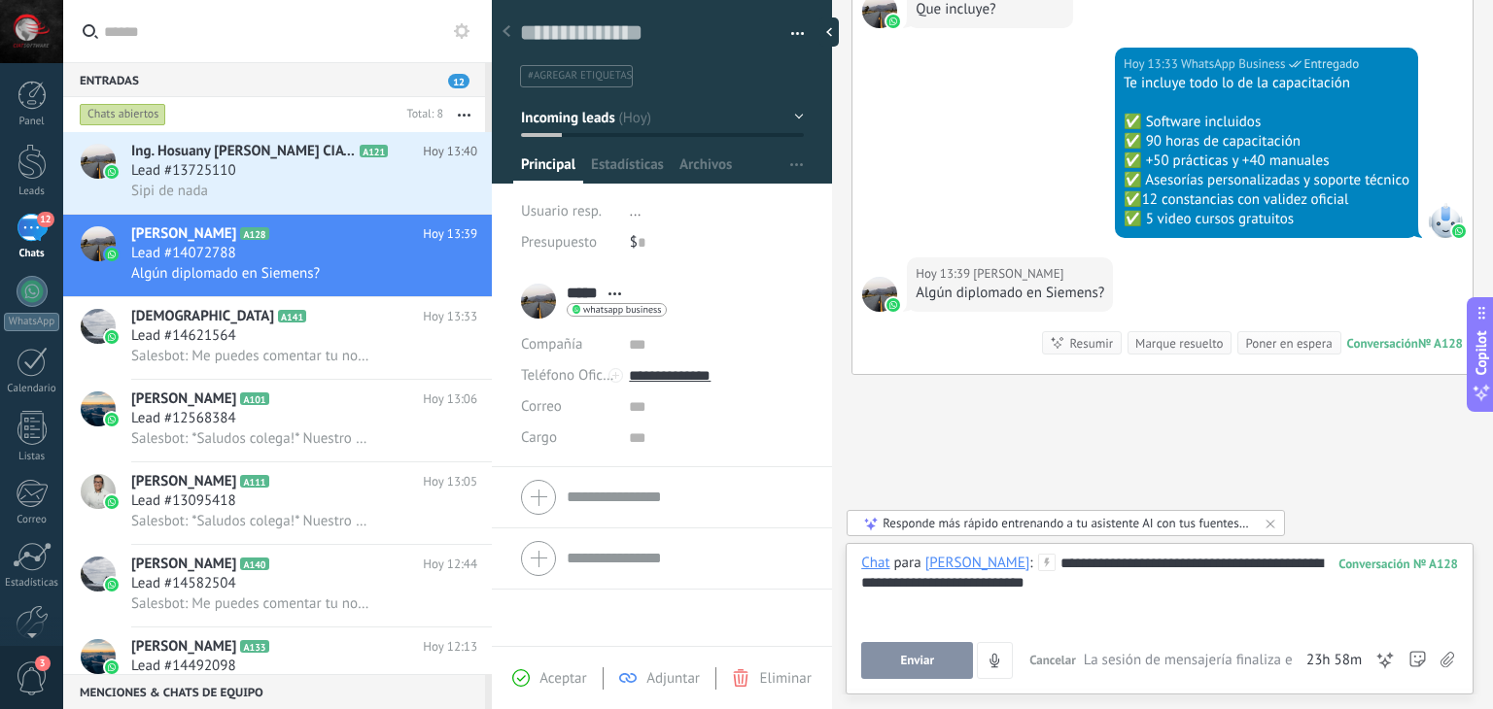
click at [903, 656] on span "Enviar" at bounding box center [917, 661] width 34 height 14
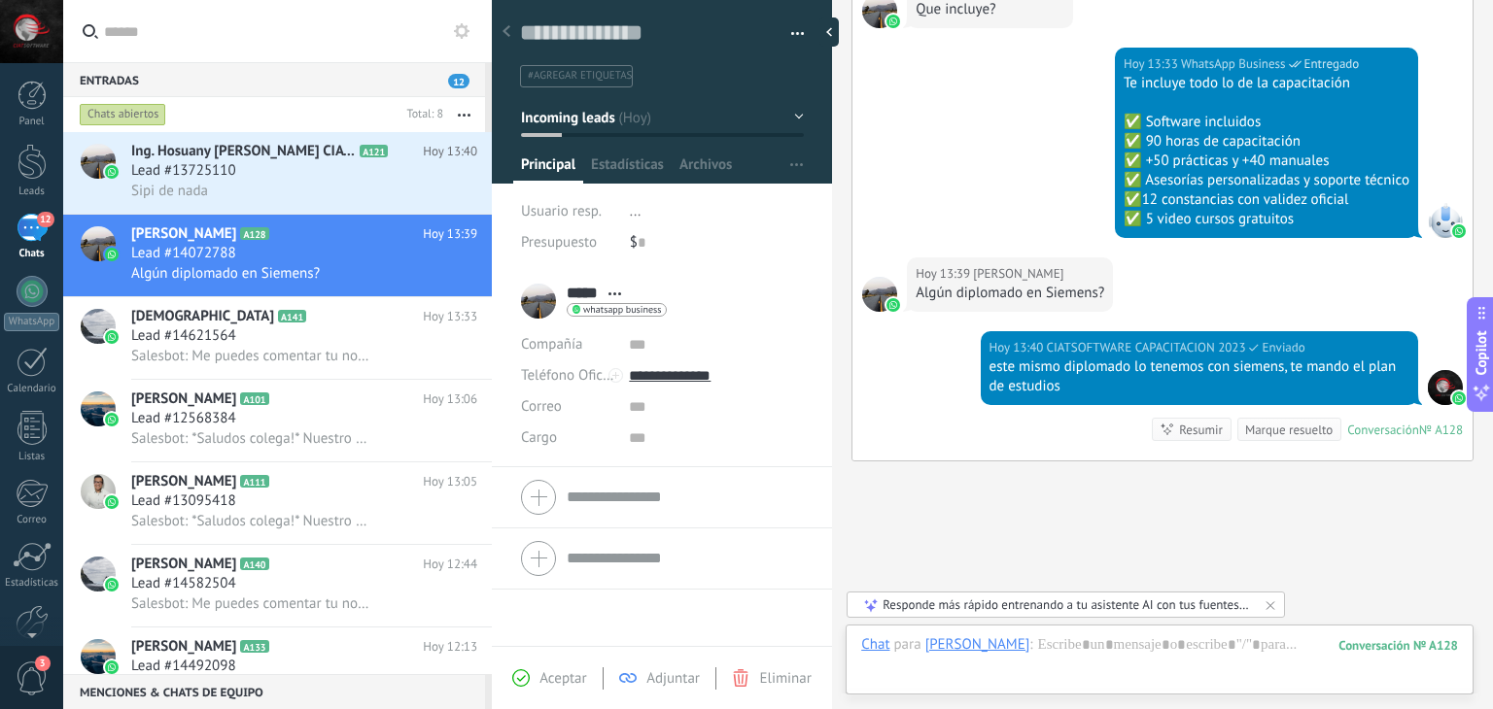
scroll to position [2557, 0]
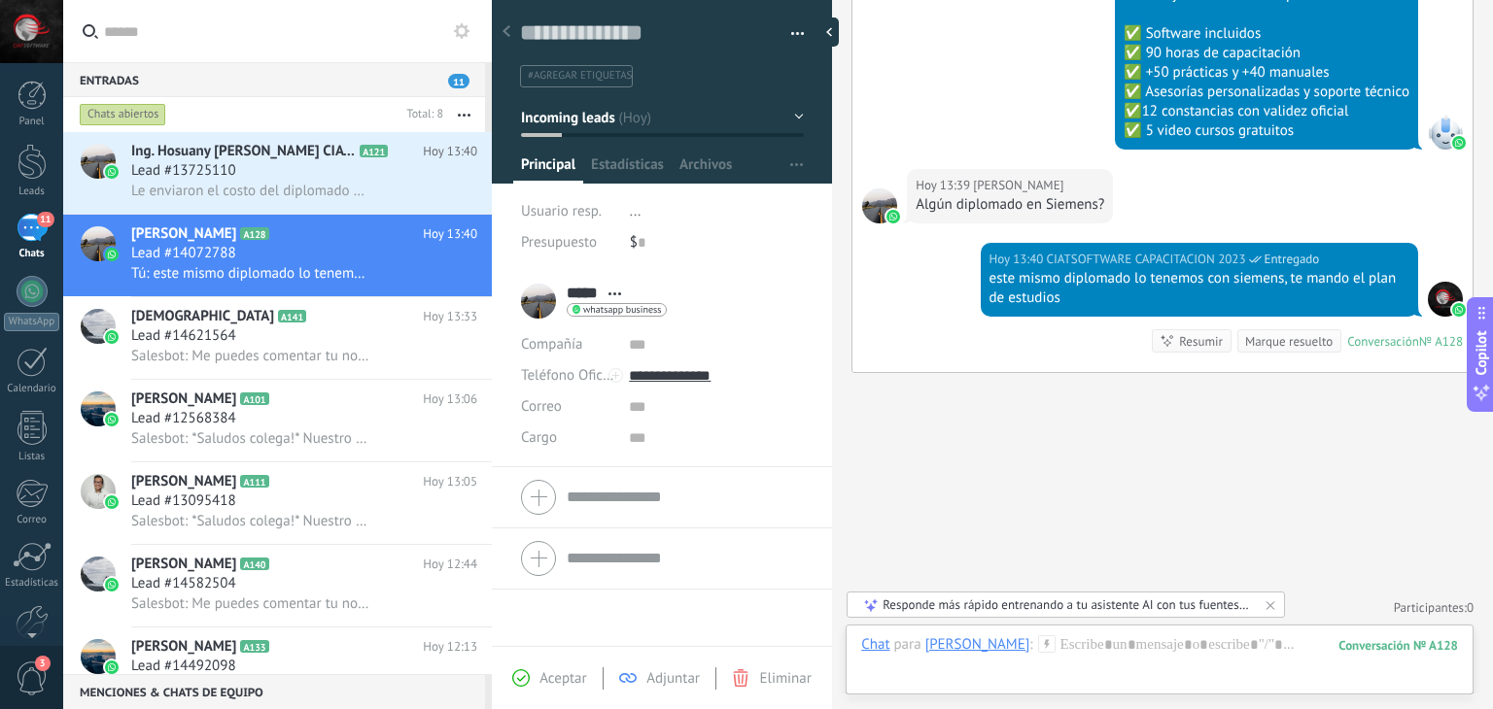
click at [1433, 296] on div at bounding box center [1445, 299] width 35 height 35
click at [1073, 633] on div "Chat Correo Nota Tarea Chat para [PERSON_NAME] : 128 Enviar Cancelar Rastrear c…" at bounding box center [1160, 660] width 628 height 70
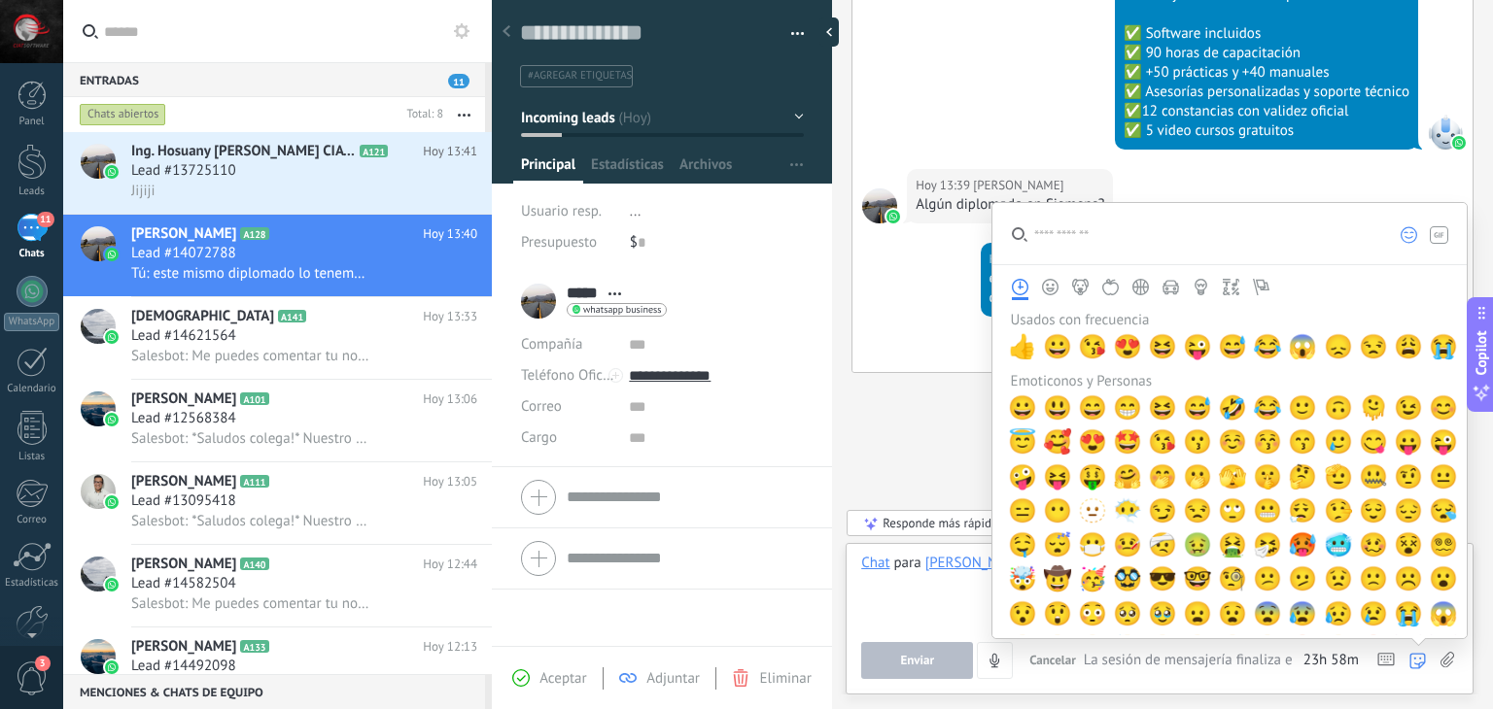
click at [1454, 662] on div "Enviar Cancelar Rastrear clics en links ? Reducir links largos y rastrear clics…" at bounding box center [1159, 660] width 597 height 37
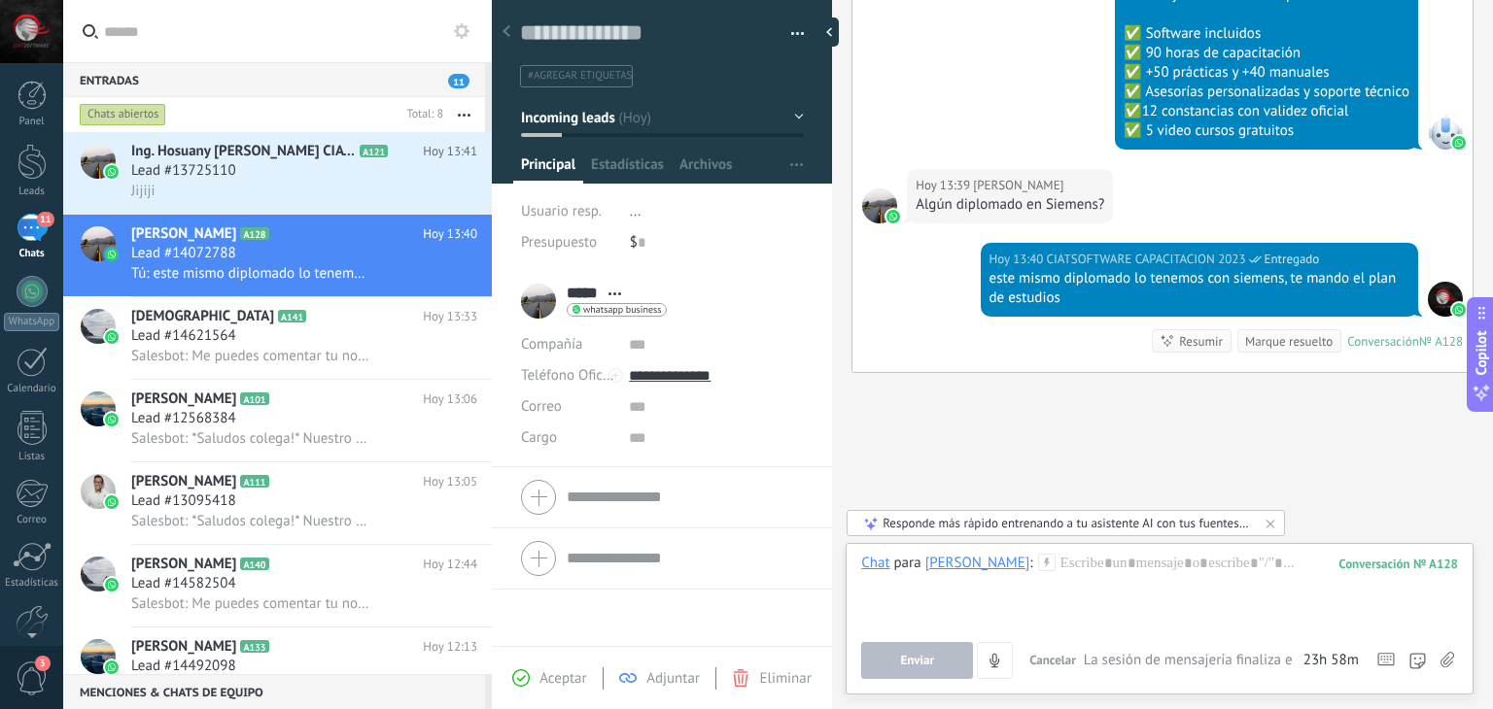
click at [1446, 664] on use at bounding box center [1447, 660] width 14 height 16
click at [0, 0] on input "file" at bounding box center [0, 0] width 0 height 0
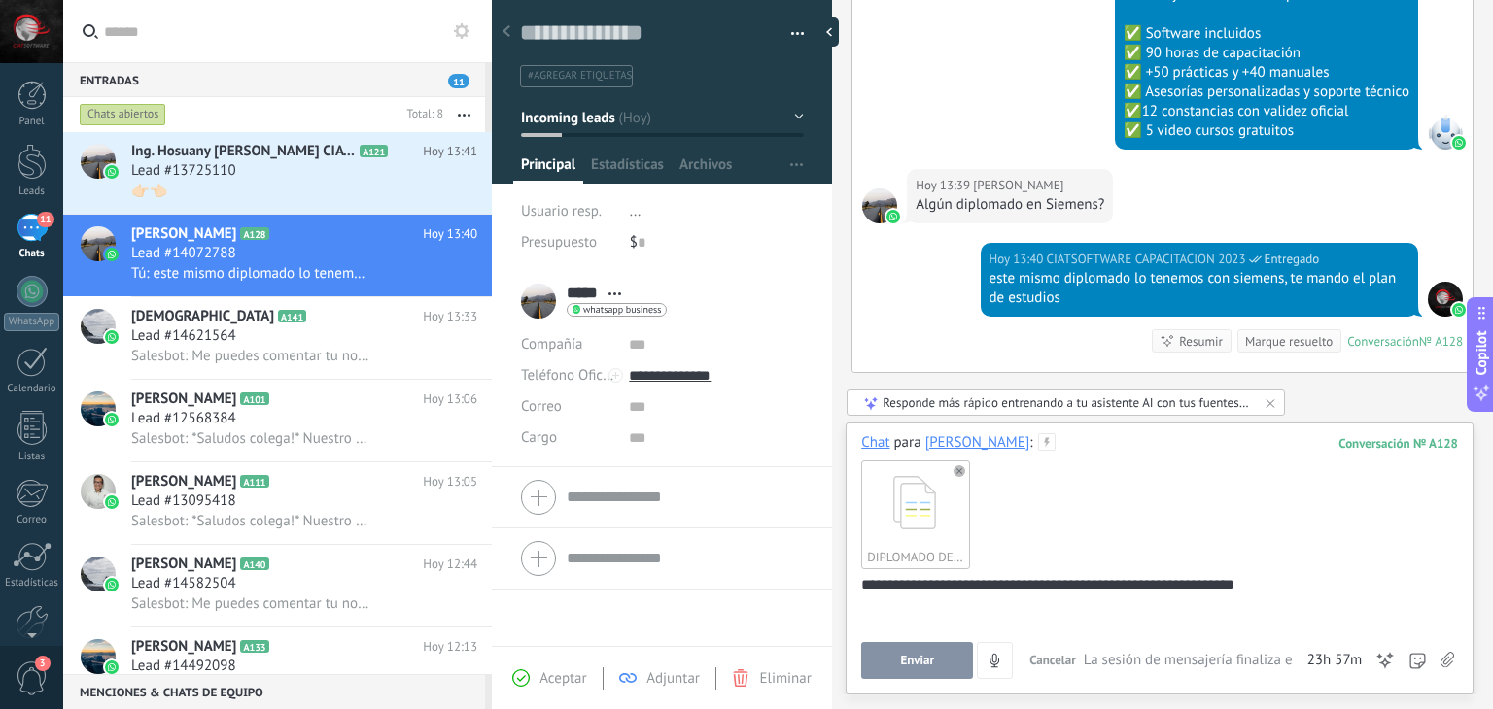
click at [925, 668] on span "Enviar" at bounding box center [917, 661] width 34 height 14
click at [269, 174] on div "Lead #13725110" at bounding box center [304, 170] width 346 height 19
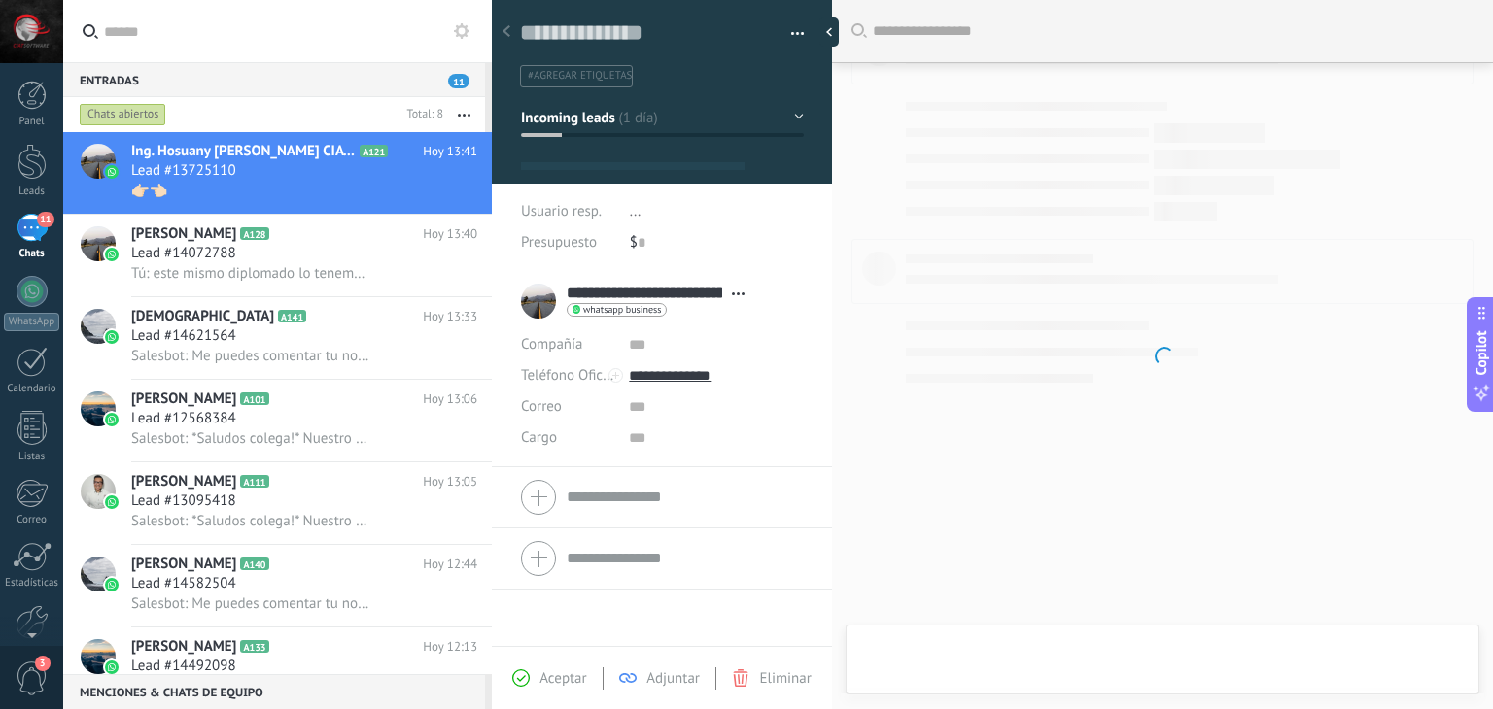
type textarea "**********"
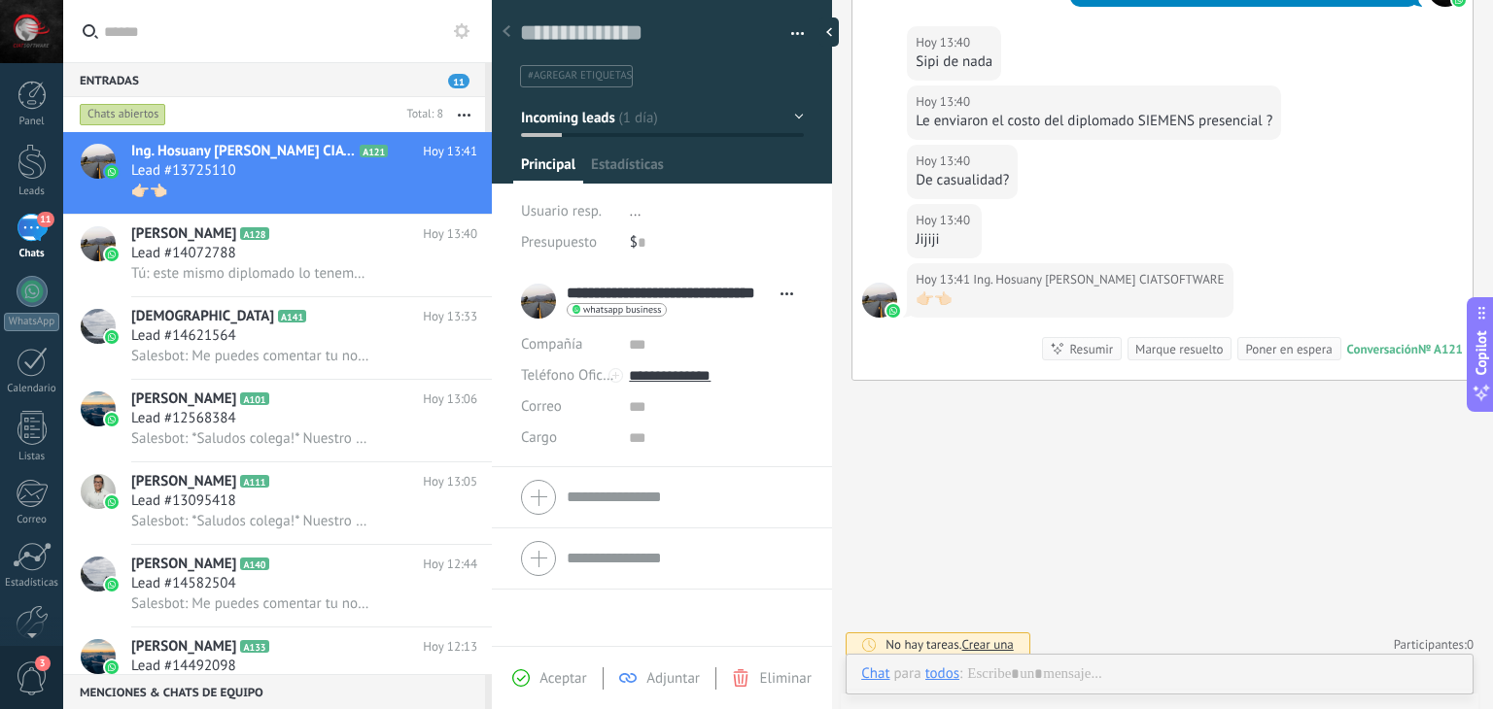
scroll to position [28, 0]
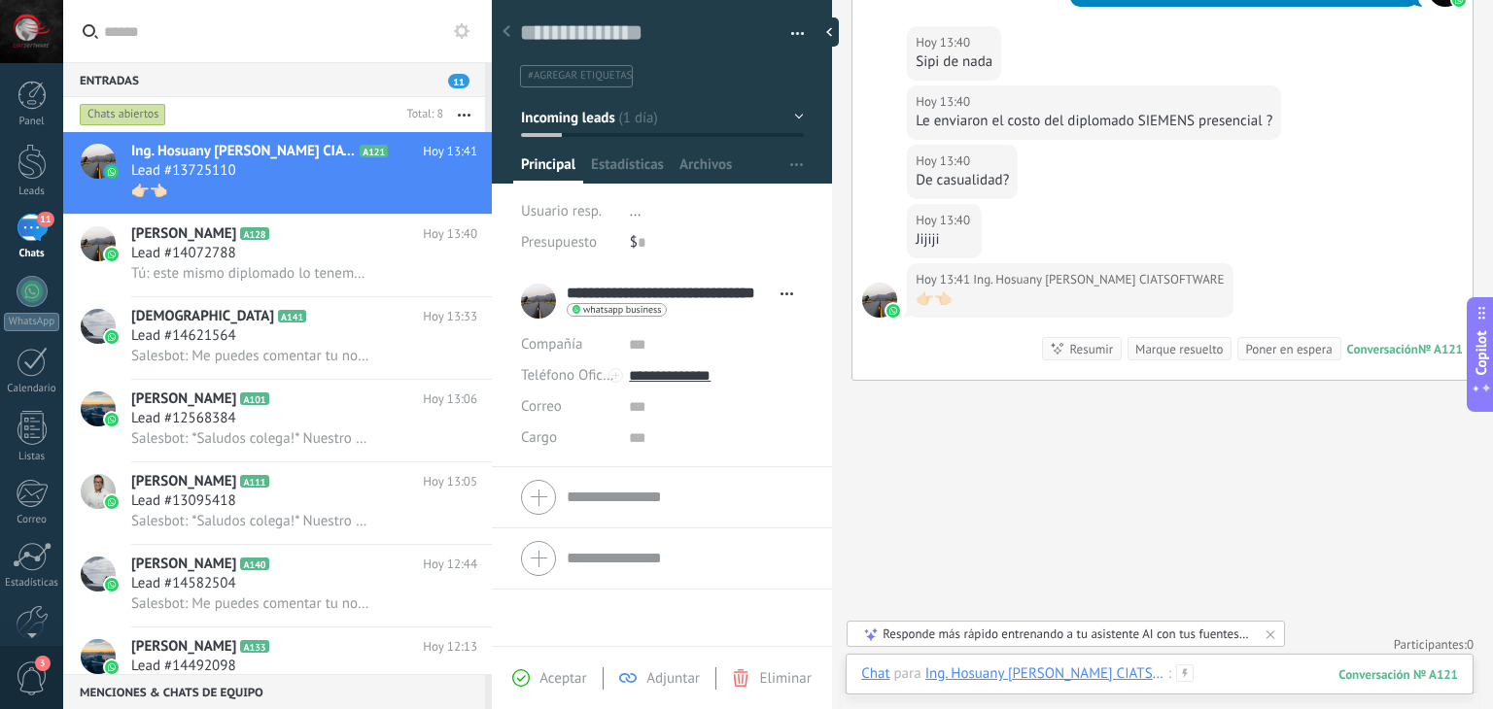
click at [1218, 667] on div at bounding box center [1159, 694] width 597 height 58
paste div
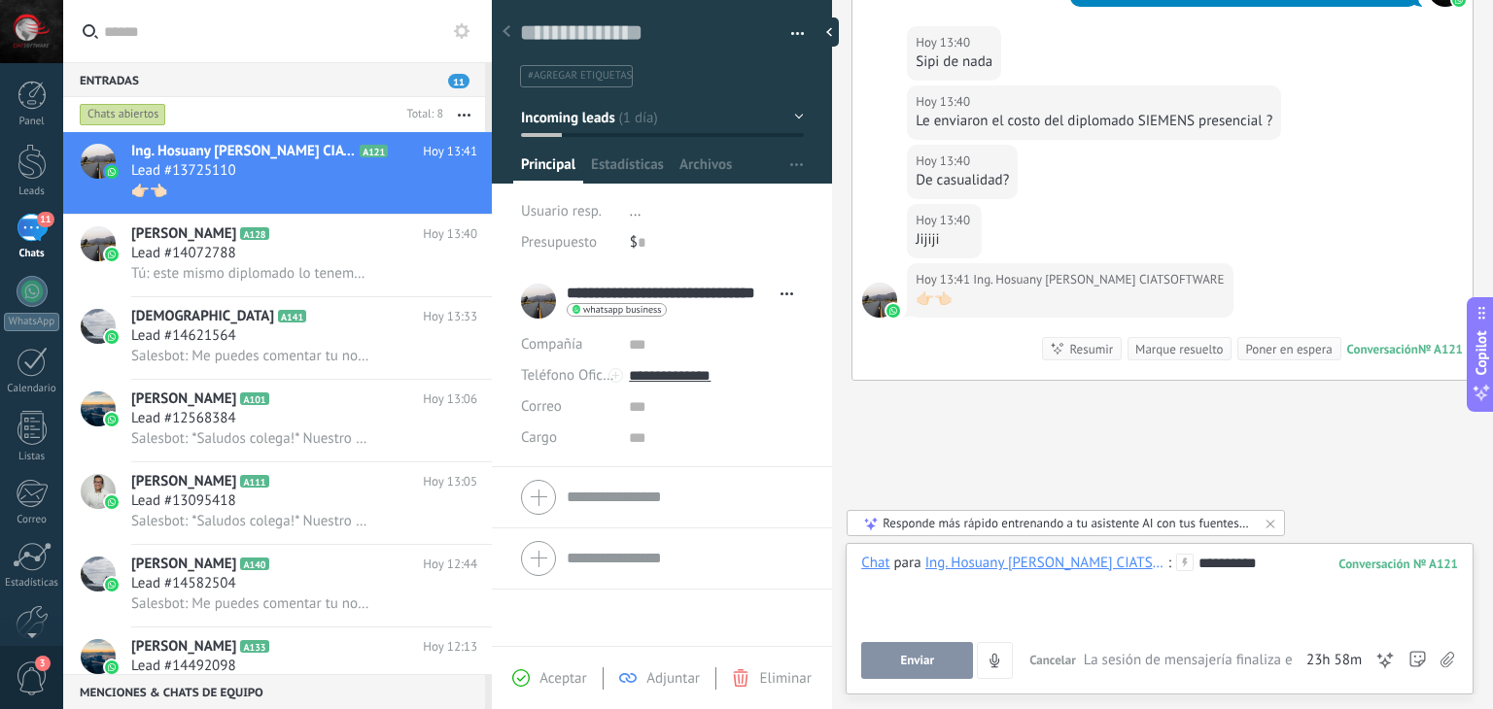
click at [923, 663] on span "Enviar" at bounding box center [917, 661] width 34 height 14
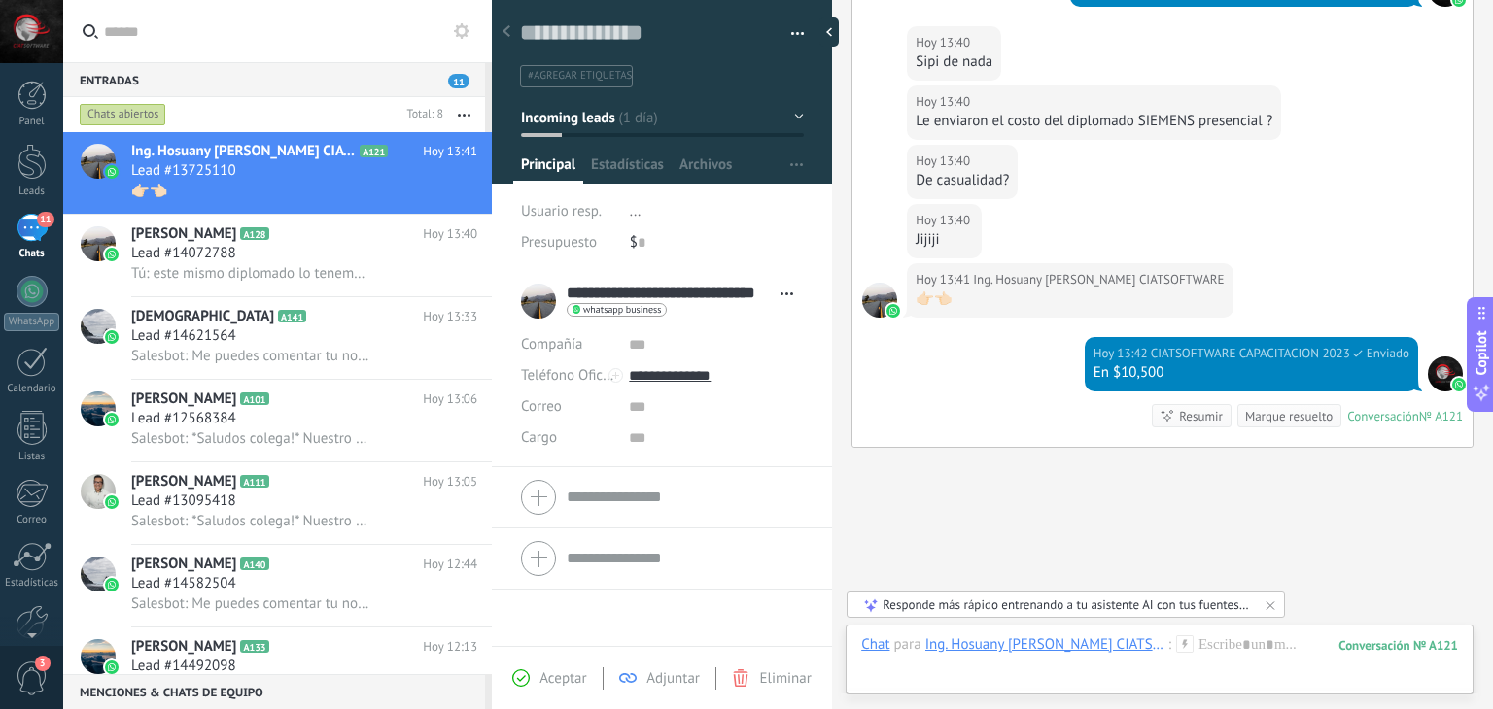
scroll to position [1750, 0]
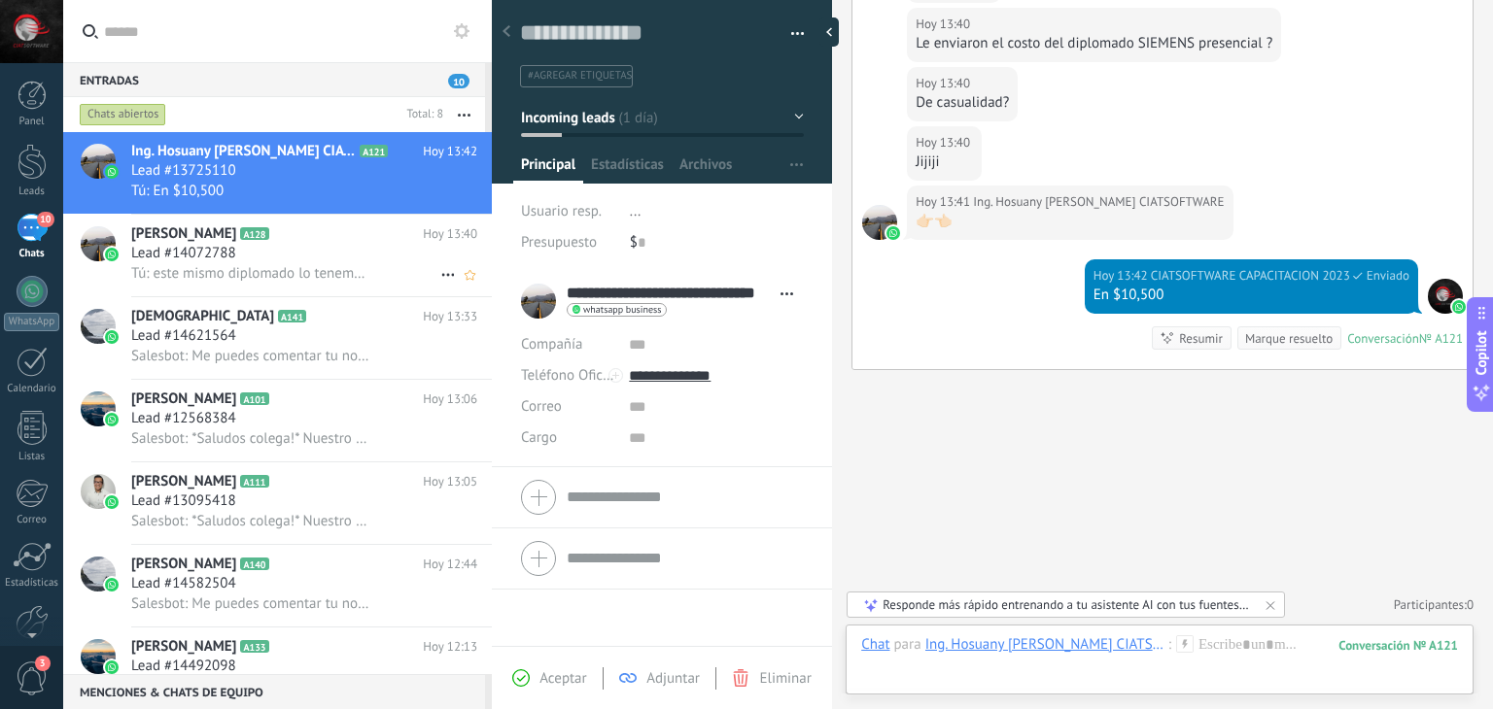
drag, startPoint x: 280, startPoint y: 269, endPoint x: 303, endPoint y: 269, distance: 23.3
click at [280, 269] on span "Tú: este mismo diplomado lo tenemos con siemens, te mando el plan de estudios" at bounding box center [250, 273] width 239 height 18
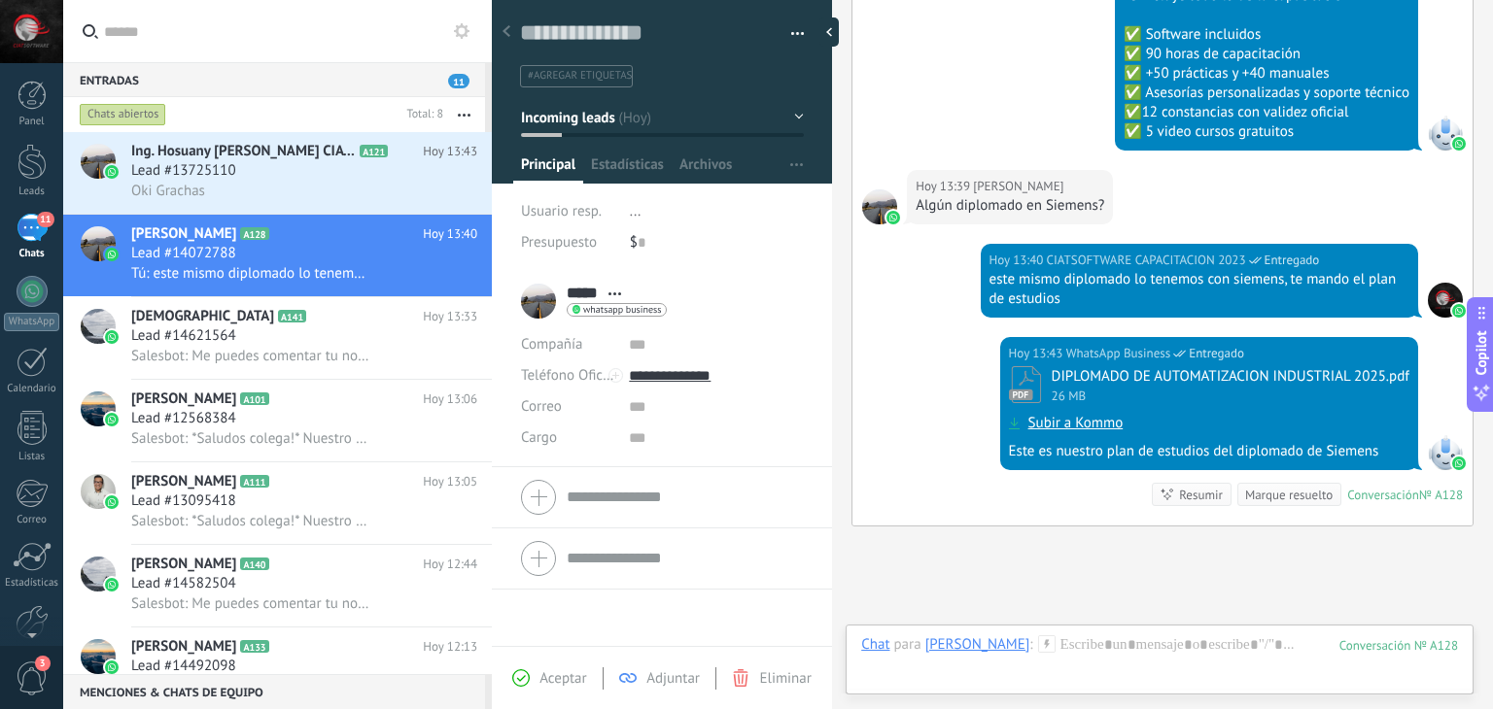
scroll to position [2636, 0]
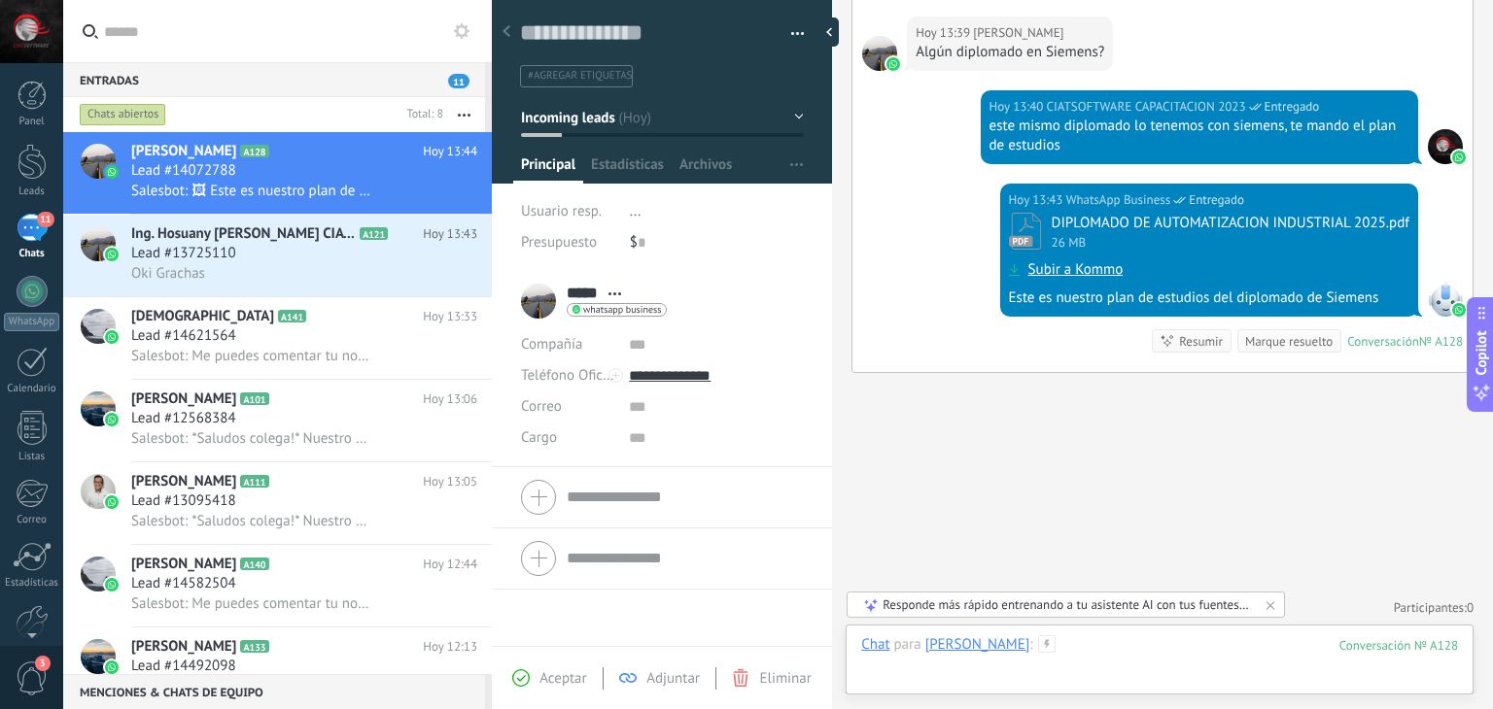
click at [1068, 654] on div at bounding box center [1159, 665] width 597 height 58
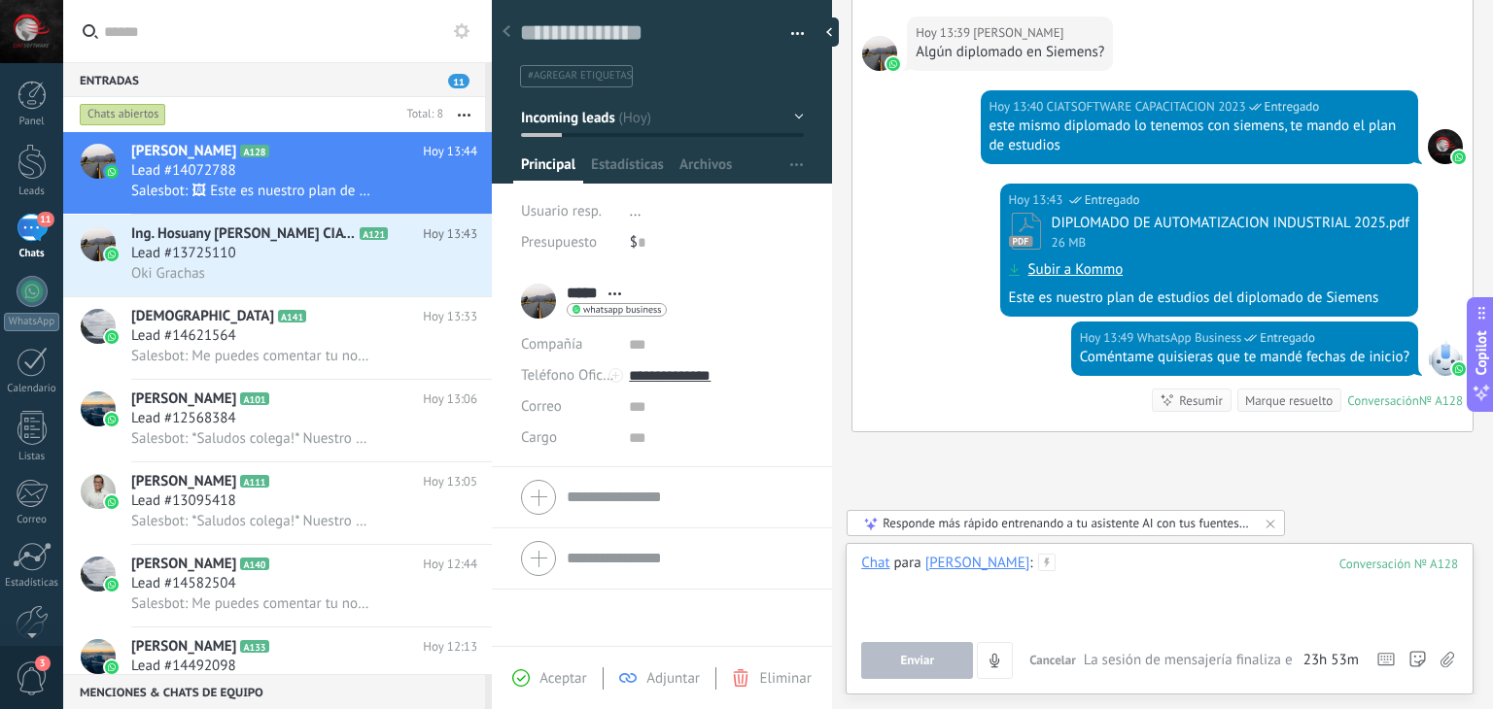
scroll to position [2694, 0]
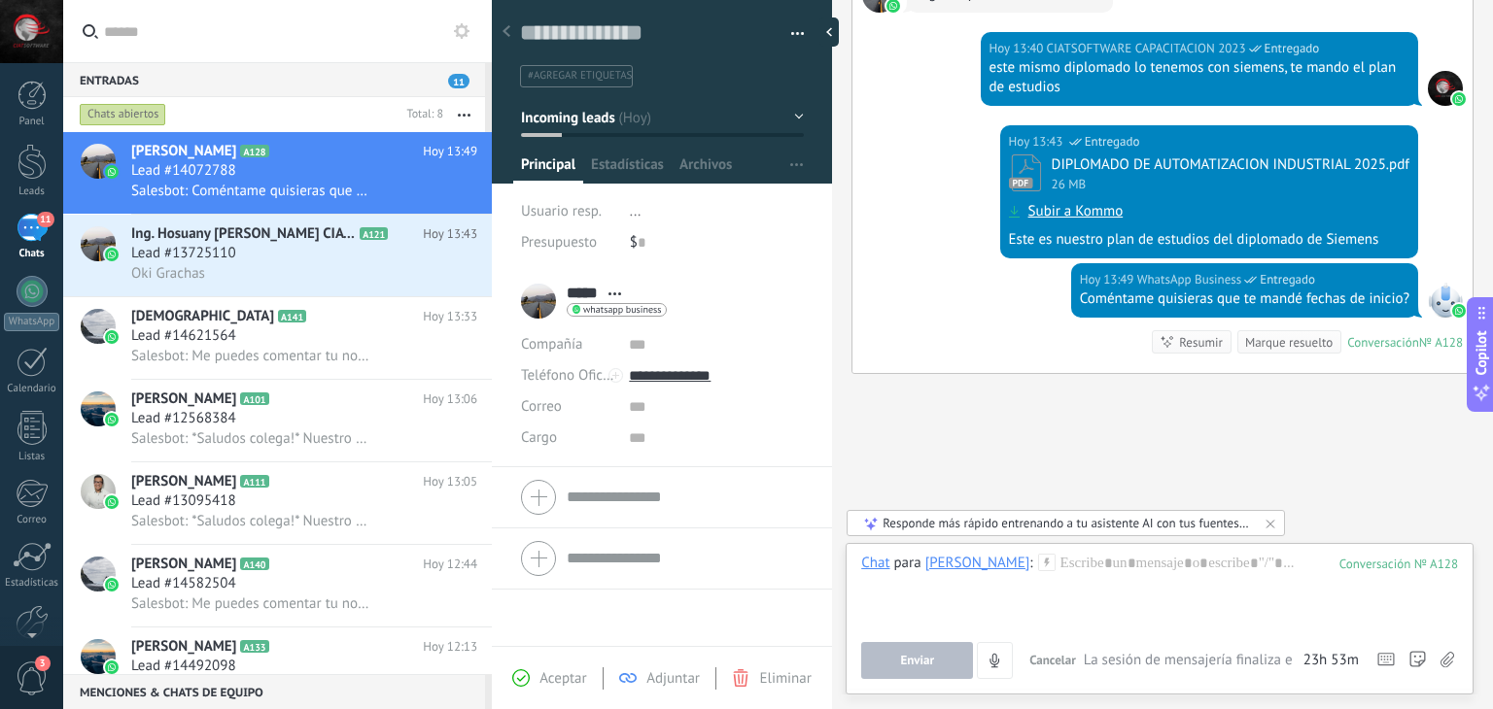
click at [513, 35] on div at bounding box center [506, 33] width 27 height 38
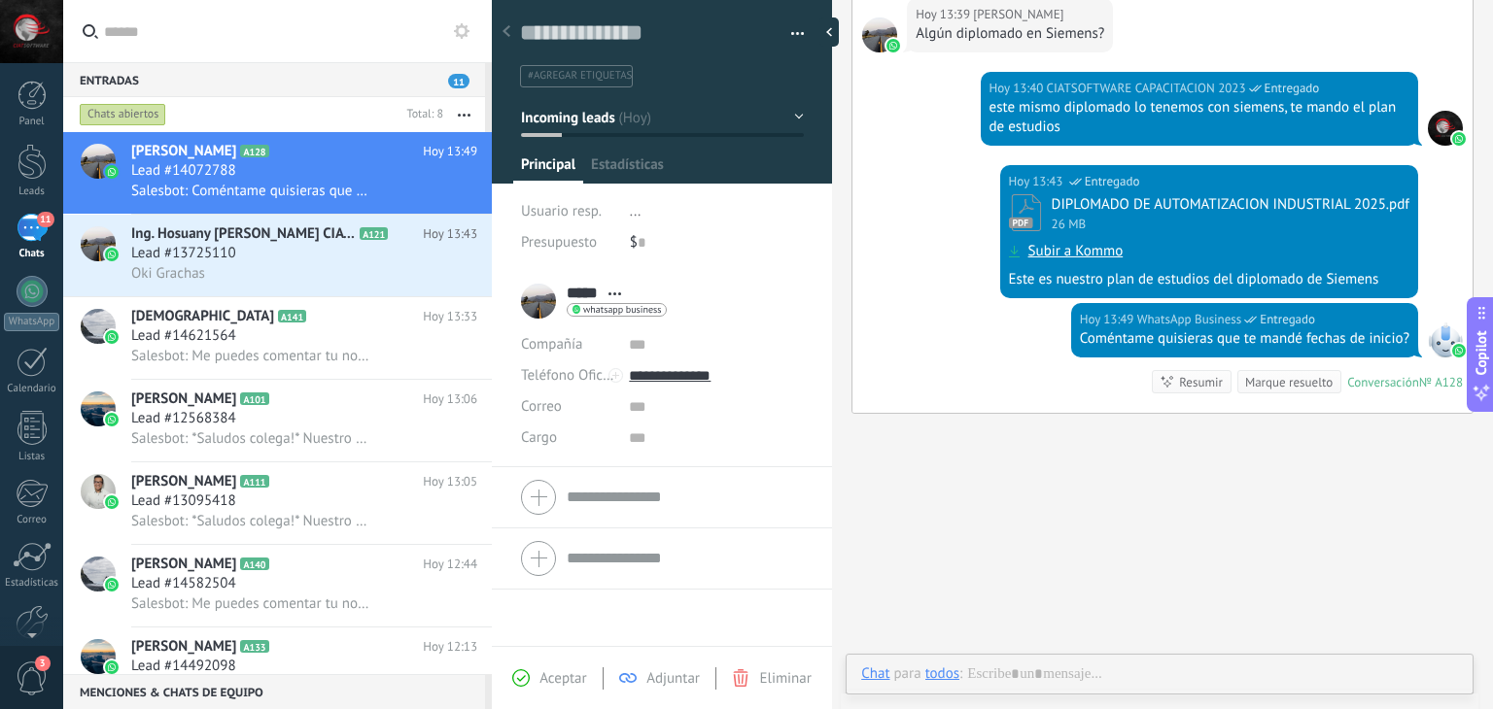
scroll to position [28, 0]
click at [459, 86] on span "11" at bounding box center [458, 81] width 21 height 15
click at [455, 82] on span "11" at bounding box center [458, 81] width 21 height 15
click at [221, 243] on span "Ing. Hosuany [PERSON_NAME] CIATSOFTWARE" at bounding box center [243, 234] width 225 height 19
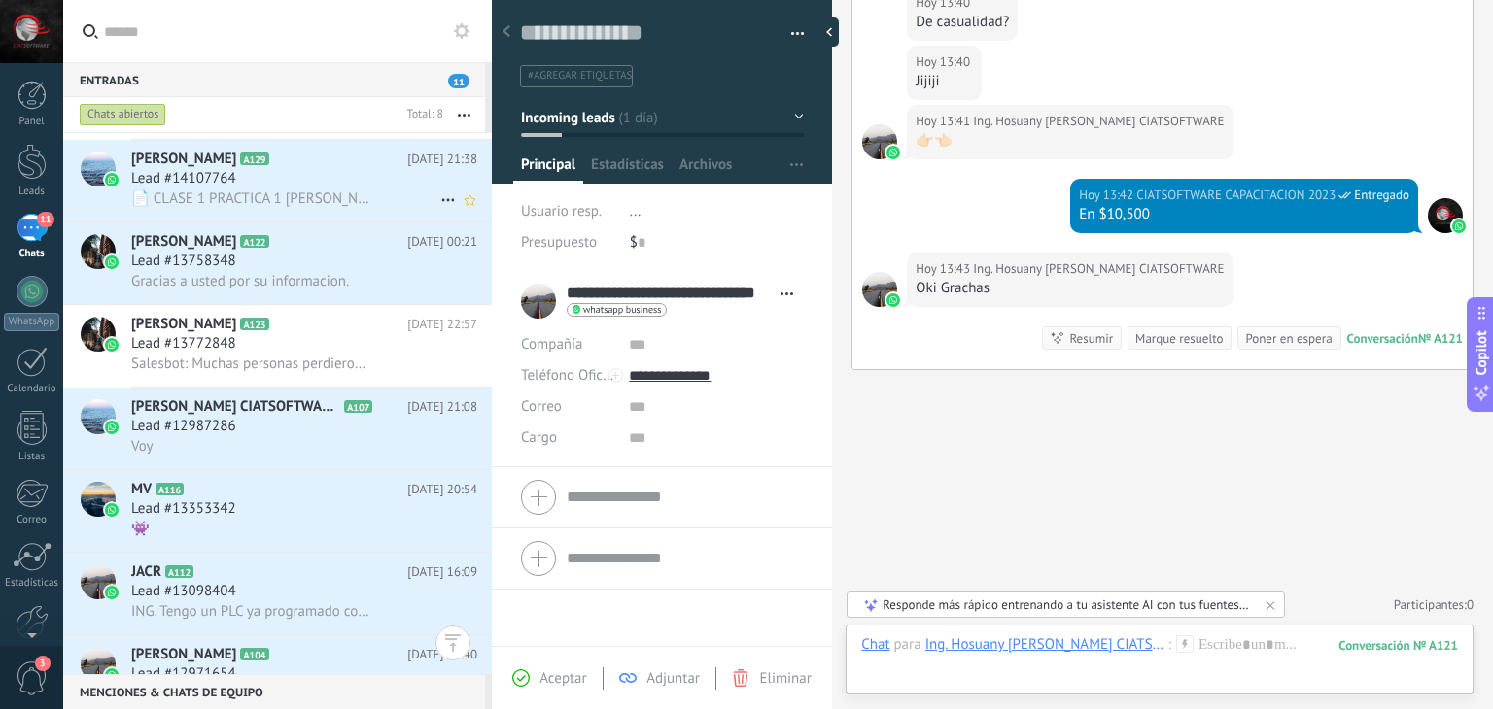
scroll to position [1826, 0]
click at [260, 438] on div "Lead #12987286" at bounding box center [304, 428] width 346 height 19
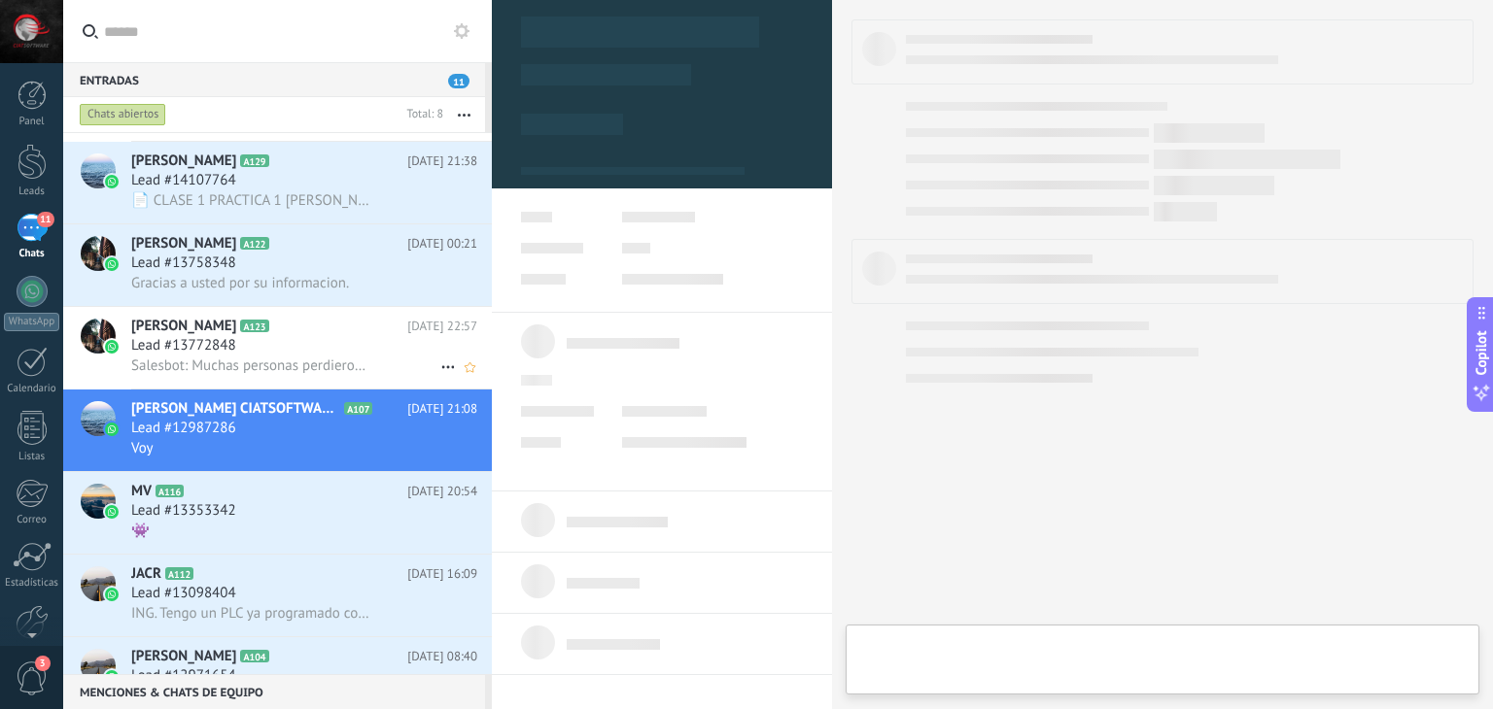
type textarea "**********"
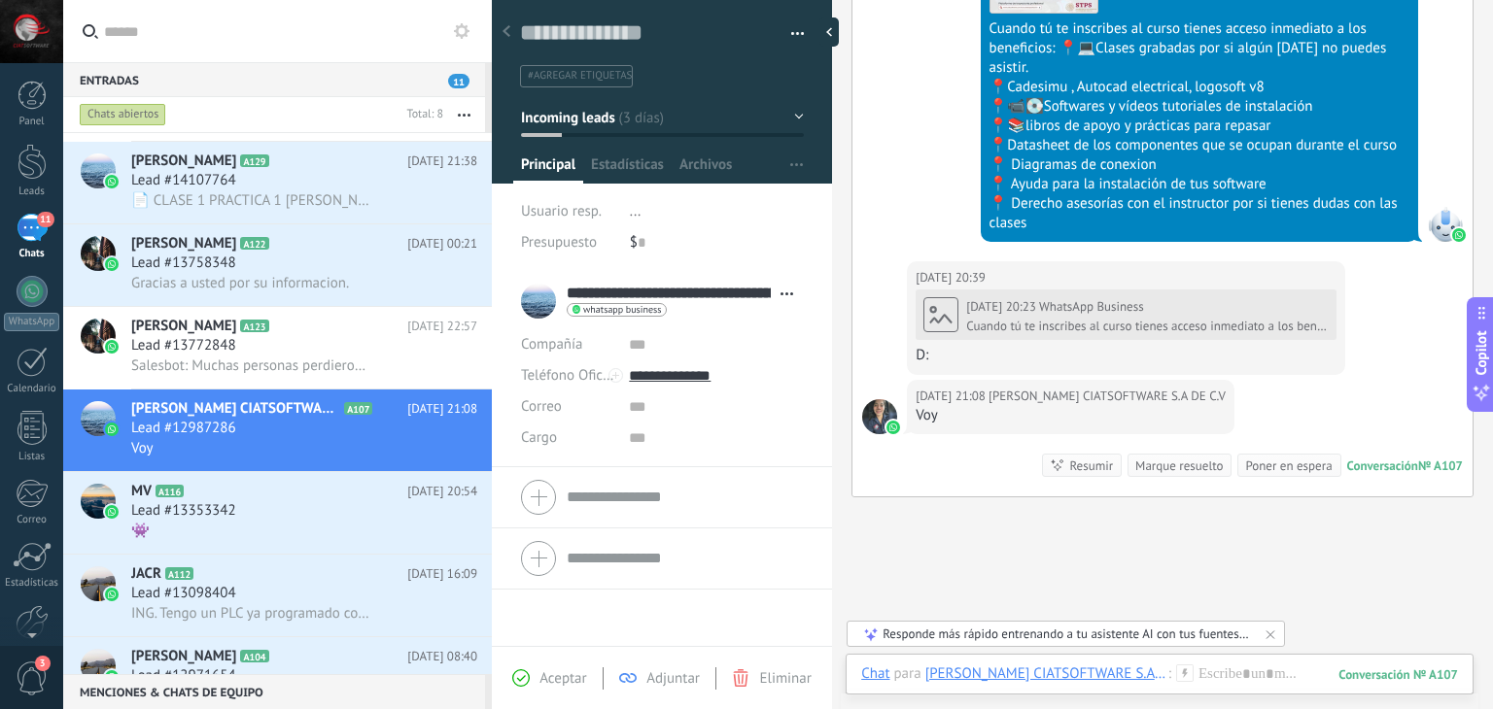
scroll to position [1485, 0]
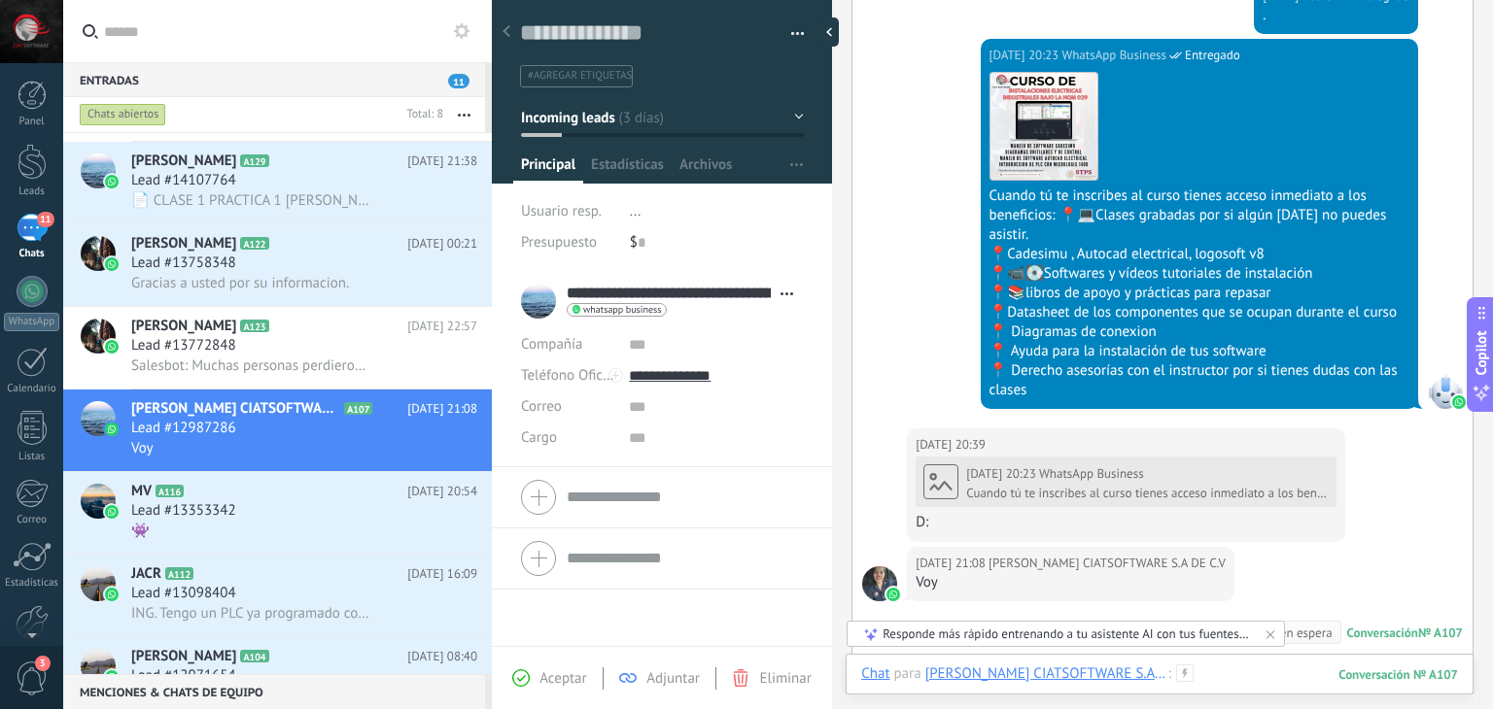
click at [1249, 688] on div at bounding box center [1159, 694] width 597 height 58
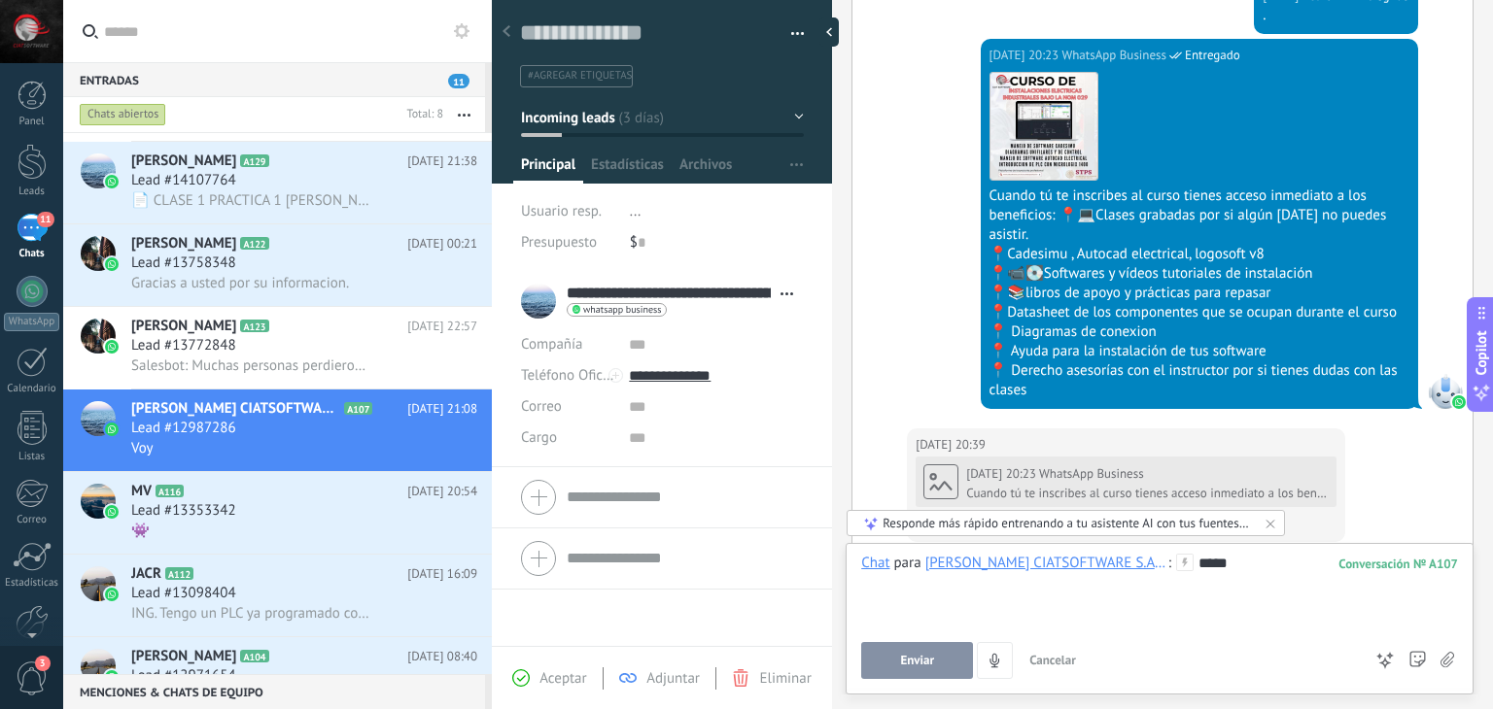
click at [1046, 658] on span "Cancelar" at bounding box center [1052, 660] width 47 height 17
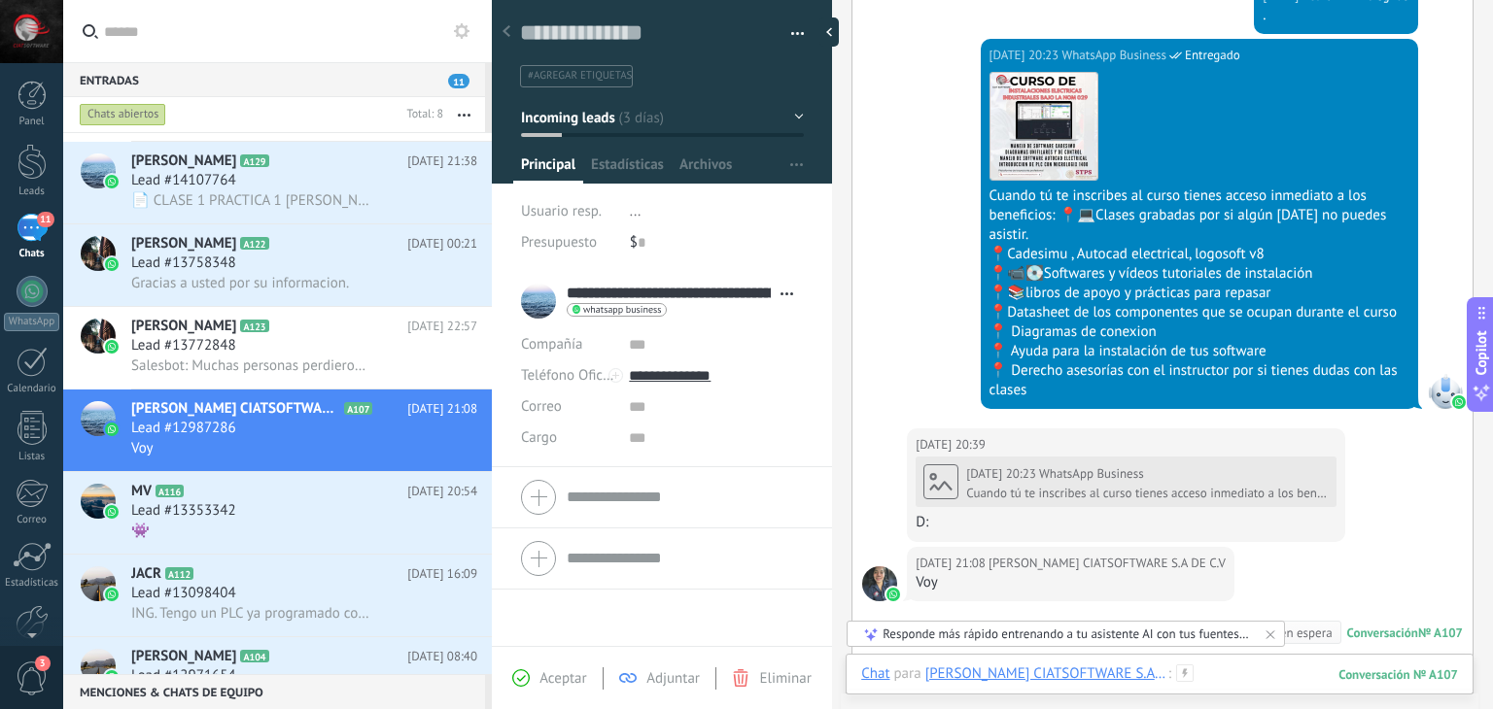
click at [1243, 684] on div at bounding box center [1159, 694] width 597 height 58
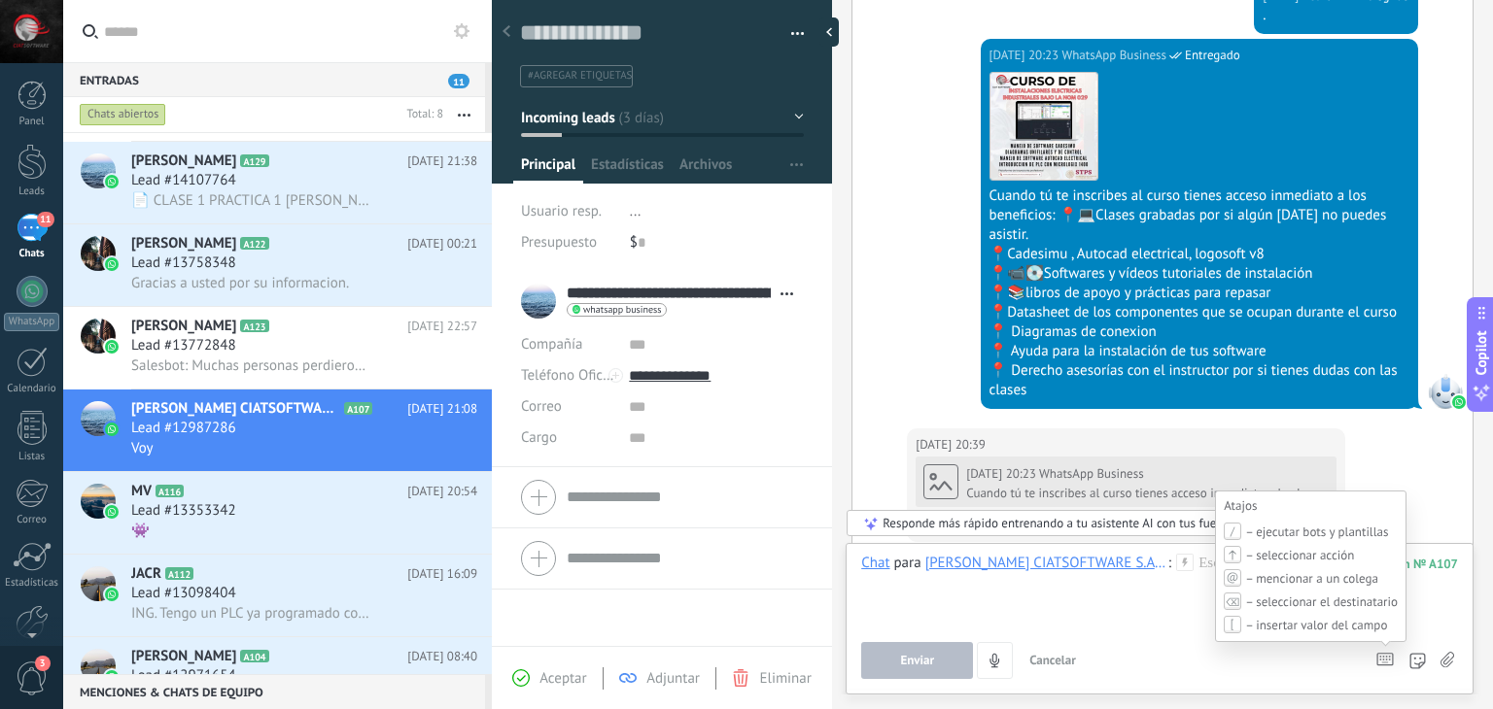
click at [1384, 662] on icon at bounding box center [1384, 660] width 17 height 14
click at [1384, 653] on div "Atajos – ejecutar bots y plantillas – seleccionar acción – mencionar a un coleg…" at bounding box center [1384, 662] width 17 height 18
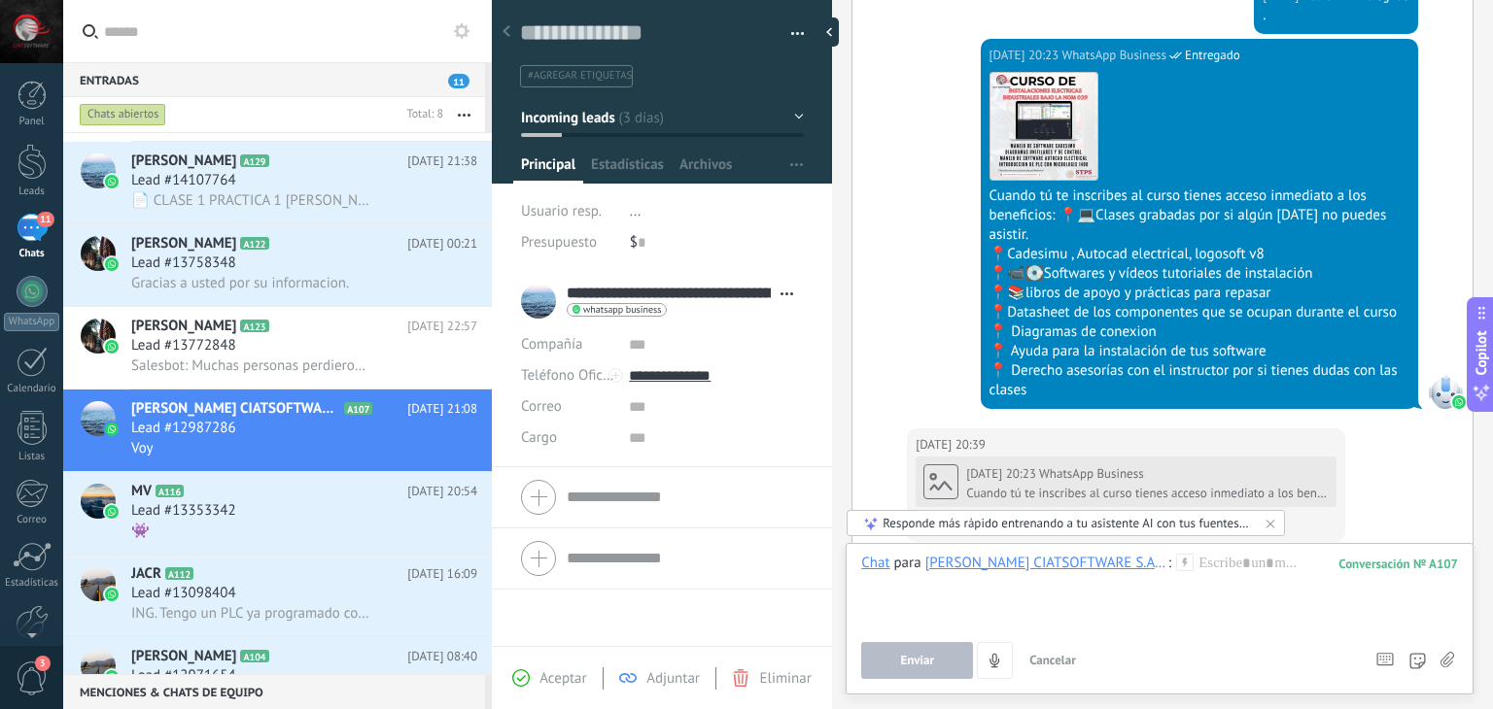
click at [1183, 558] on use at bounding box center [1184, 562] width 17 height 17
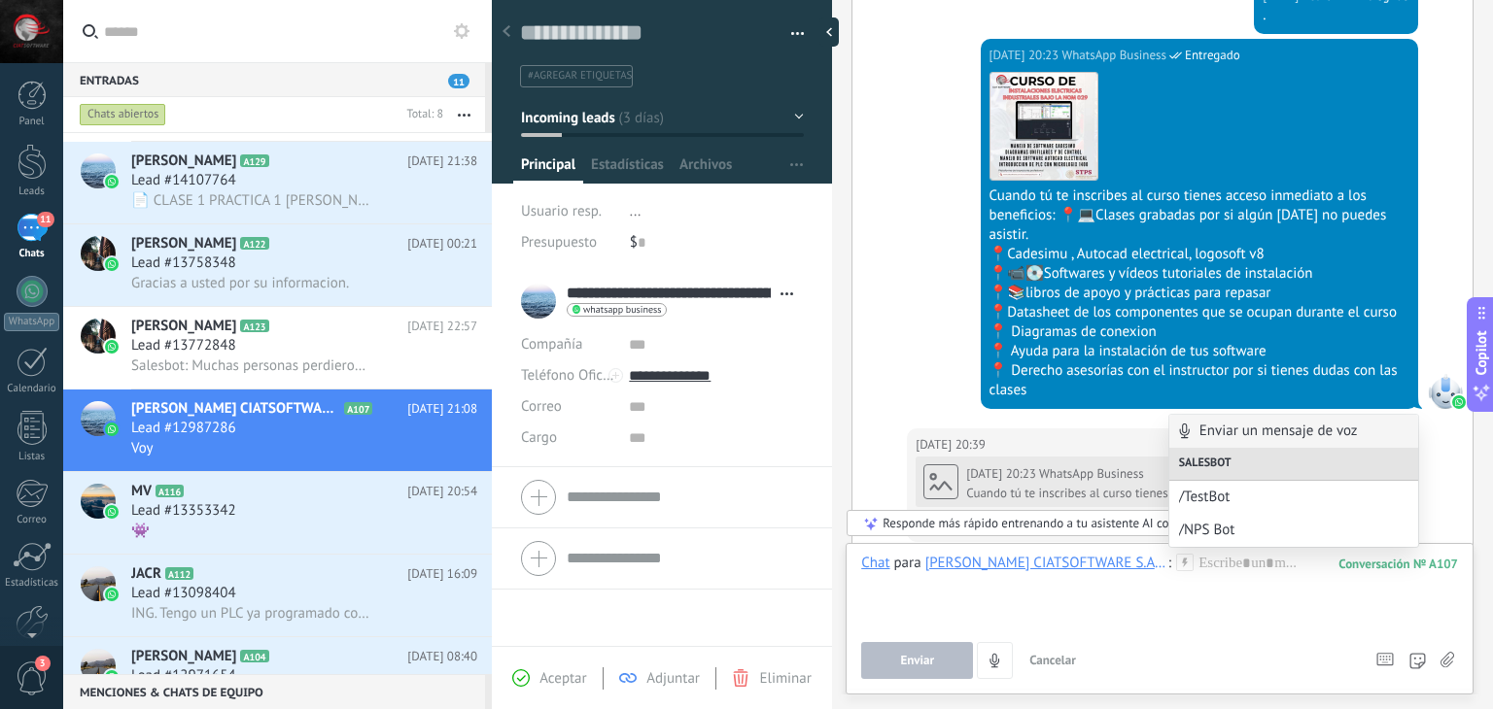
click at [1183, 558] on use at bounding box center [1184, 562] width 17 height 17
click at [1182, 607] on div at bounding box center [1159, 591] width 597 height 74
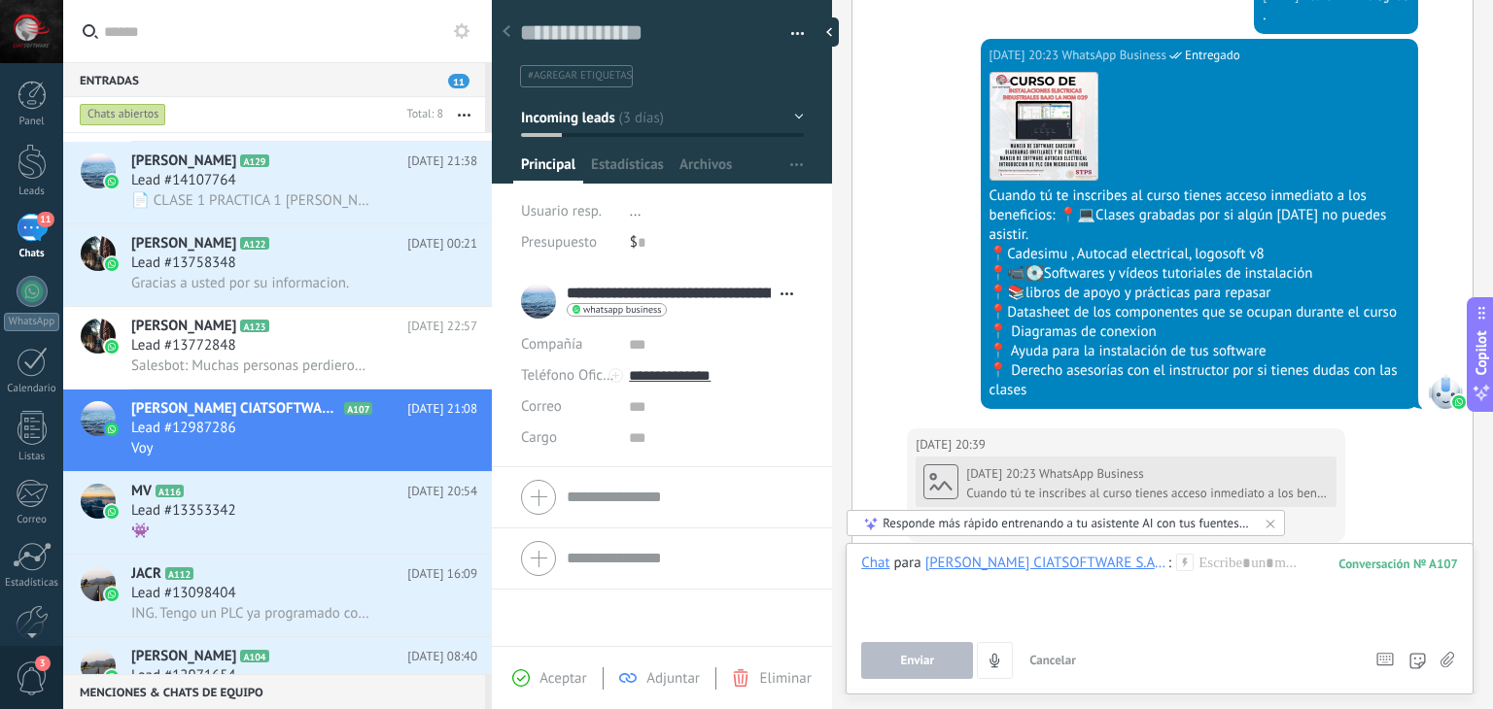
click at [885, 667] on button "Enviar" at bounding box center [917, 660] width 112 height 37
click at [1268, 583] on div at bounding box center [1159, 591] width 597 height 74
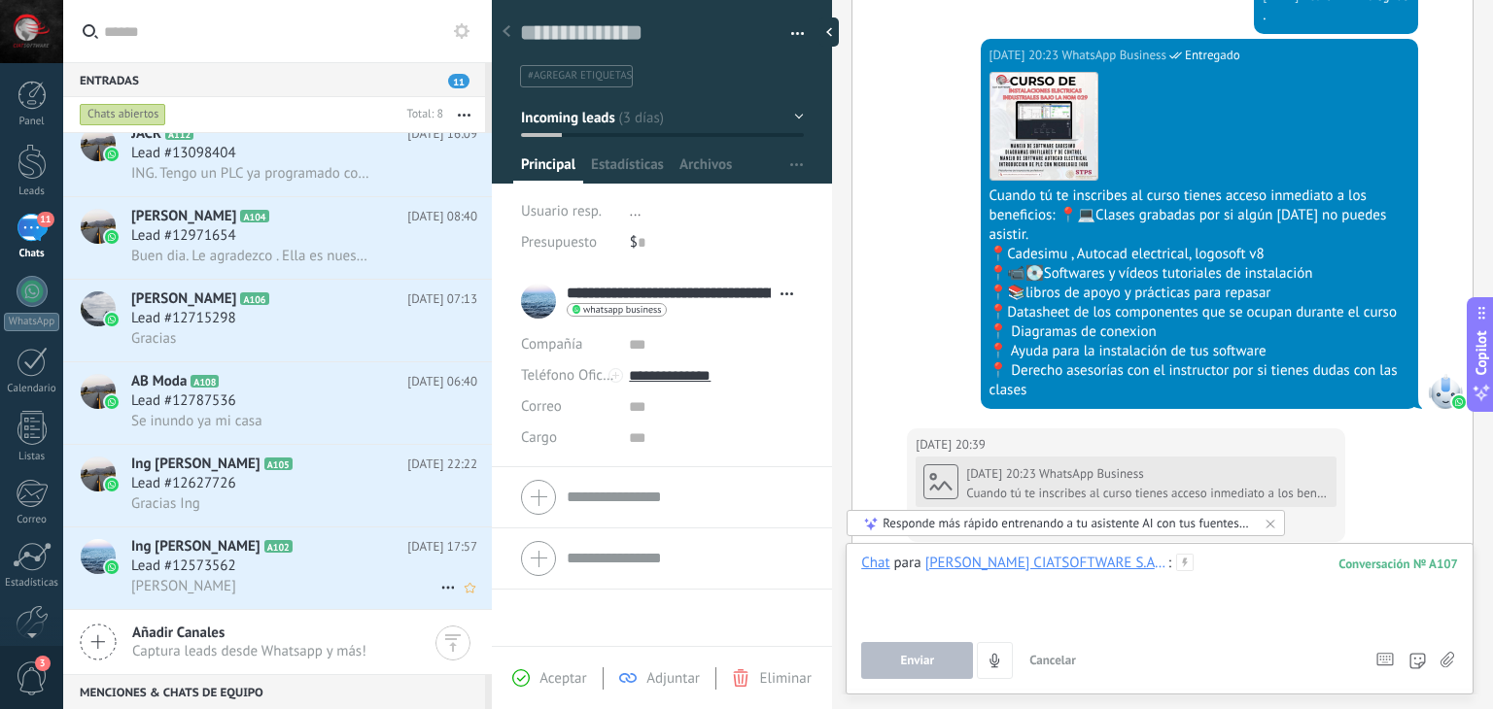
scroll to position [2279, 0]
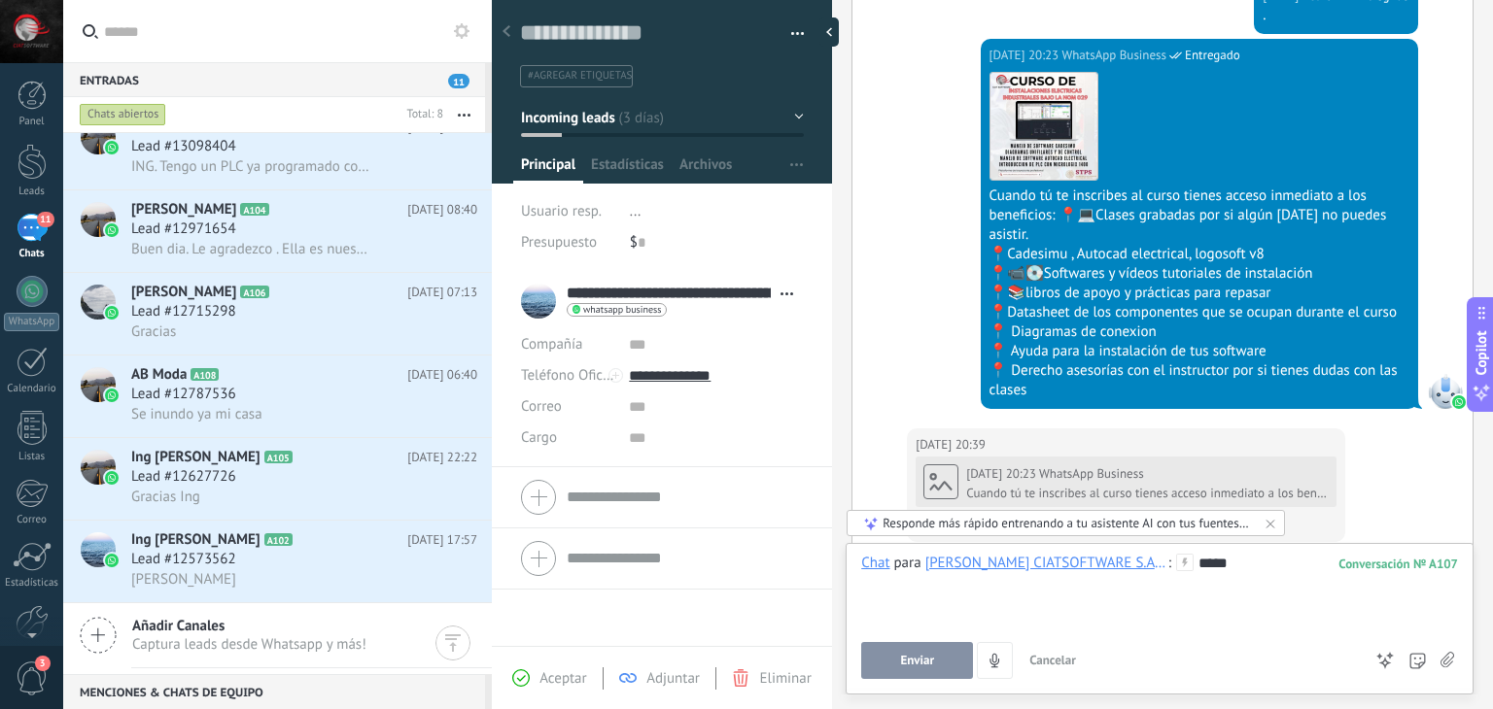
click at [928, 666] on span "Enviar" at bounding box center [917, 661] width 34 height 14
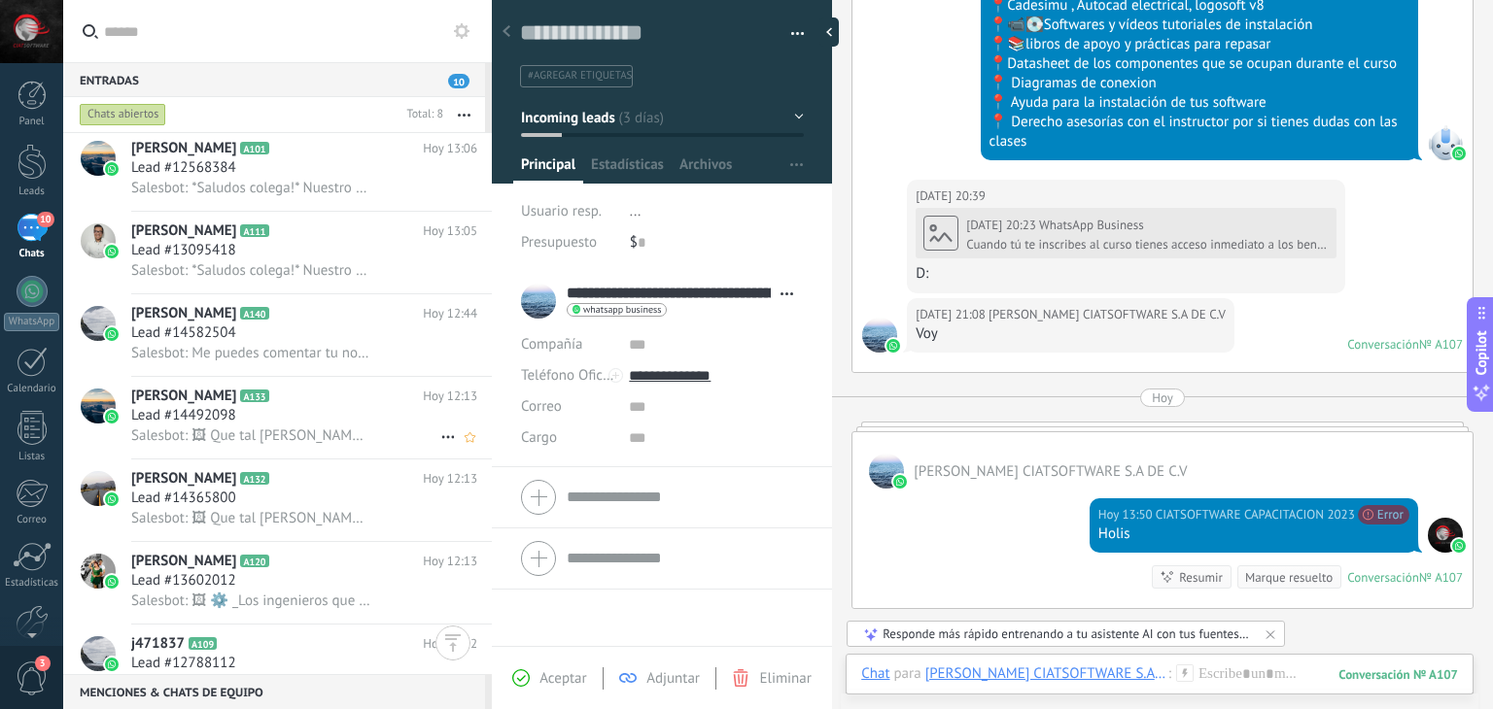
scroll to position [0, 0]
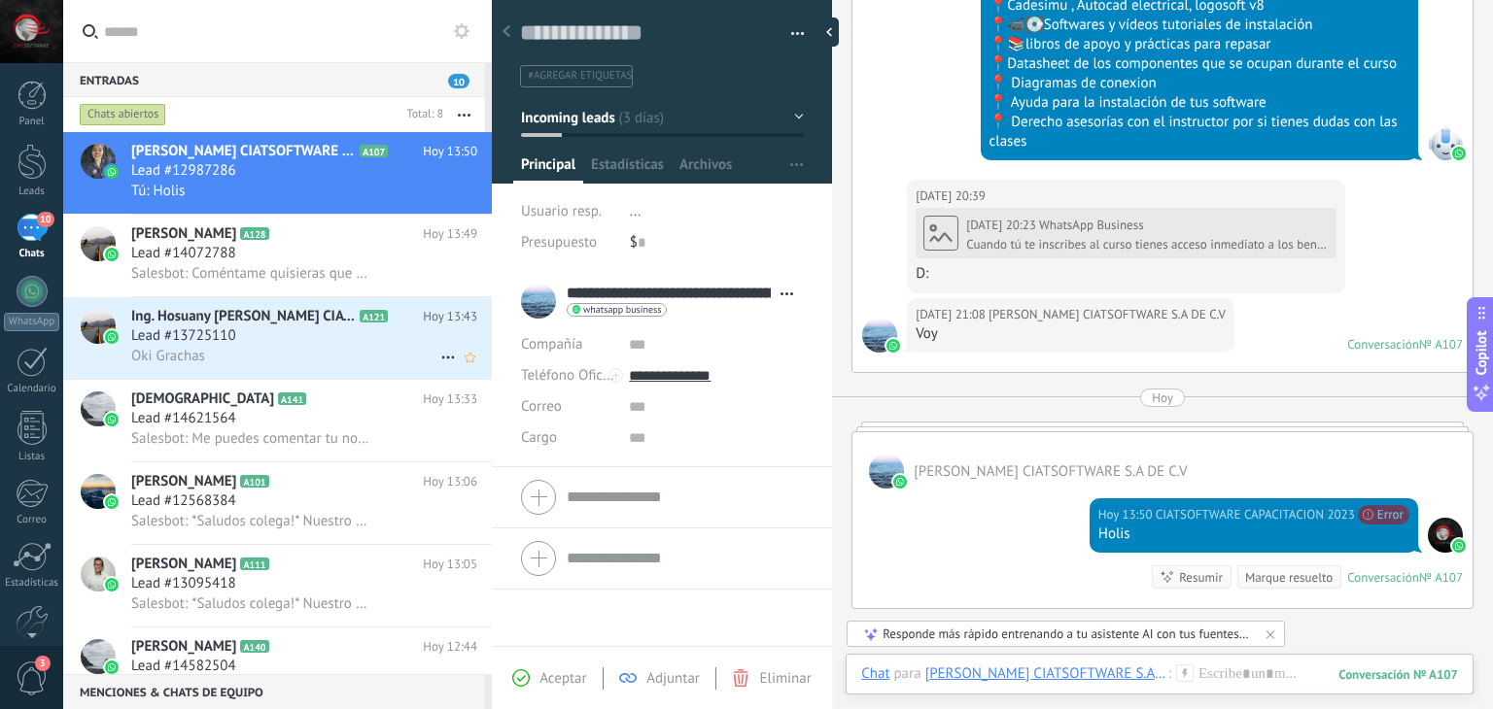
click at [249, 351] on div "Oki Grachas" at bounding box center [304, 356] width 346 height 20
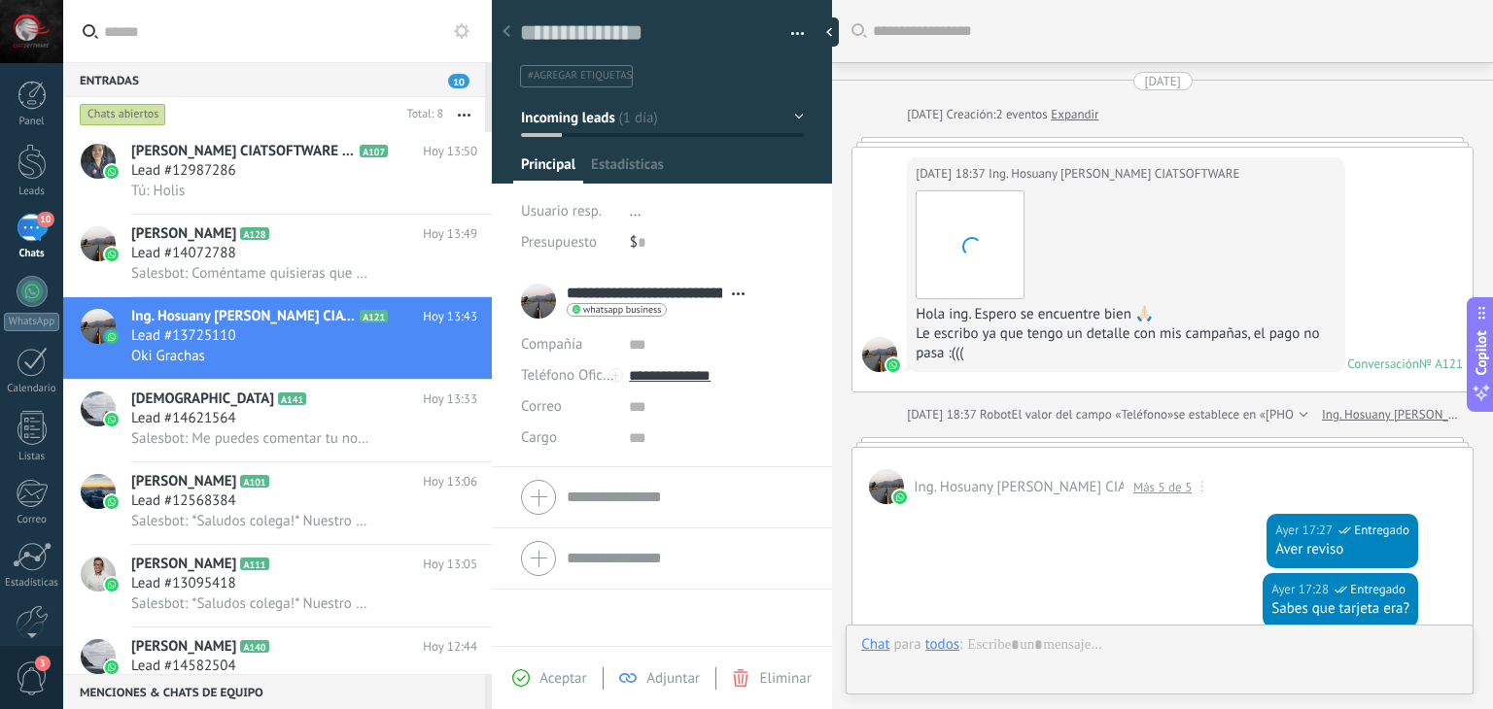
type textarea "**********"
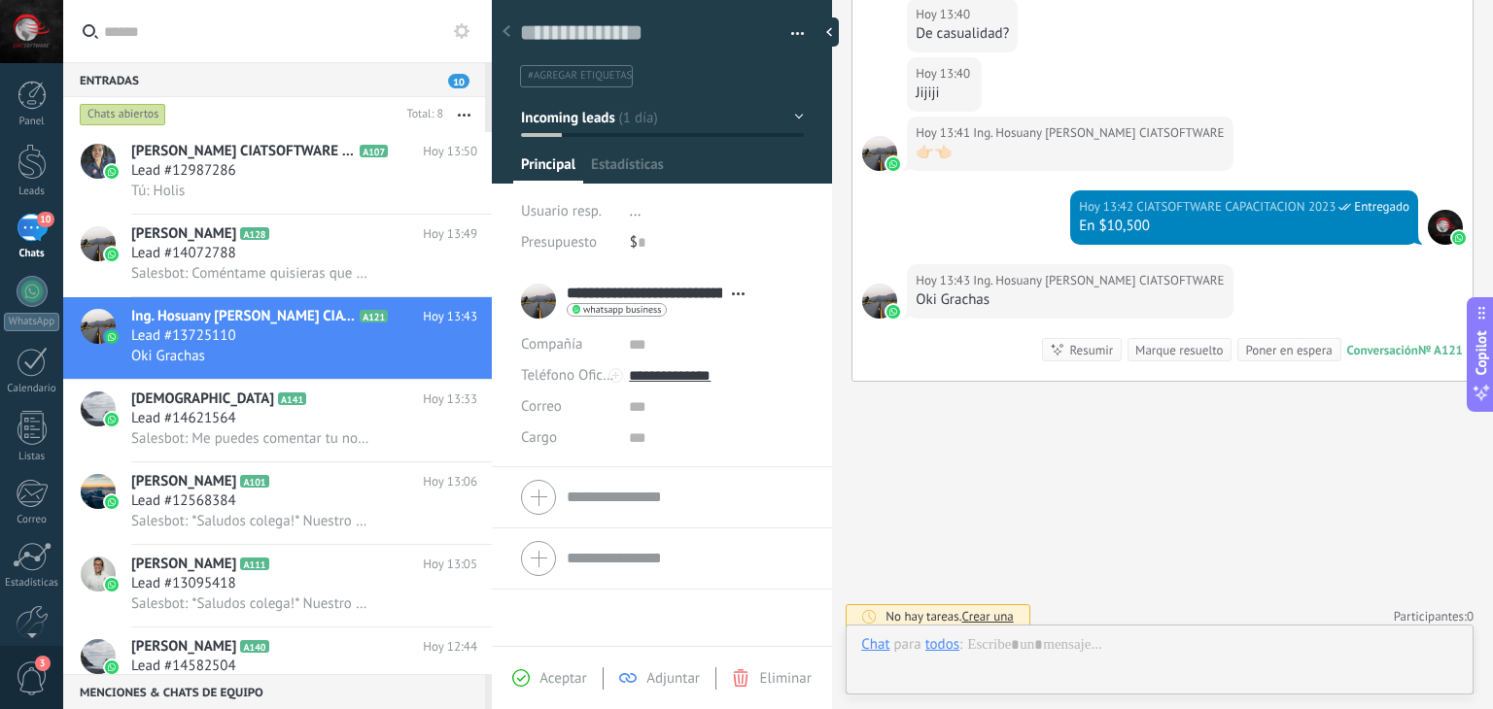
scroll to position [28, 0]
